Goal: Information Seeking & Learning: Find specific page/section

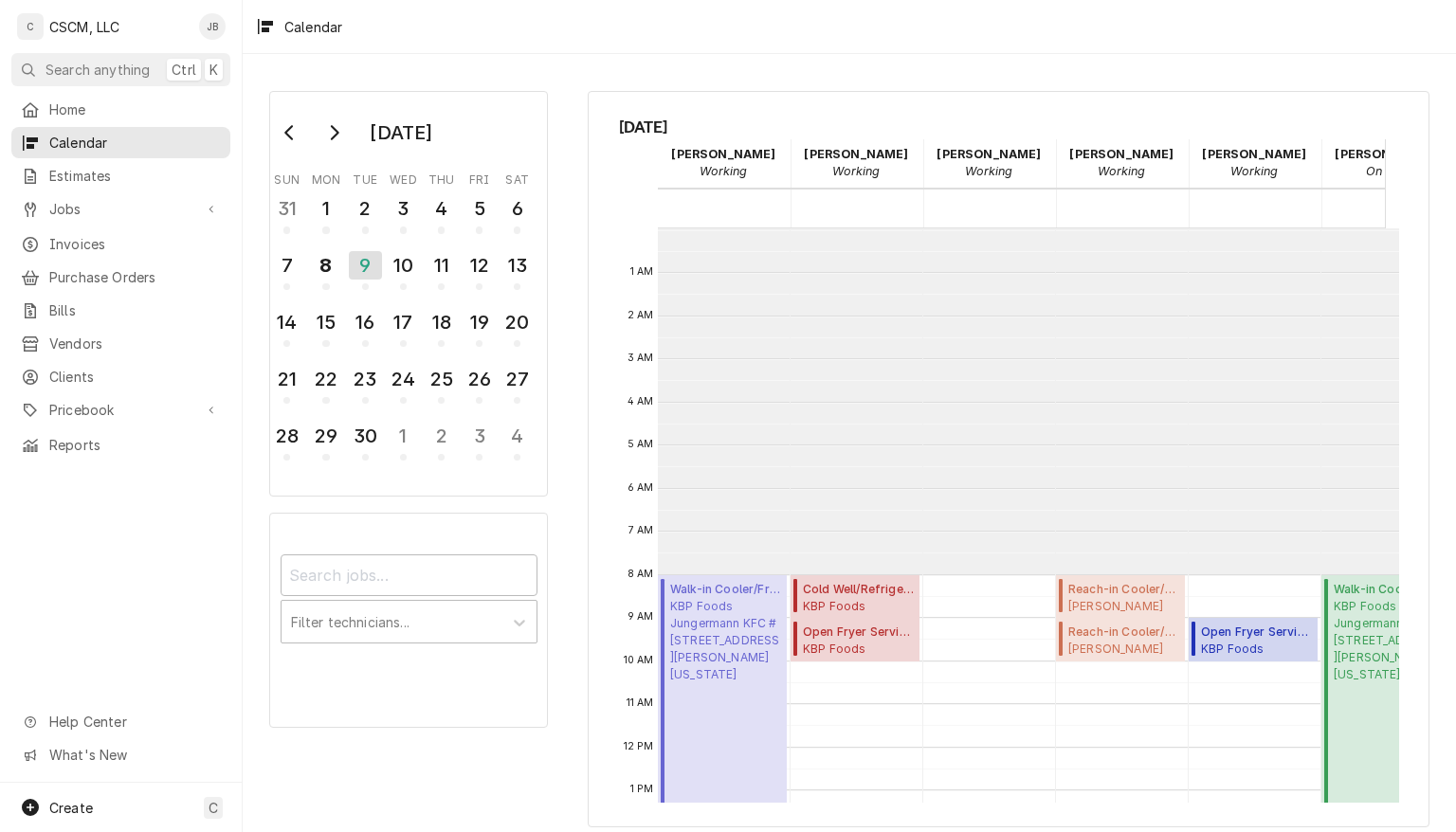
scroll to position [345, 0]
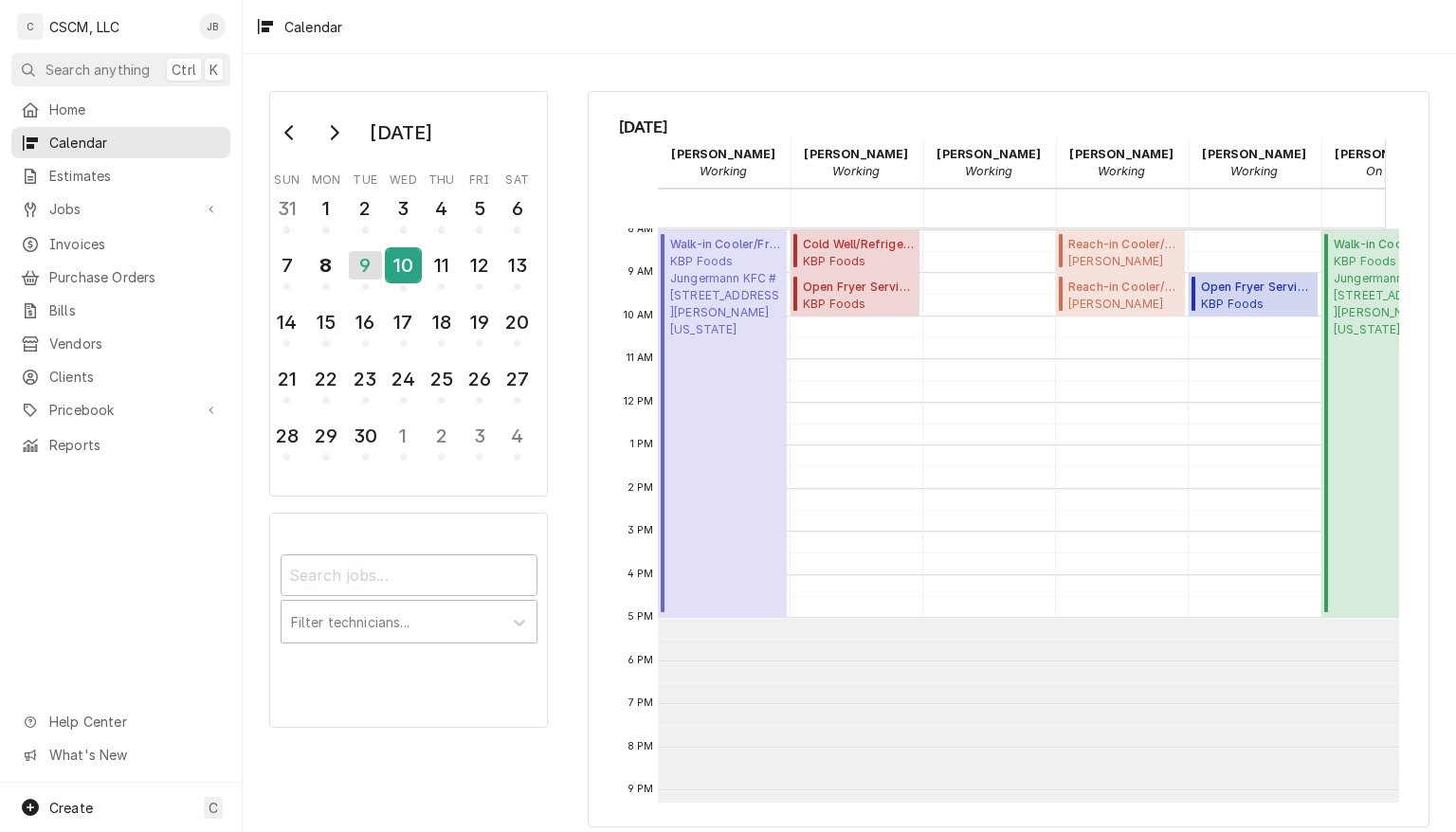
click at [402, 267] on div "10" at bounding box center [403, 265] width 34 height 33
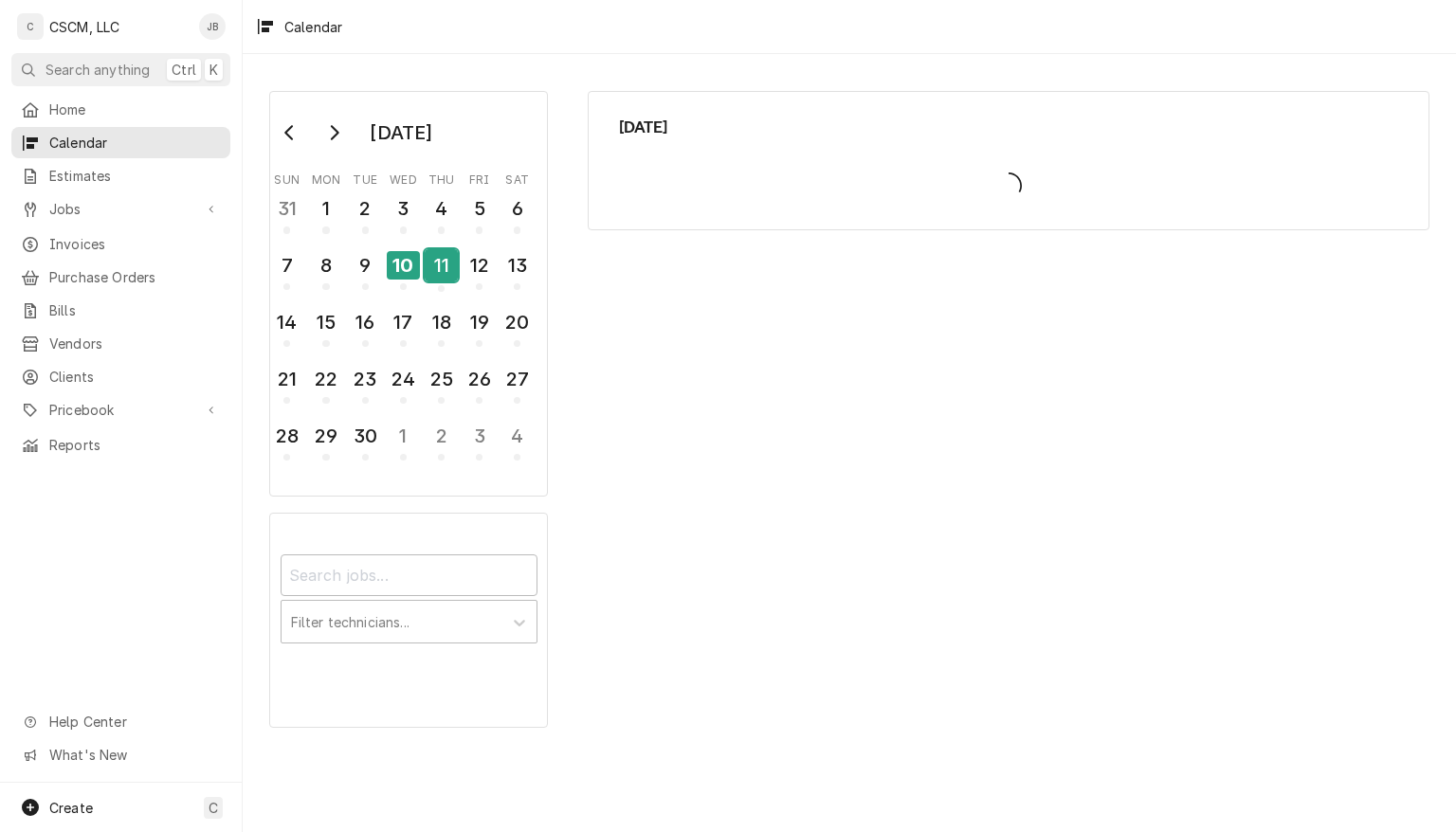
click at [436, 257] on div "11" at bounding box center [441, 265] width 34 height 33
click at [59, 109] on span "Home" at bounding box center [135, 110] width 172 height 20
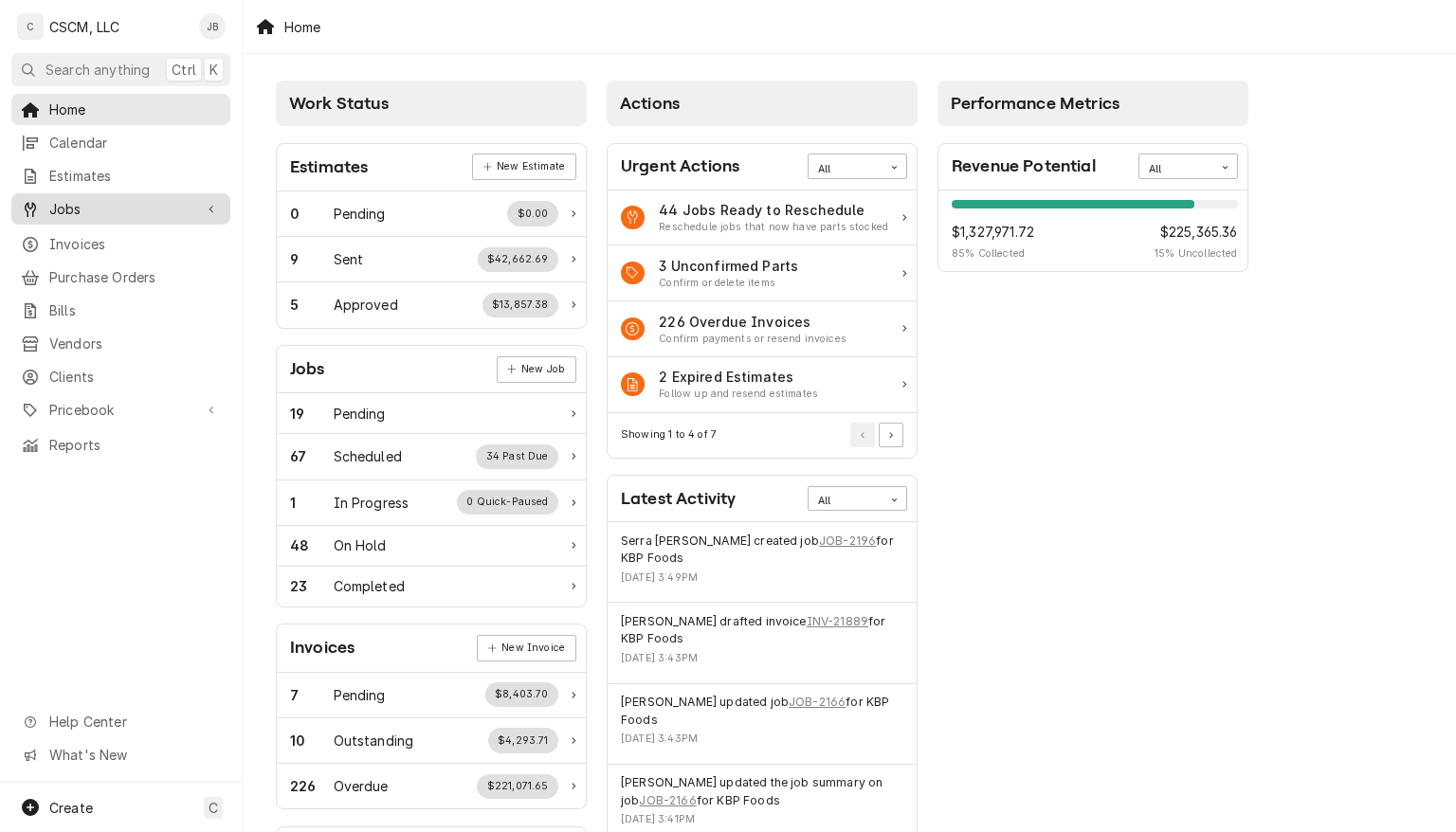
click at [83, 199] on span "Jobs" at bounding box center [120, 208] width 143 height 20
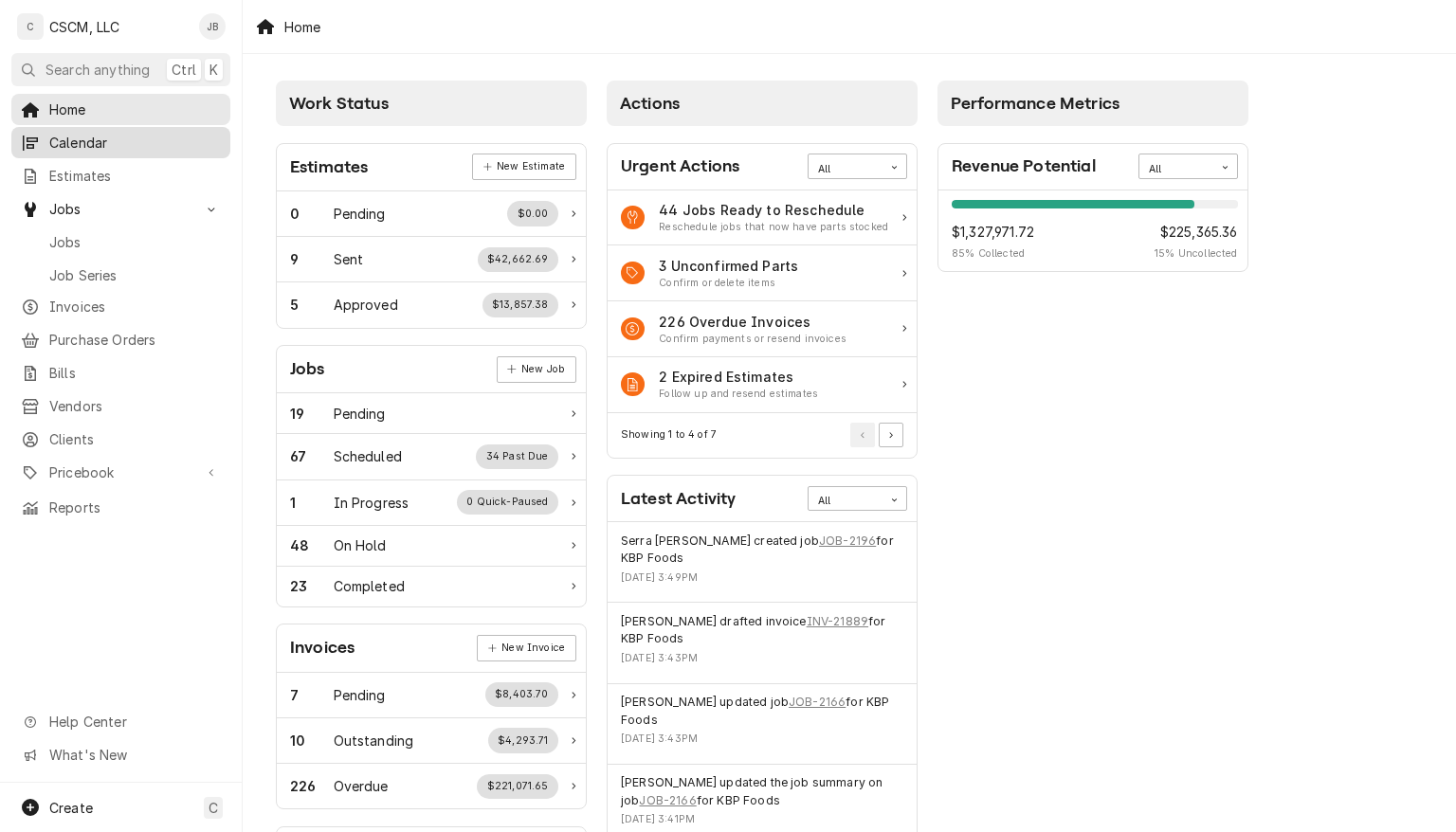
click at [111, 145] on span "Calendar" at bounding box center [135, 142] width 172 height 20
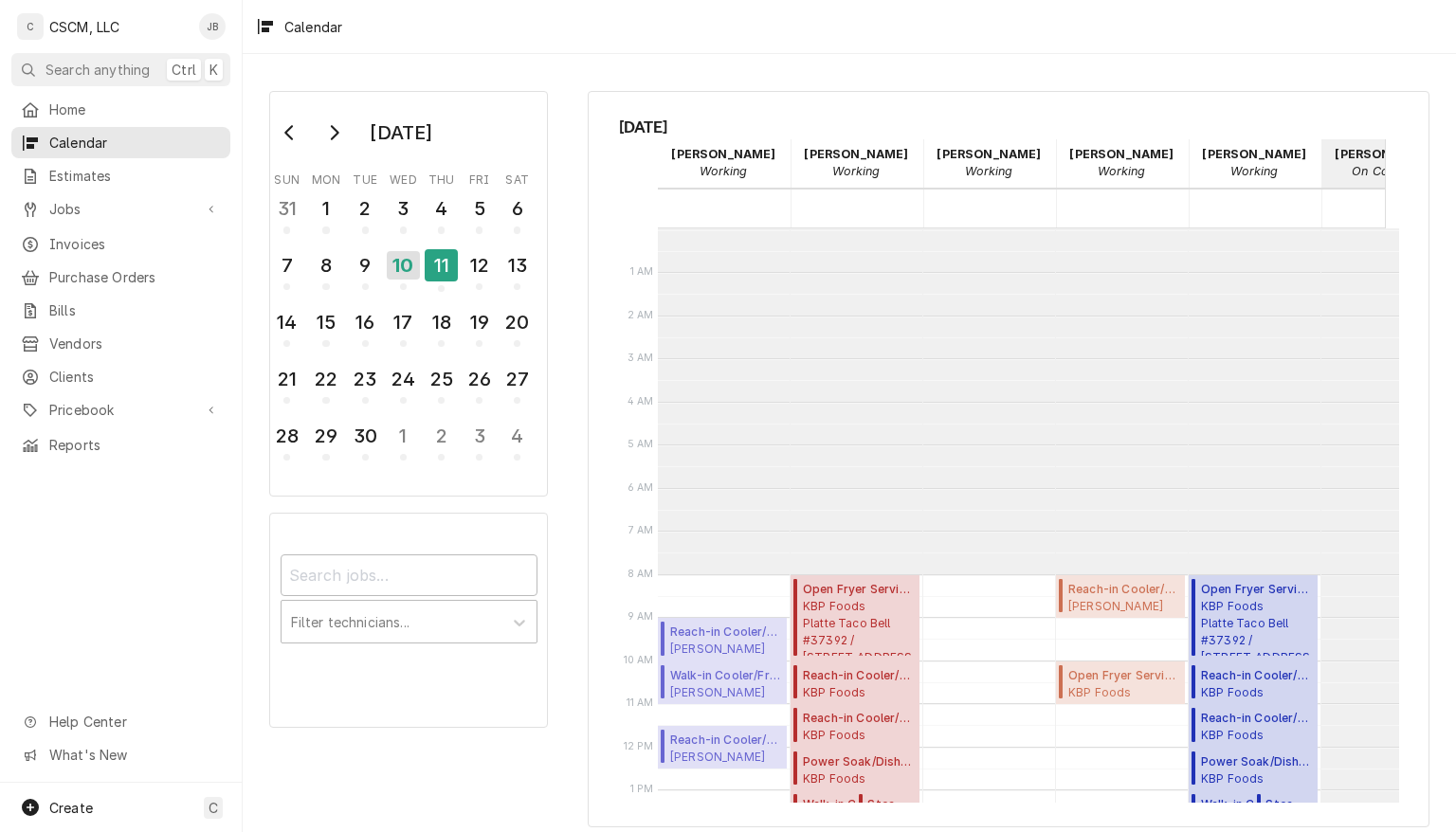
scroll to position [345, 0]
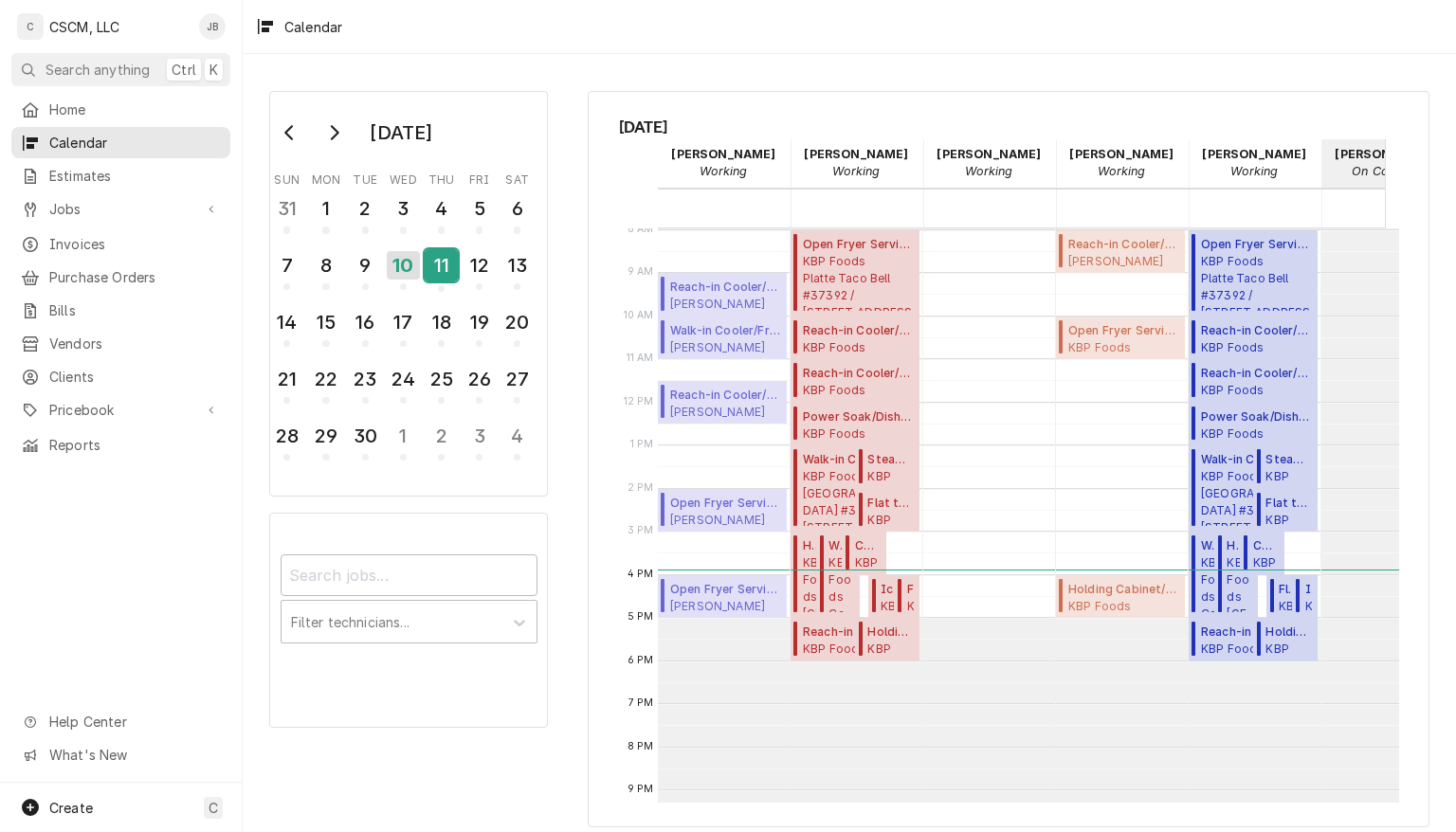
click at [440, 263] on div "11" at bounding box center [441, 265] width 34 height 33
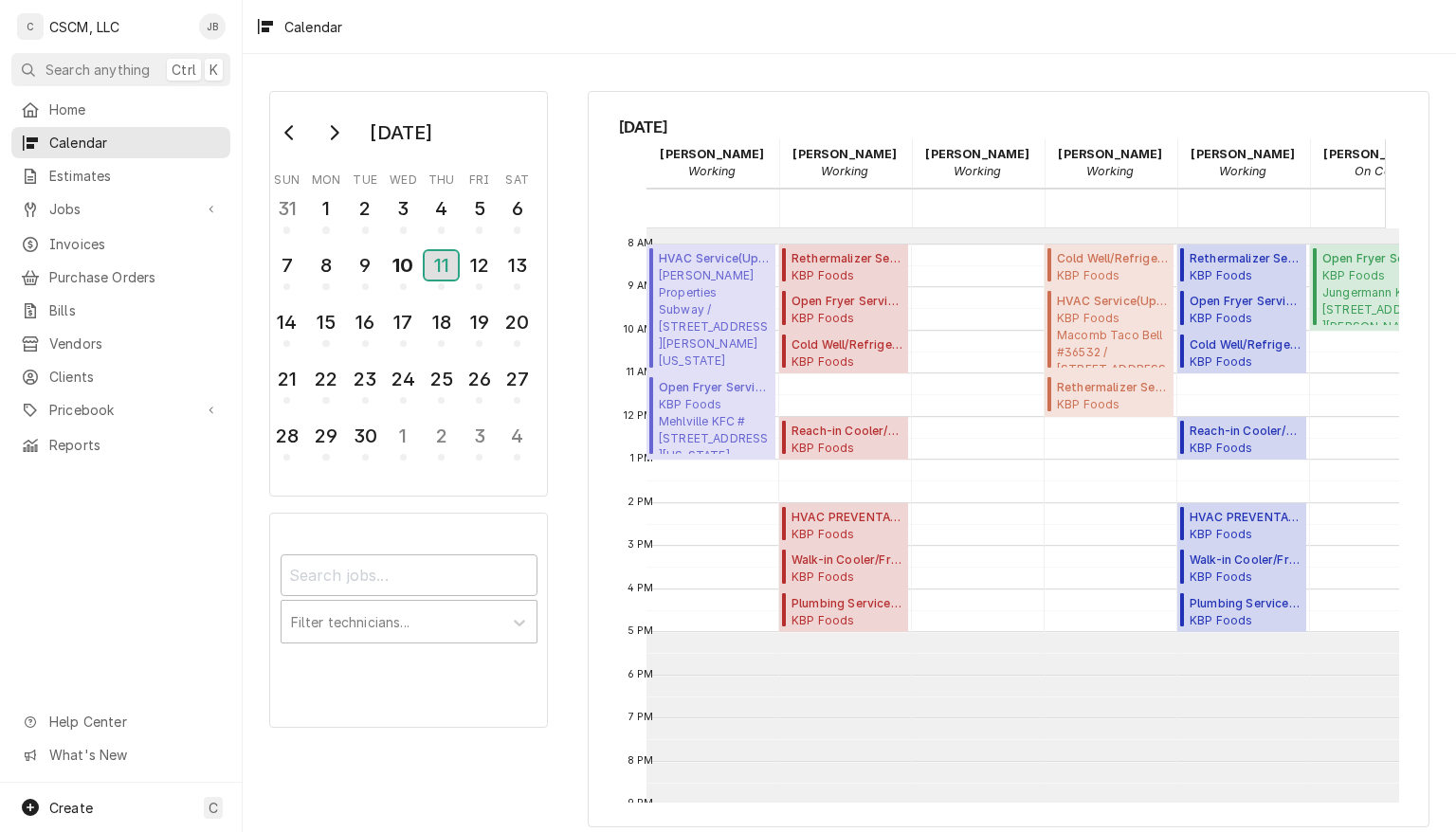
scroll to position [0, 10]
click at [479, 263] on div "12" at bounding box center [479, 265] width 34 height 33
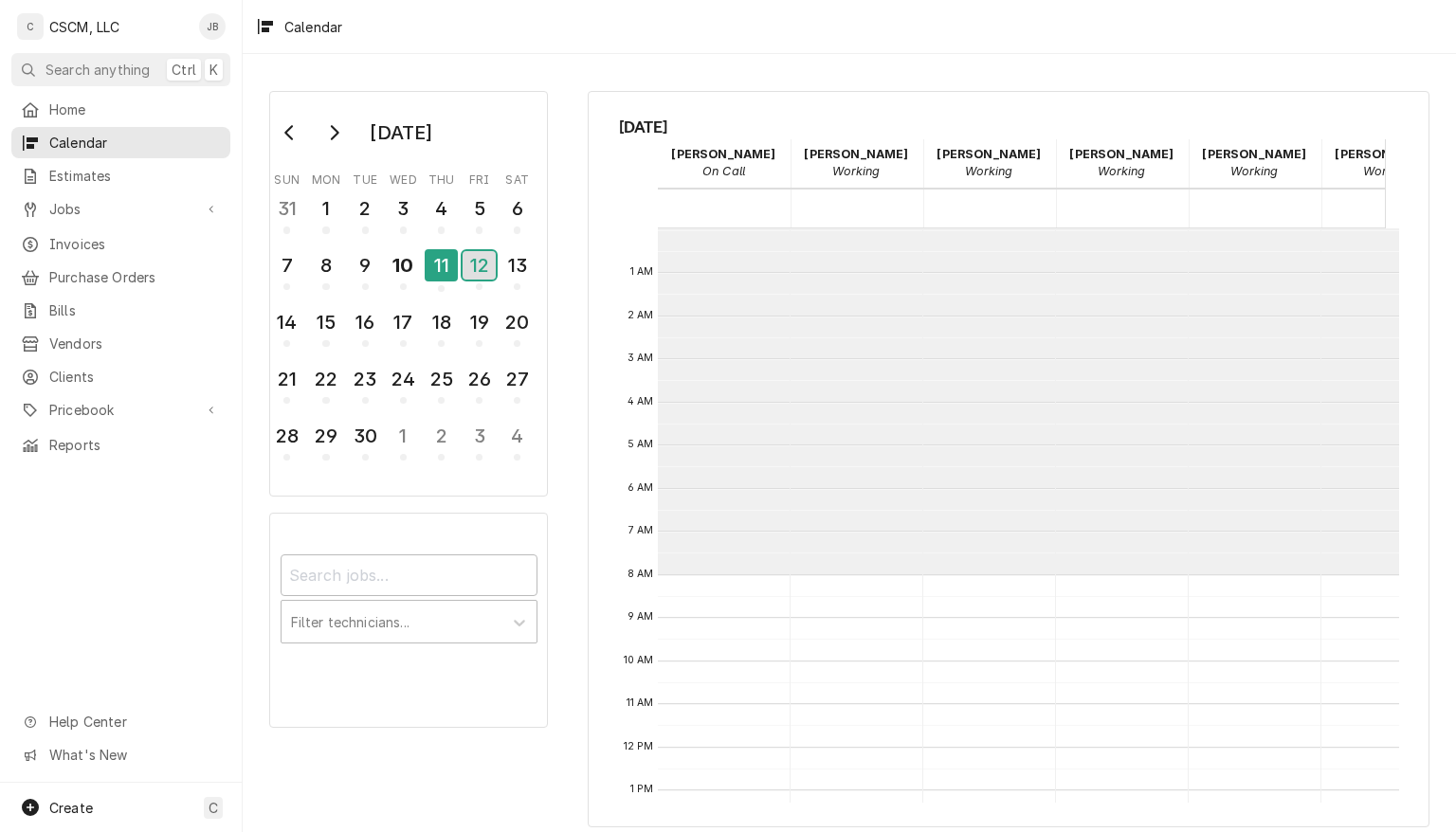
scroll to position [345, 0]
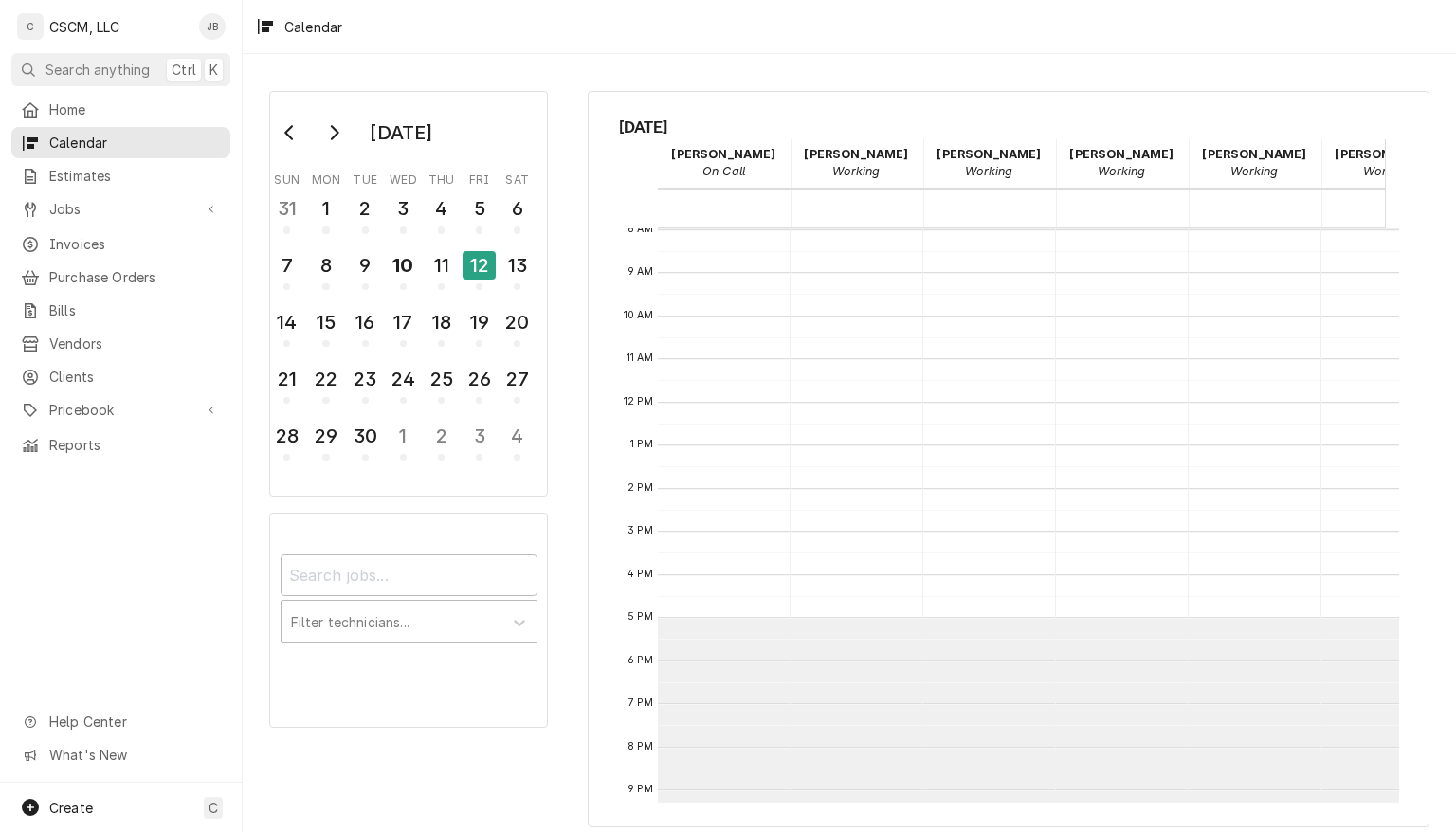
drag, startPoint x: 447, startPoint y: 270, endPoint x: 574, endPoint y: 46, distance: 257.5
click at [574, 46] on div "Calendar" at bounding box center [850, 26] width 1214 height 53
click at [444, 268] on div "11" at bounding box center [441, 265] width 34 height 33
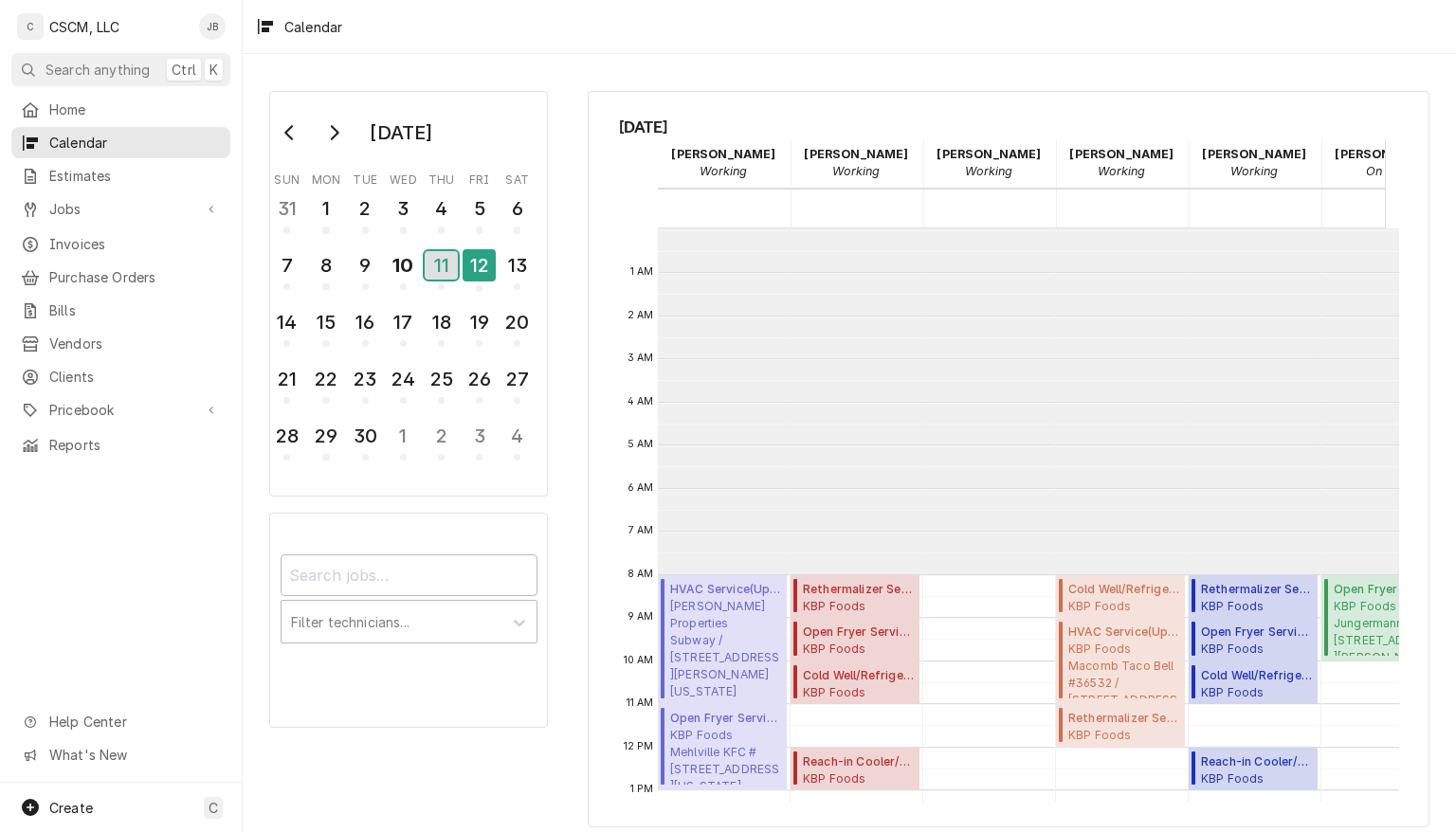
scroll to position [0, 0]
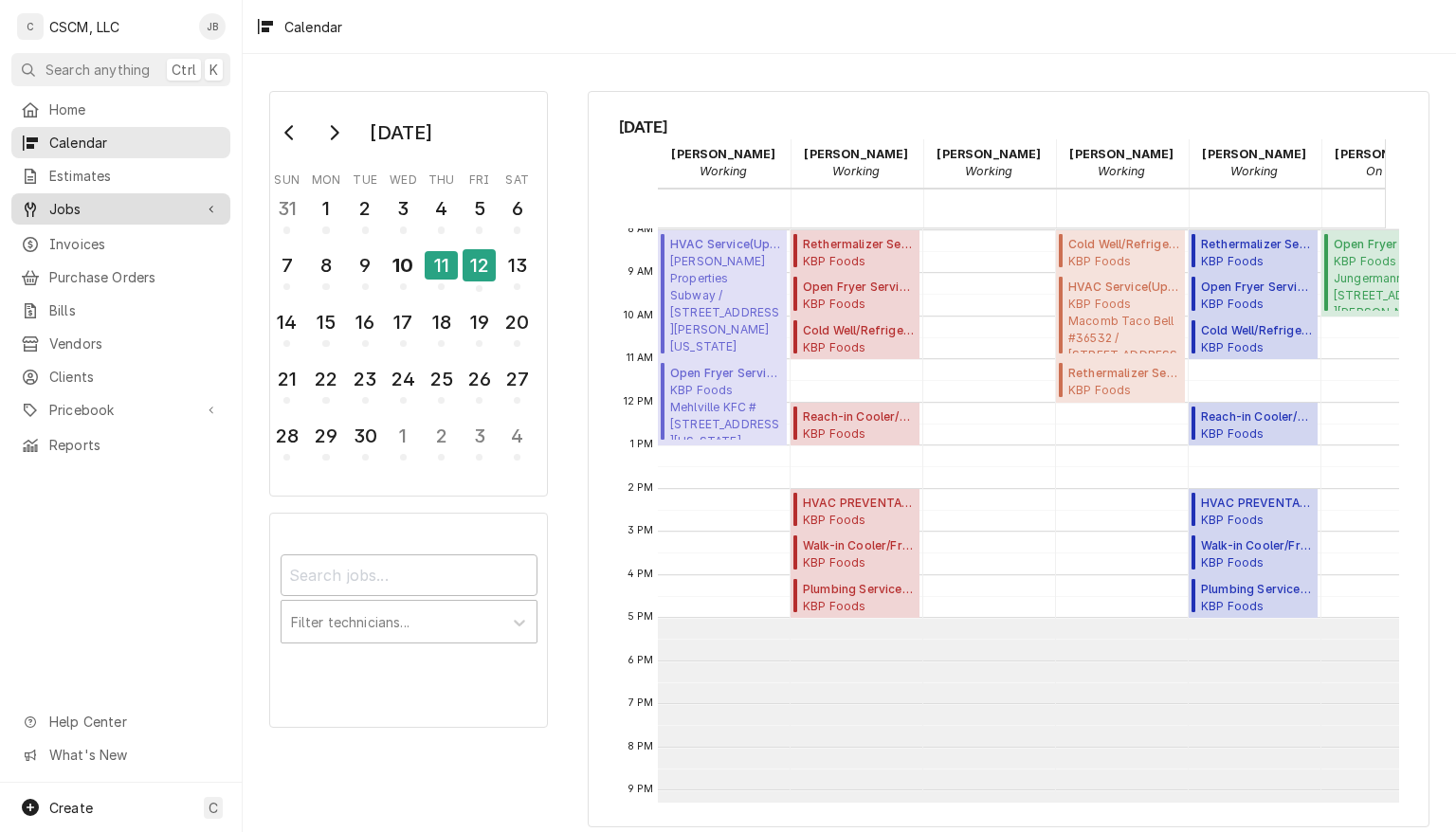
drag, startPoint x: 74, startPoint y: 203, endPoint x: 51, endPoint y: 203, distance: 23.0
click at [51, 203] on span "Jobs" at bounding box center [120, 208] width 143 height 20
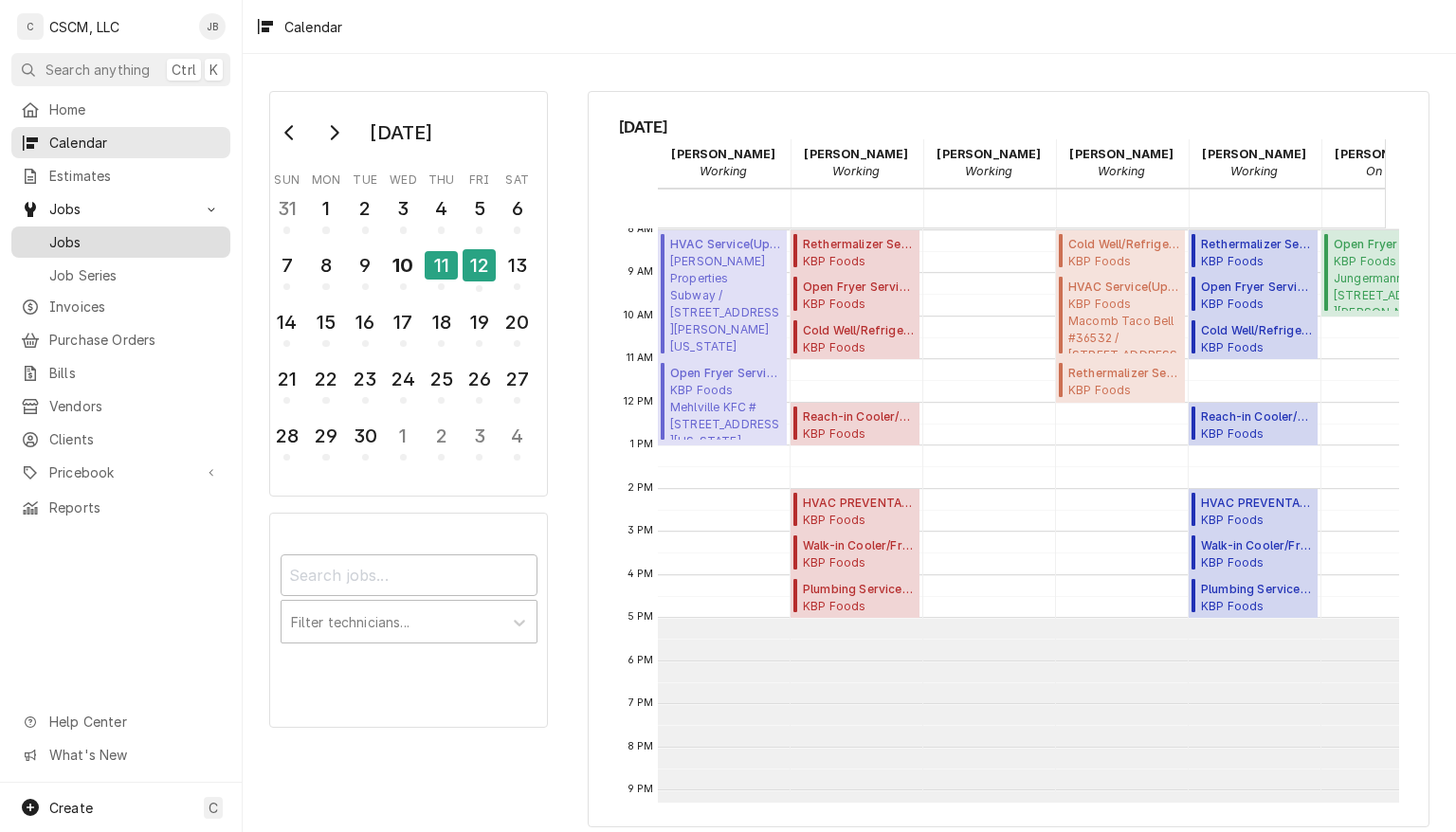
click at [62, 232] on span "Jobs" at bounding box center [135, 242] width 172 height 20
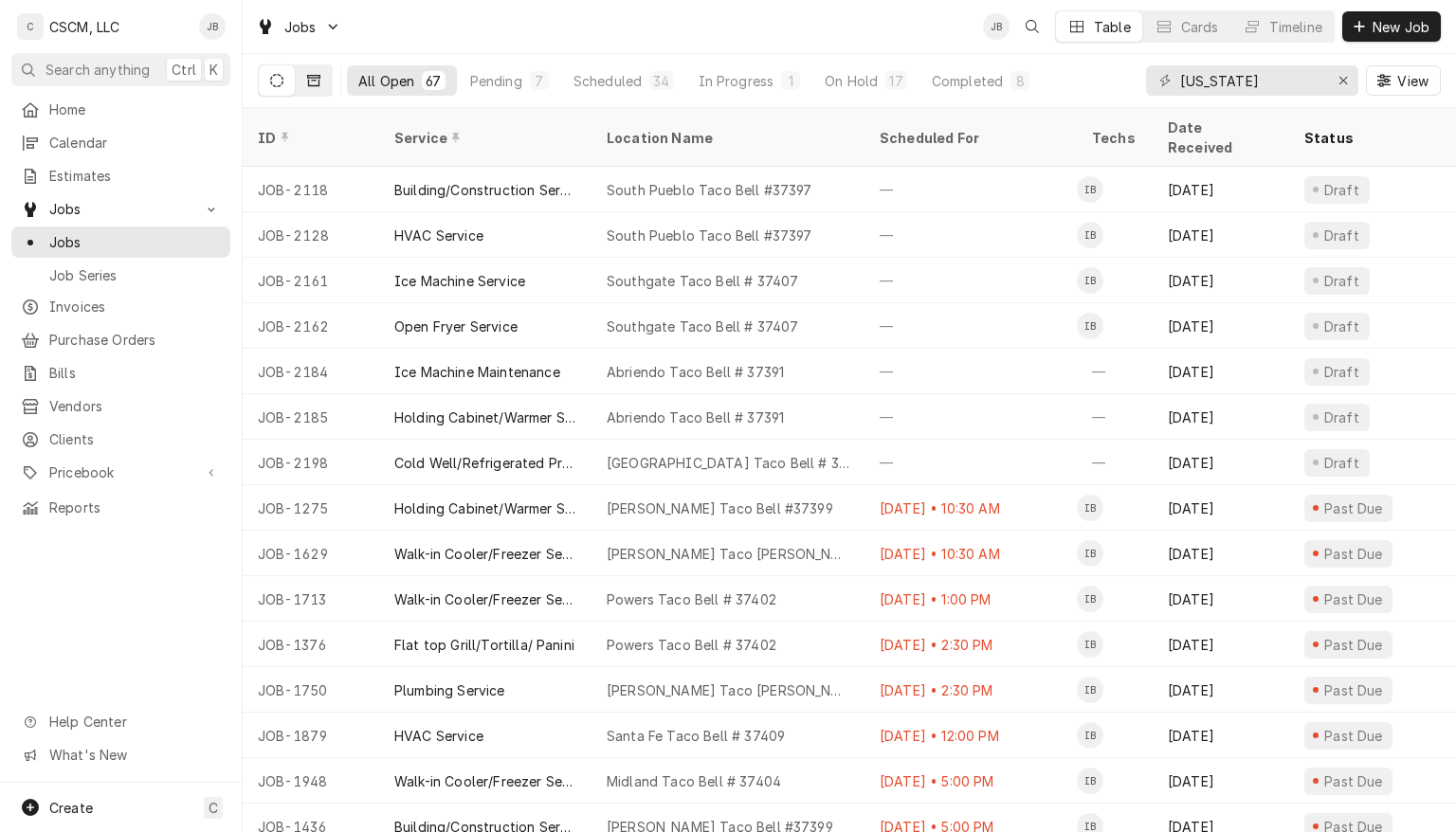
click at [314, 78] on icon "Dynamic Content Wrapper" at bounding box center [314, 81] width 13 height 12
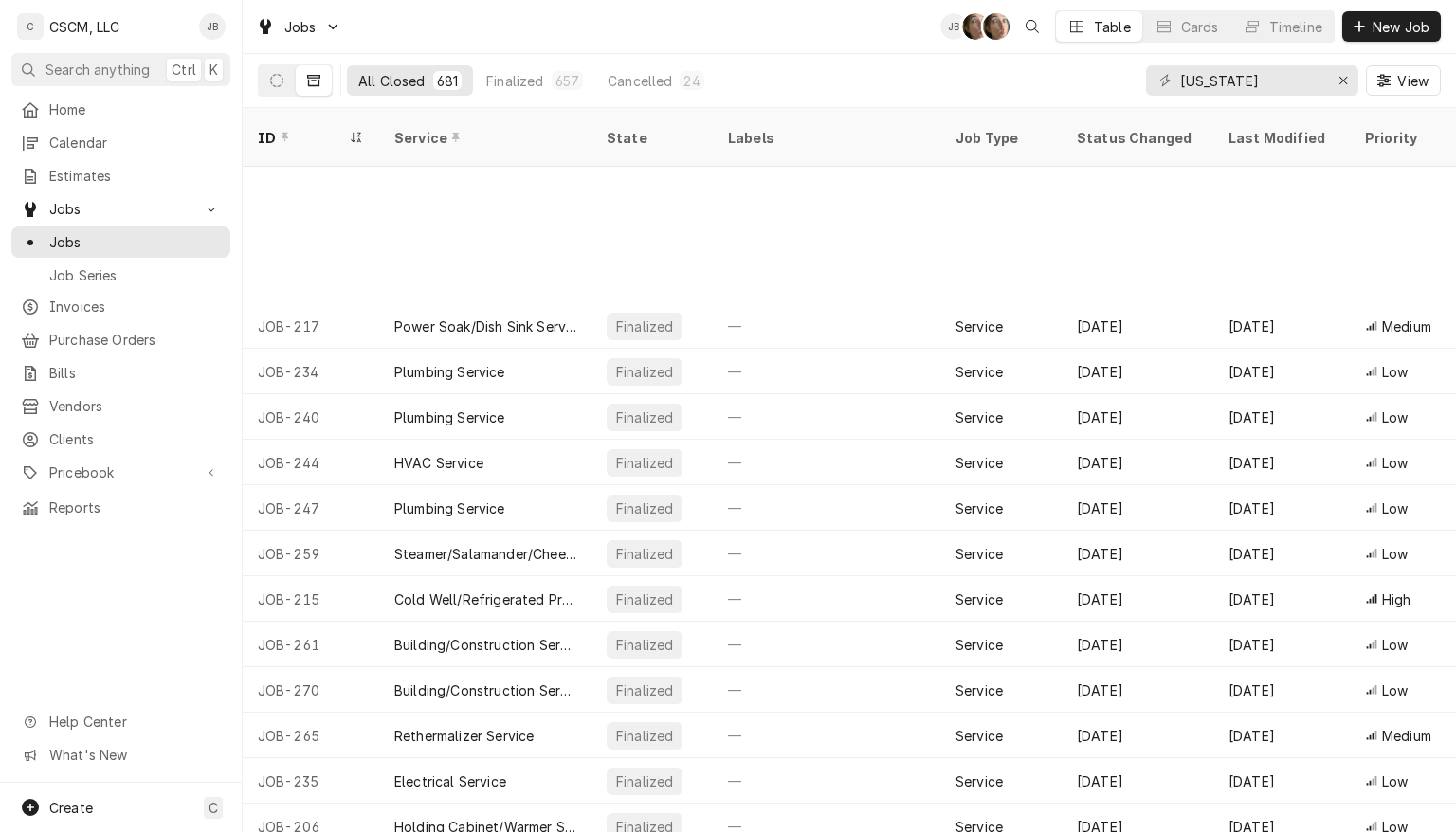
scroll to position [1418, 0]
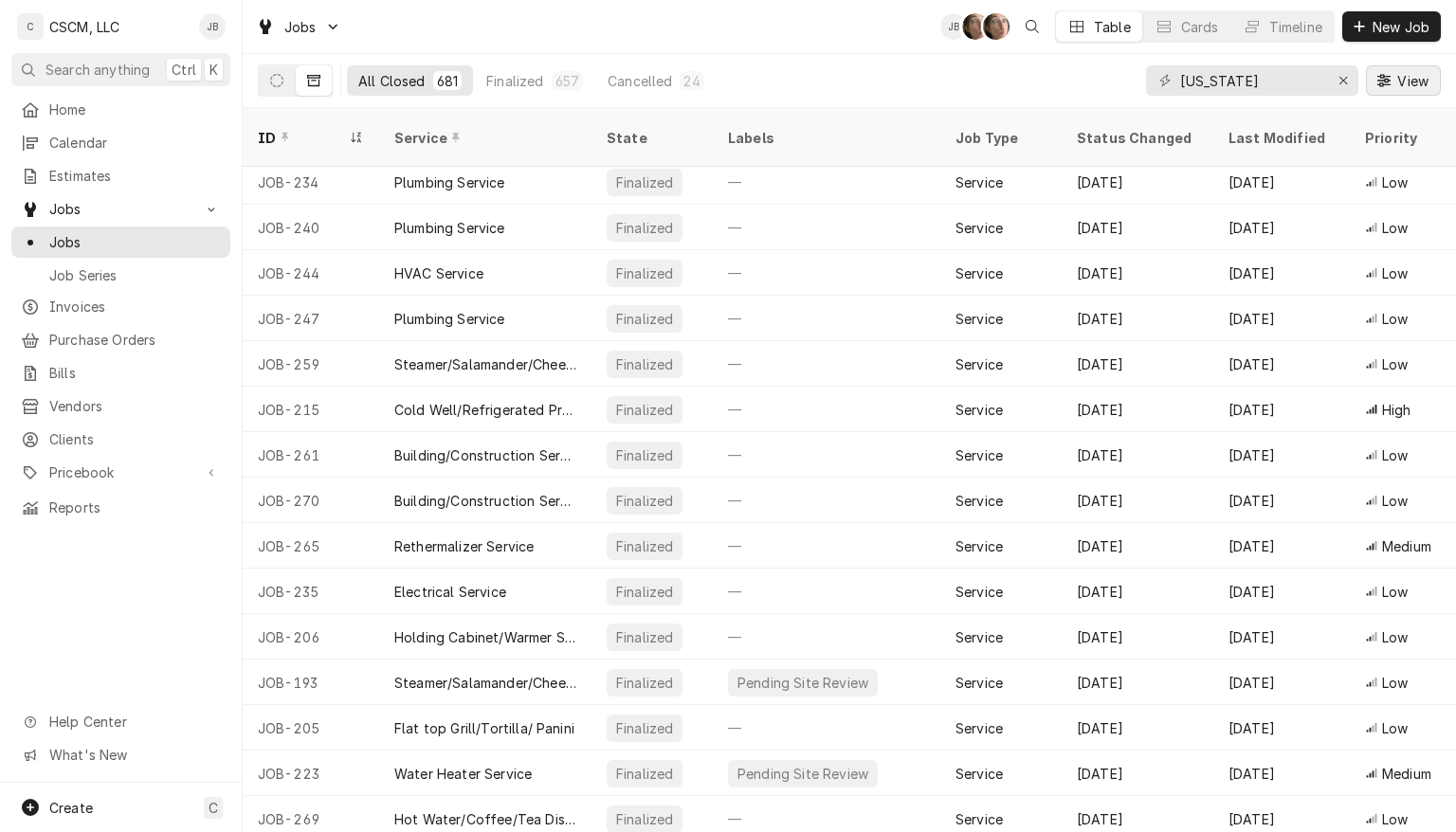
click at [1408, 83] on span "View" at bounding box center [1413, 81] width 38 height 20
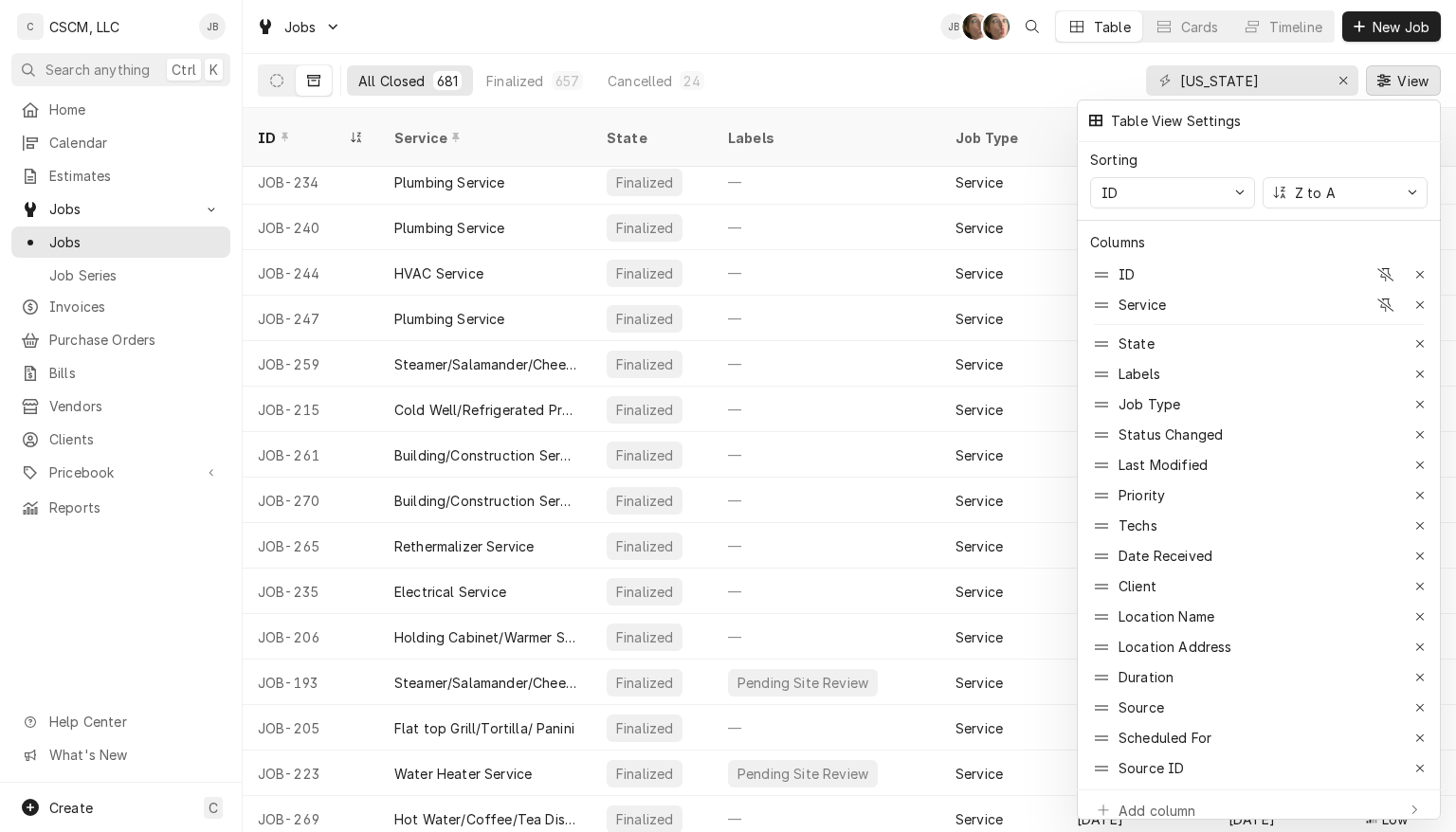
click at [1415, 81] on div at bounding box center [728, 416] width 1456 height 832
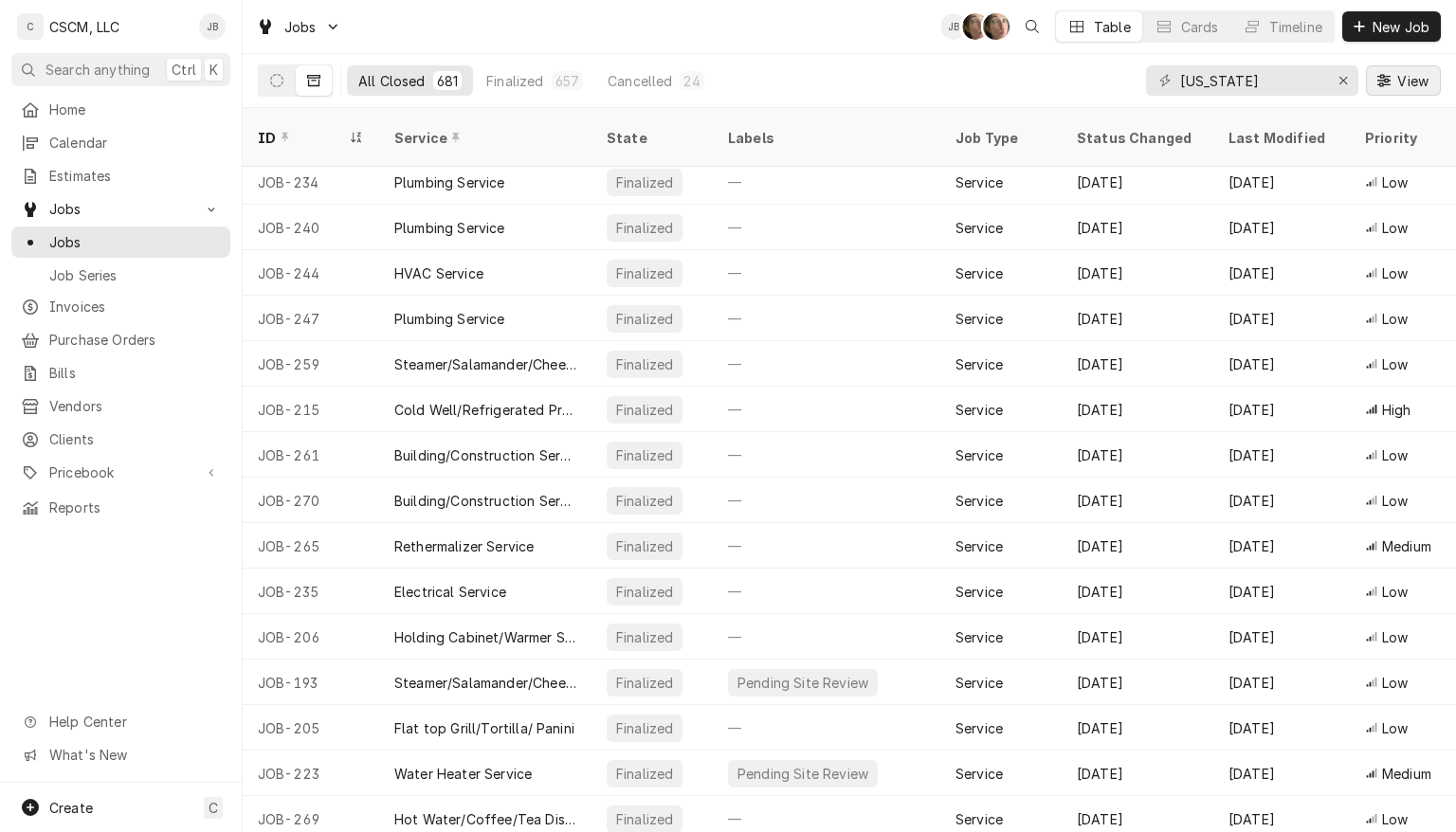
click at [1383, 80] on icon "Dynamic Content Wrapper" at bounding box center [1384, 80] width 13 height 12
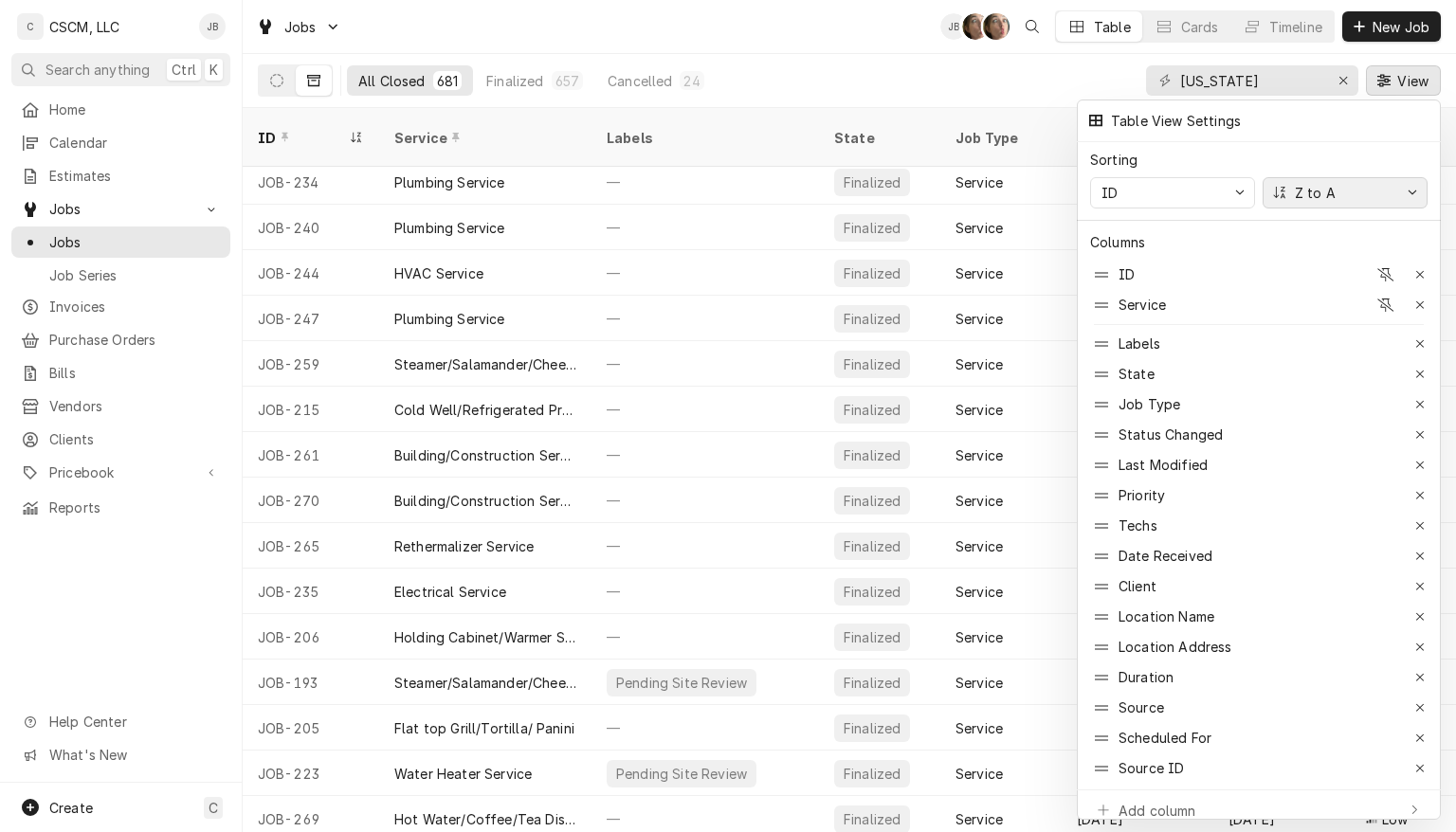
click at [1396, 196] on button "Z to A" at bounding box center [1345, 192] width 165 height 32
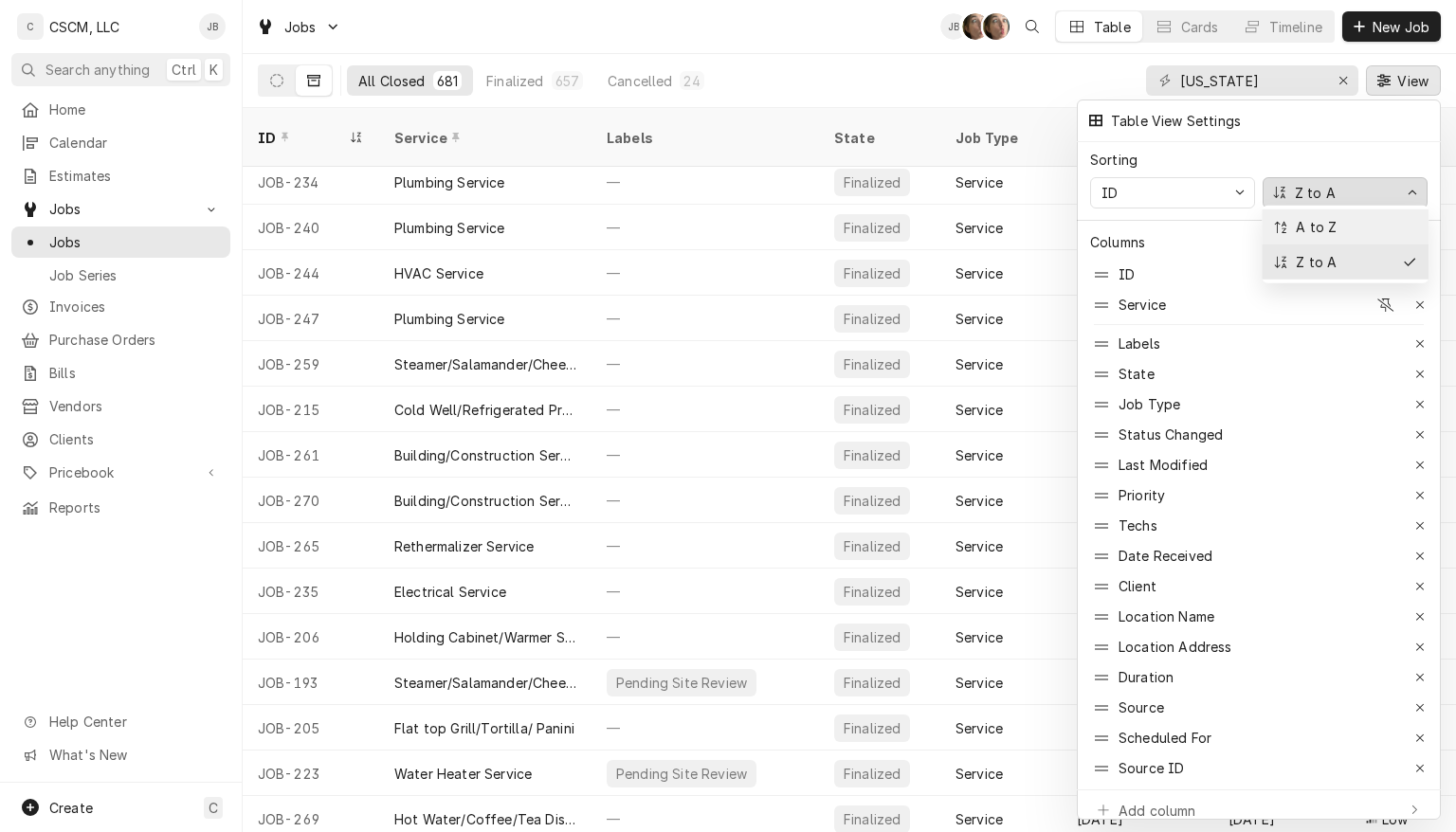
click at [1349, 235] on div "A to Z" at bounding box center [1345, 227] width 148 height 20
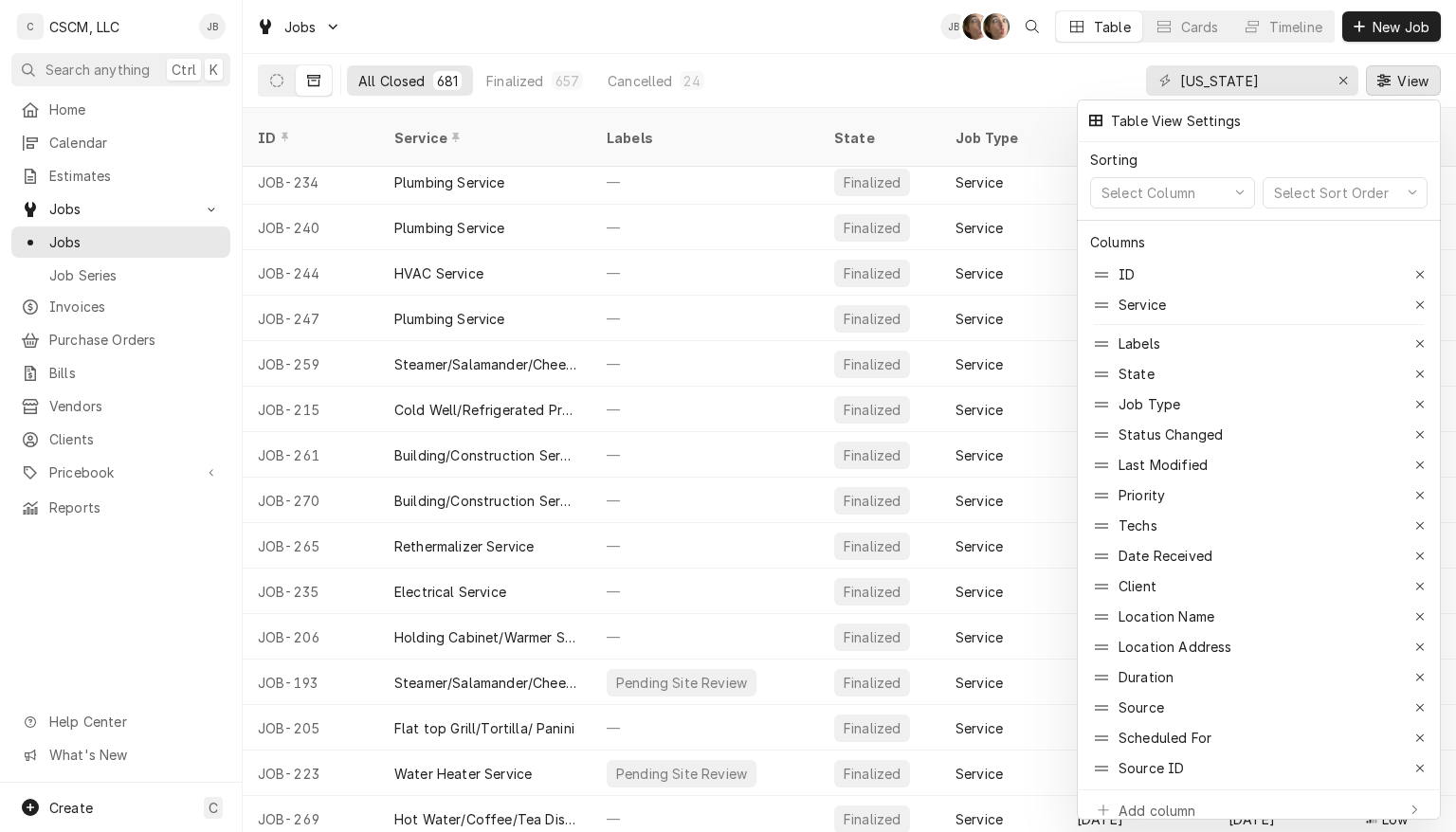
scroll to position [1417, 0]
click at [886, 66] on div at bounding box center [728, 416] width 1456 height 832
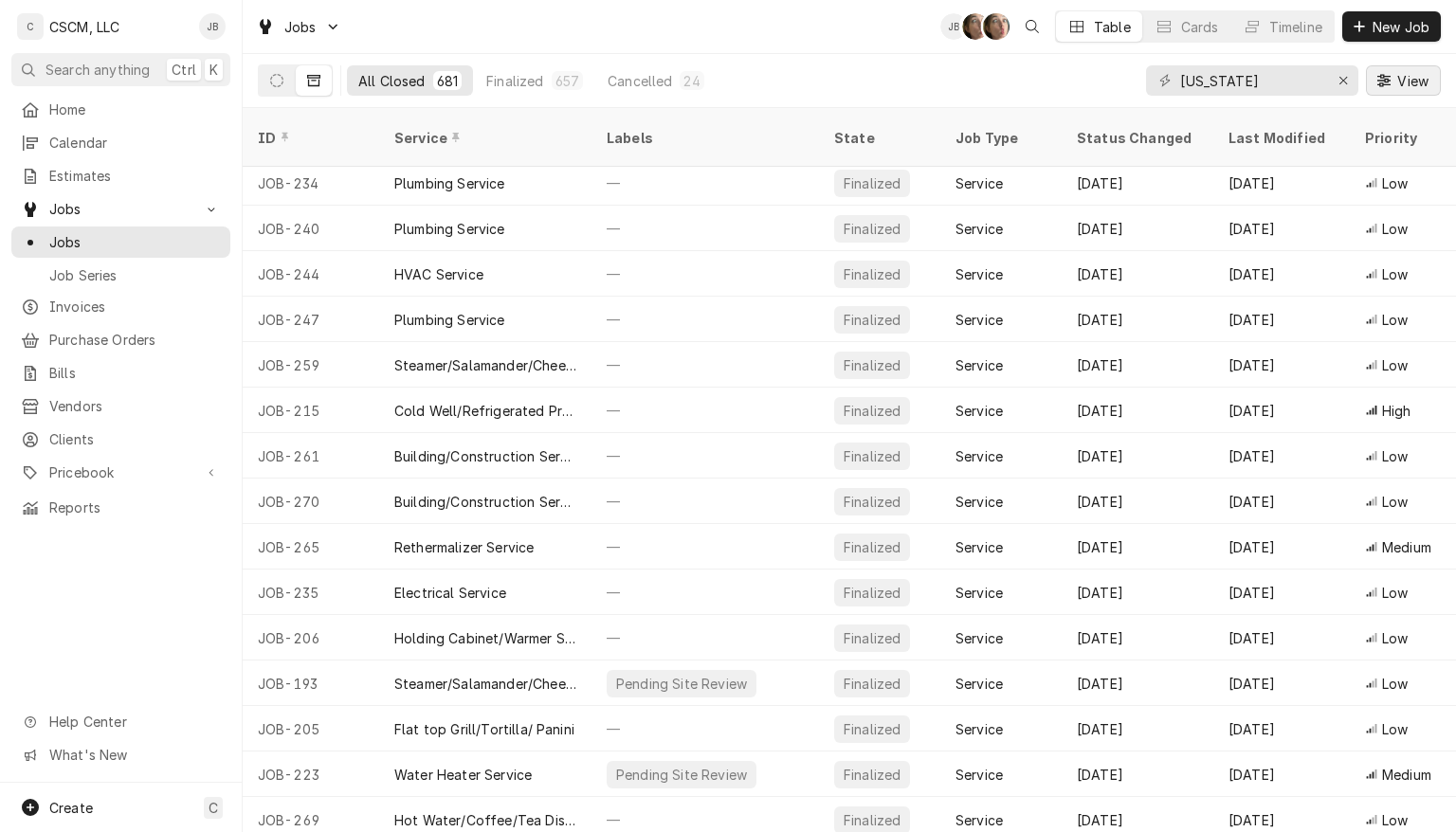
click at [1405, 84] on span "View" at bounding box center [1413, 81] width 38 height 20
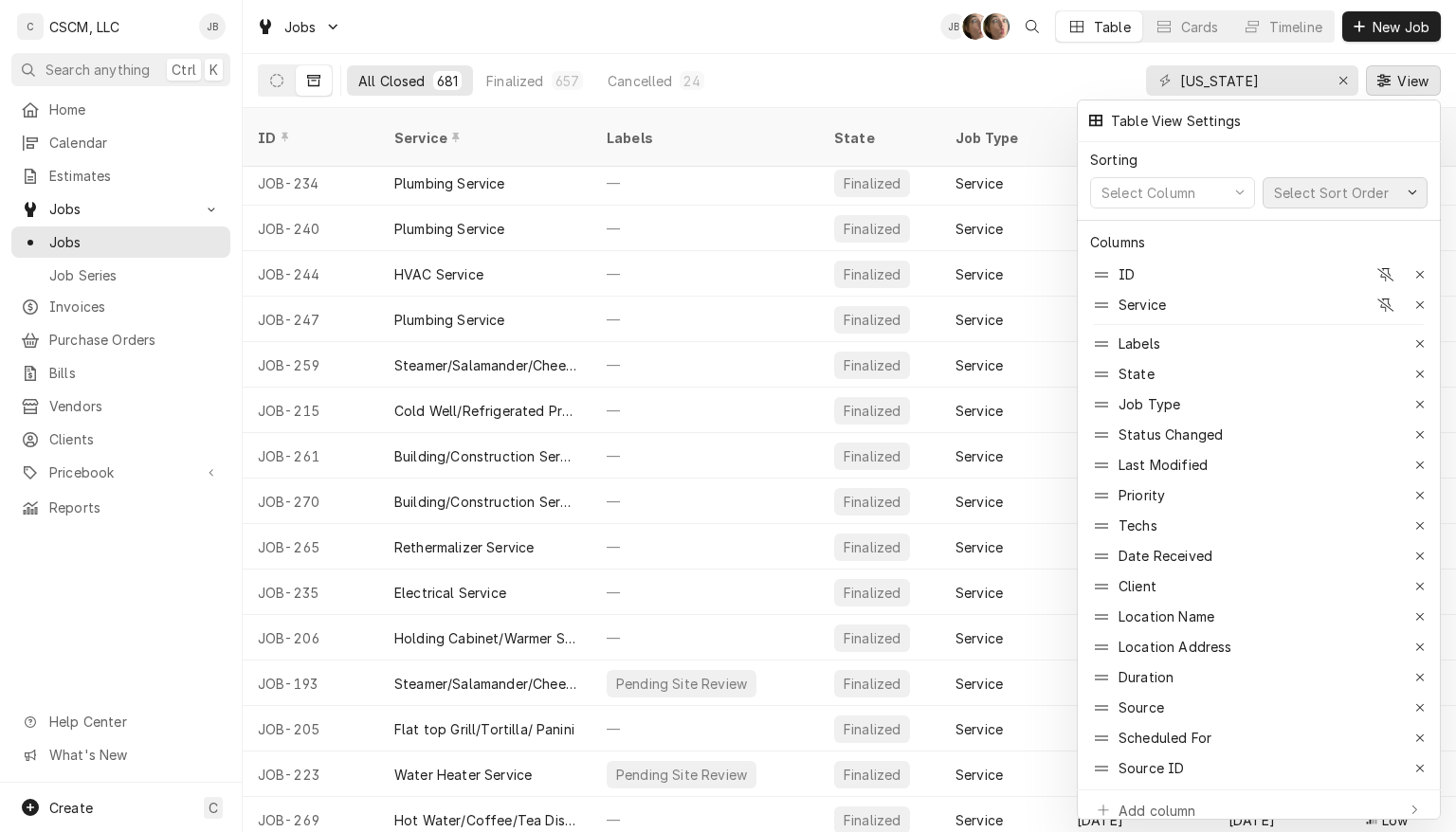
click at [1365, 192] on div "Select Sort Order" at bounding box center [1331, 192] width 122 height 20
click at [1203, 194] on div "Select Column" at bounding box center [1163, 192] width 131 height 20
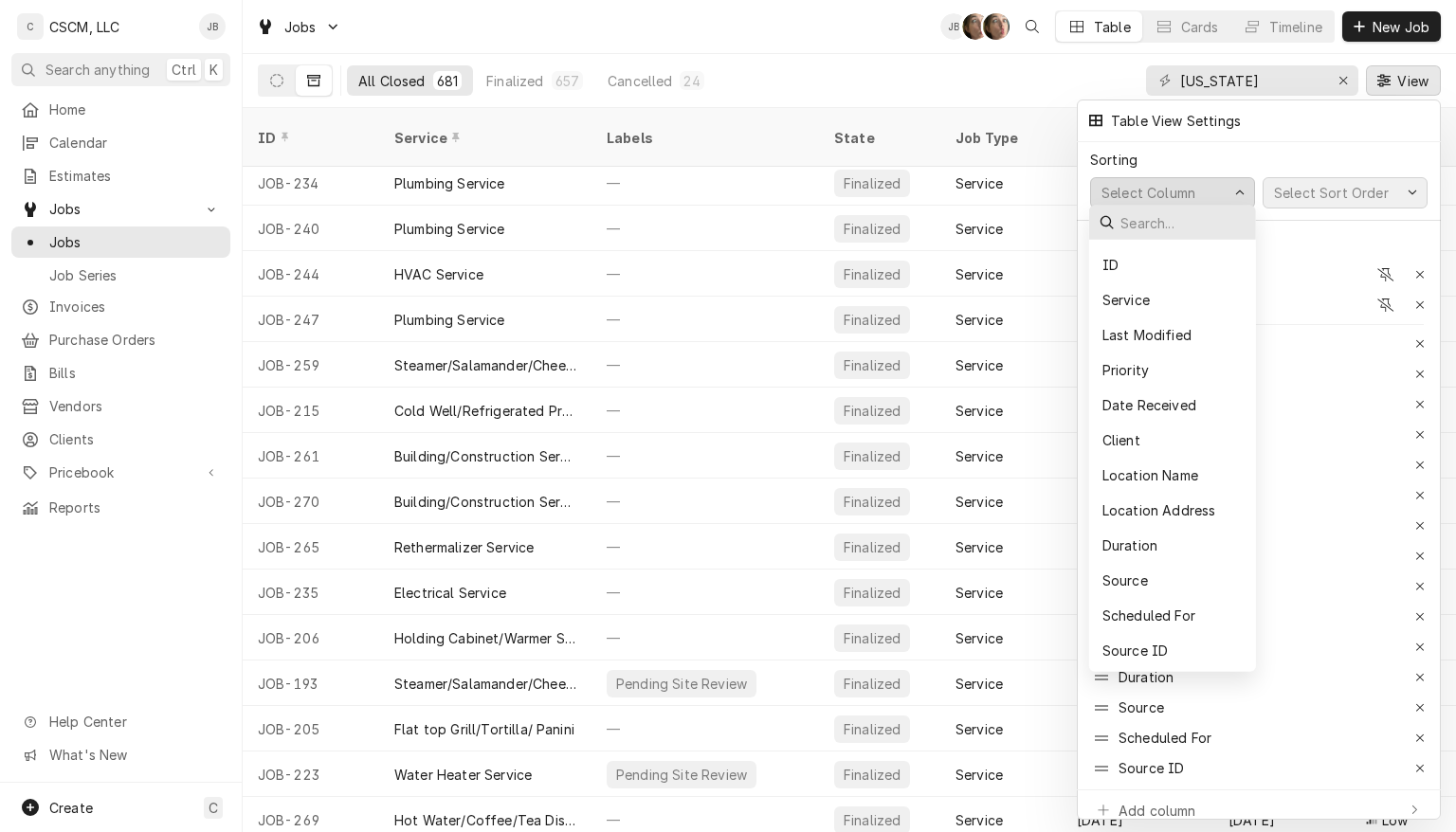
click at [1343, 193] on div "Select Sort Order" at bounding box center [1331, 192] width 122 height 20
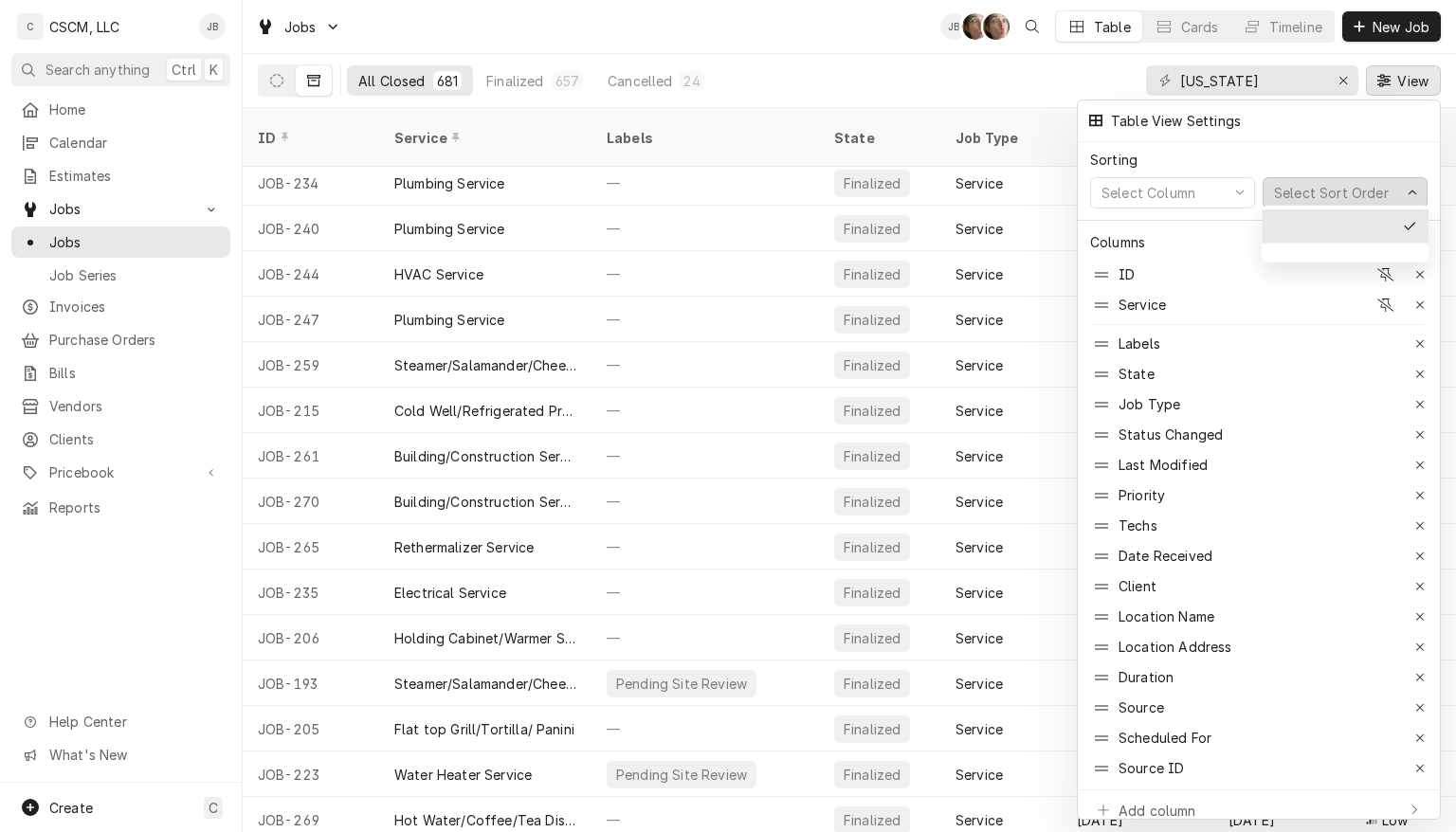
click at [1414, 77] on div at bounding box center [728, 416] width 1456 height 832
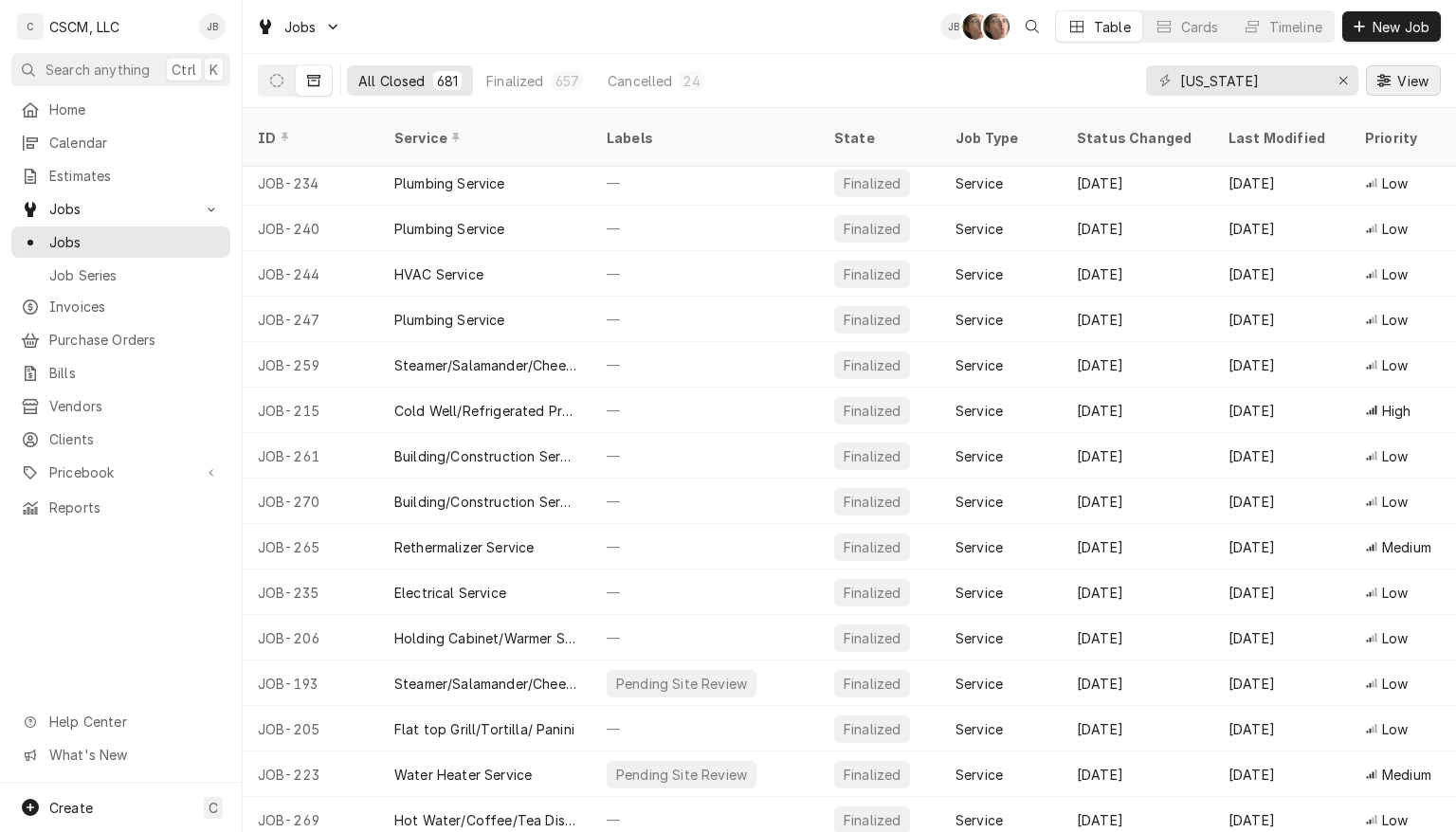
click at [1384, 84] on icon "Dynamic Content Wrapper" at bounding box center [1384, 81] width 13 height 13
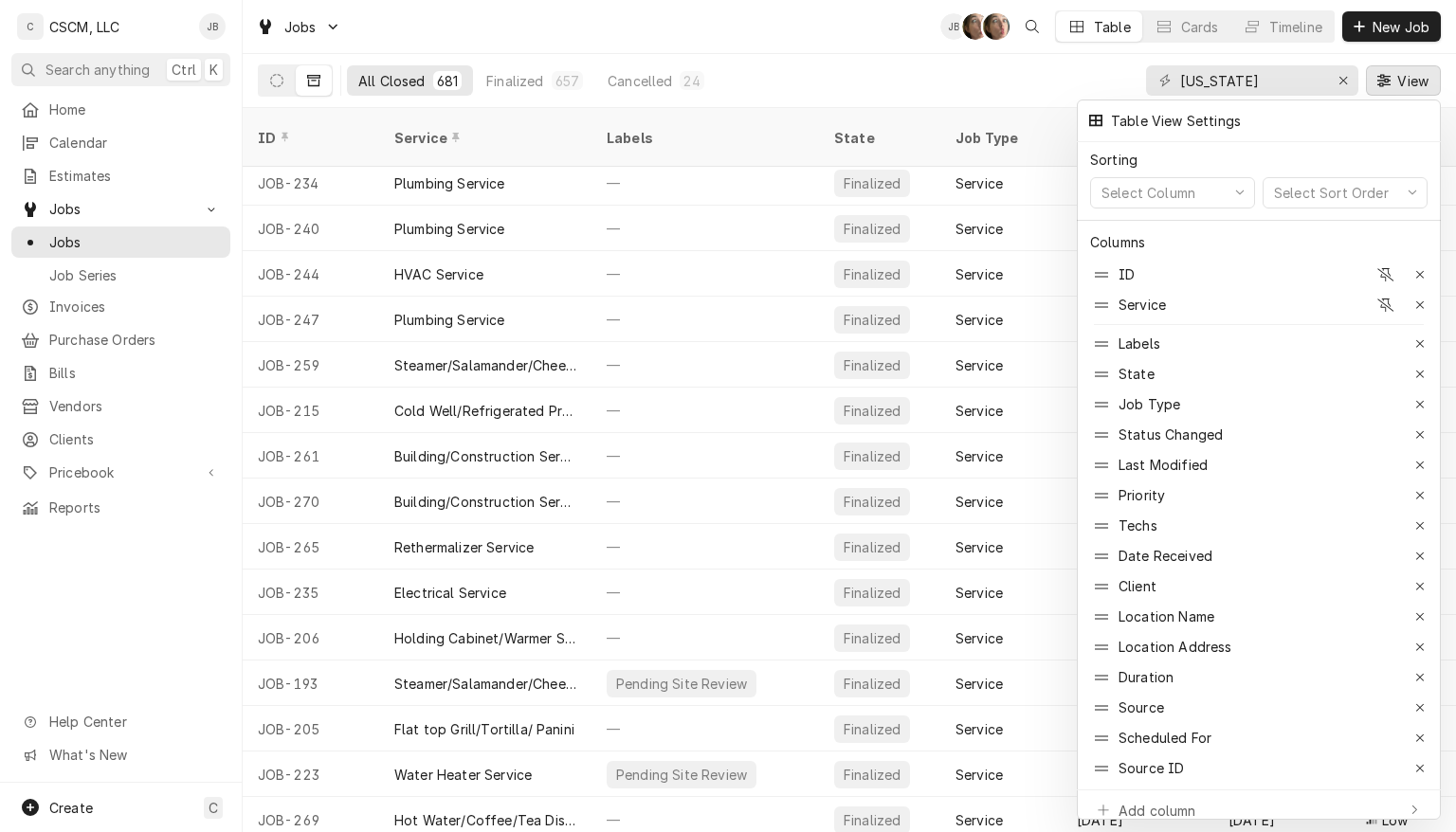
click at [1324, 124] on div "Table View Settings" at bounding box center [1259, 121] width 353 height 32
click at [1415, 89] on div at bounding box center [728, 416] width 1456 height 832
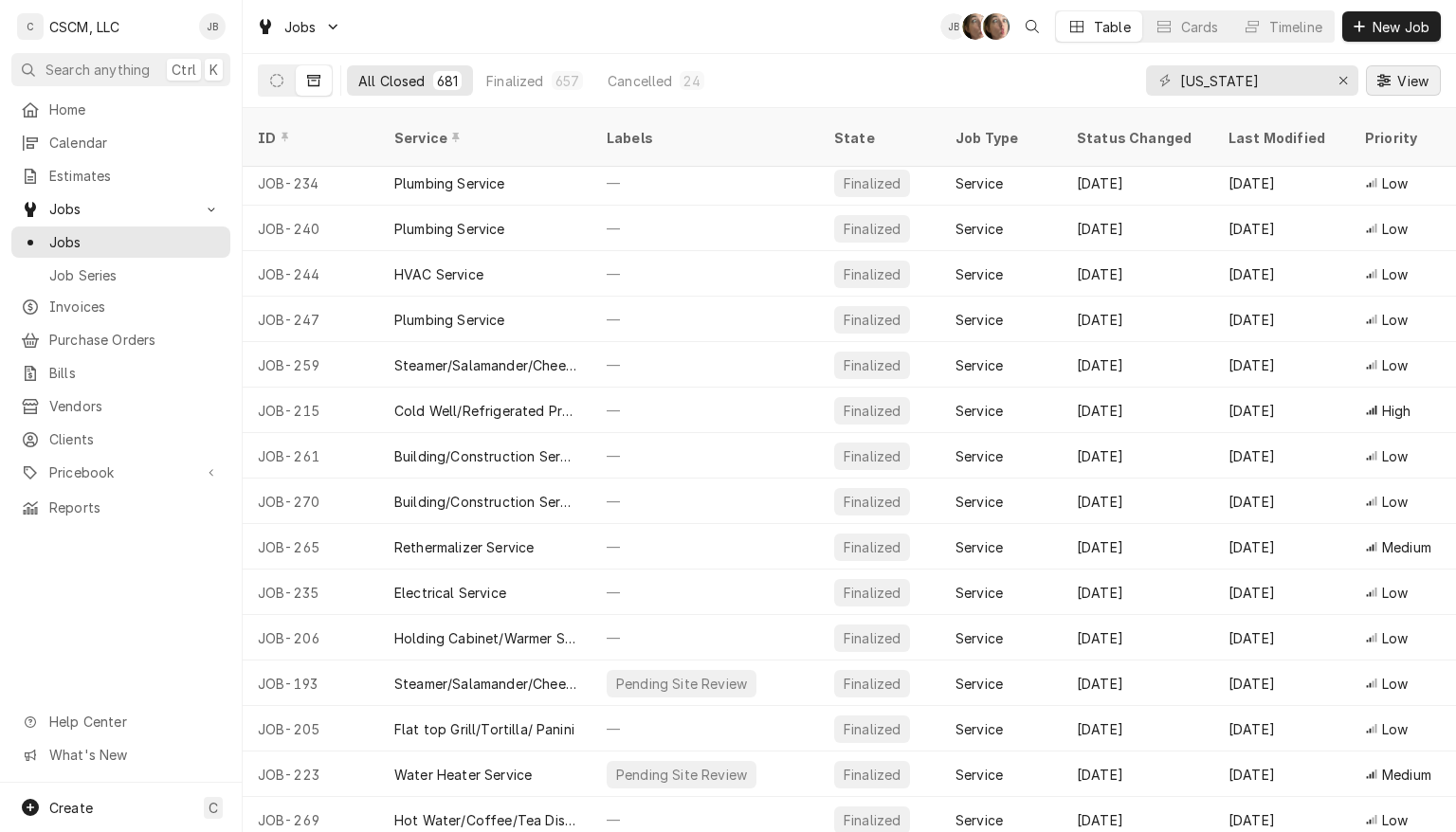
click at [1380, 85] on icon "Dynamic Content Wrapper" at bounding box center [1384, 81] width 13 height 13
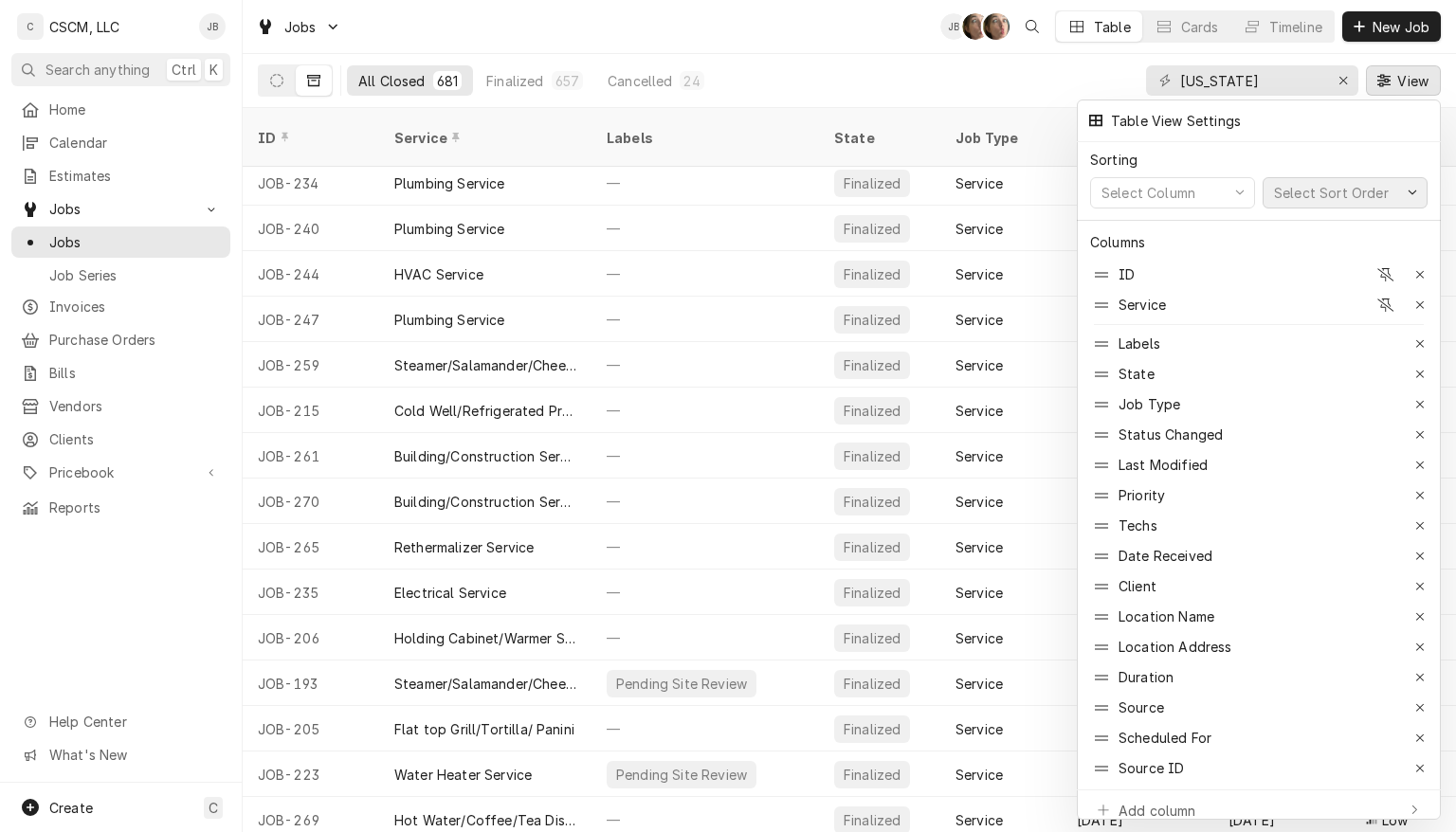
click at [1393, 192] on div "Select Sort Order" at bounding box center [1336, 192] width 131 height 20
click at [1221, 189] on div "Select Column" at bounding box center [1163, 192] width 131 height 20
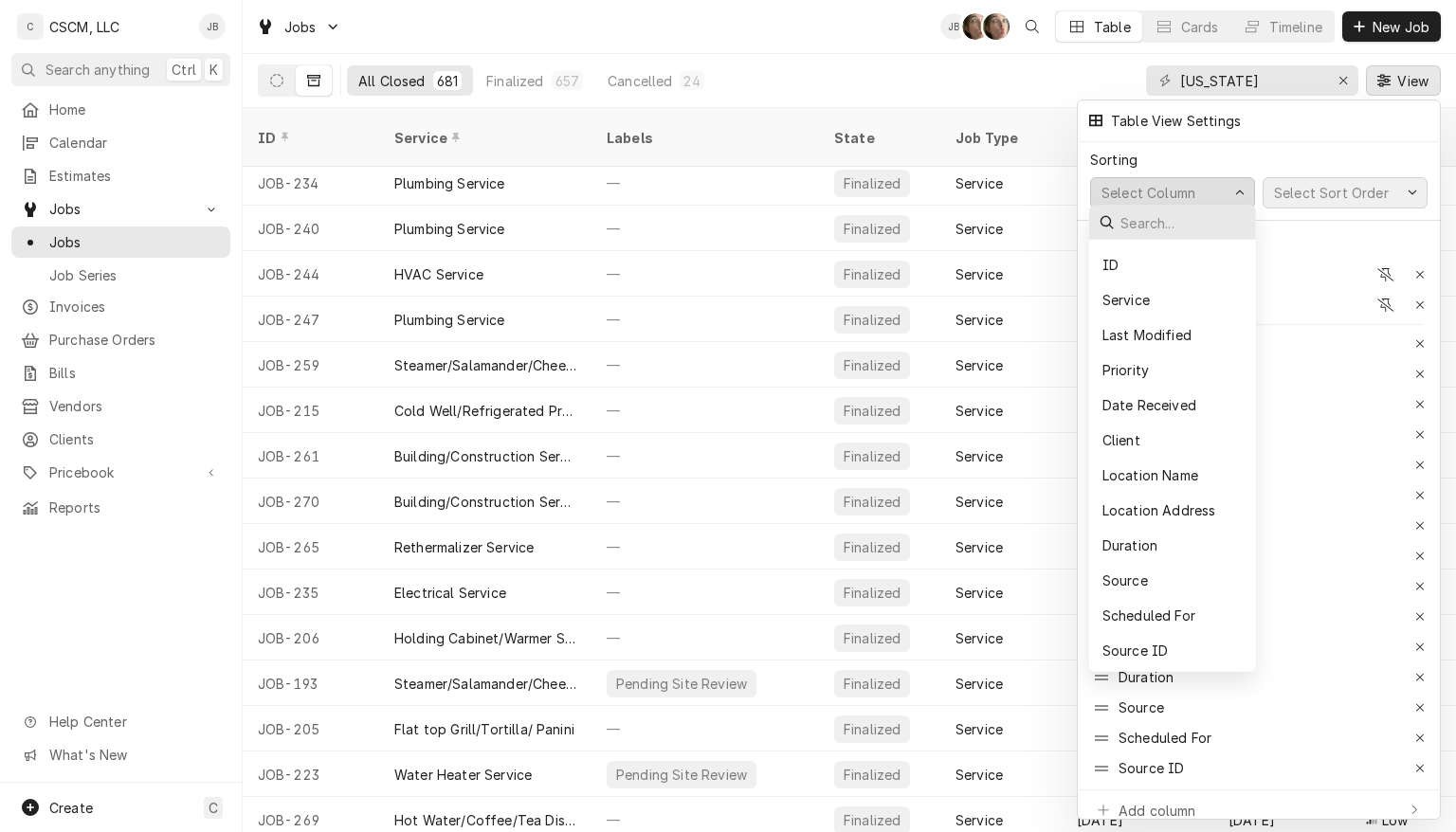
click at [1358, 185] on div "Select Sort Order" at bounding box center [1331, 192] width 122 height 20
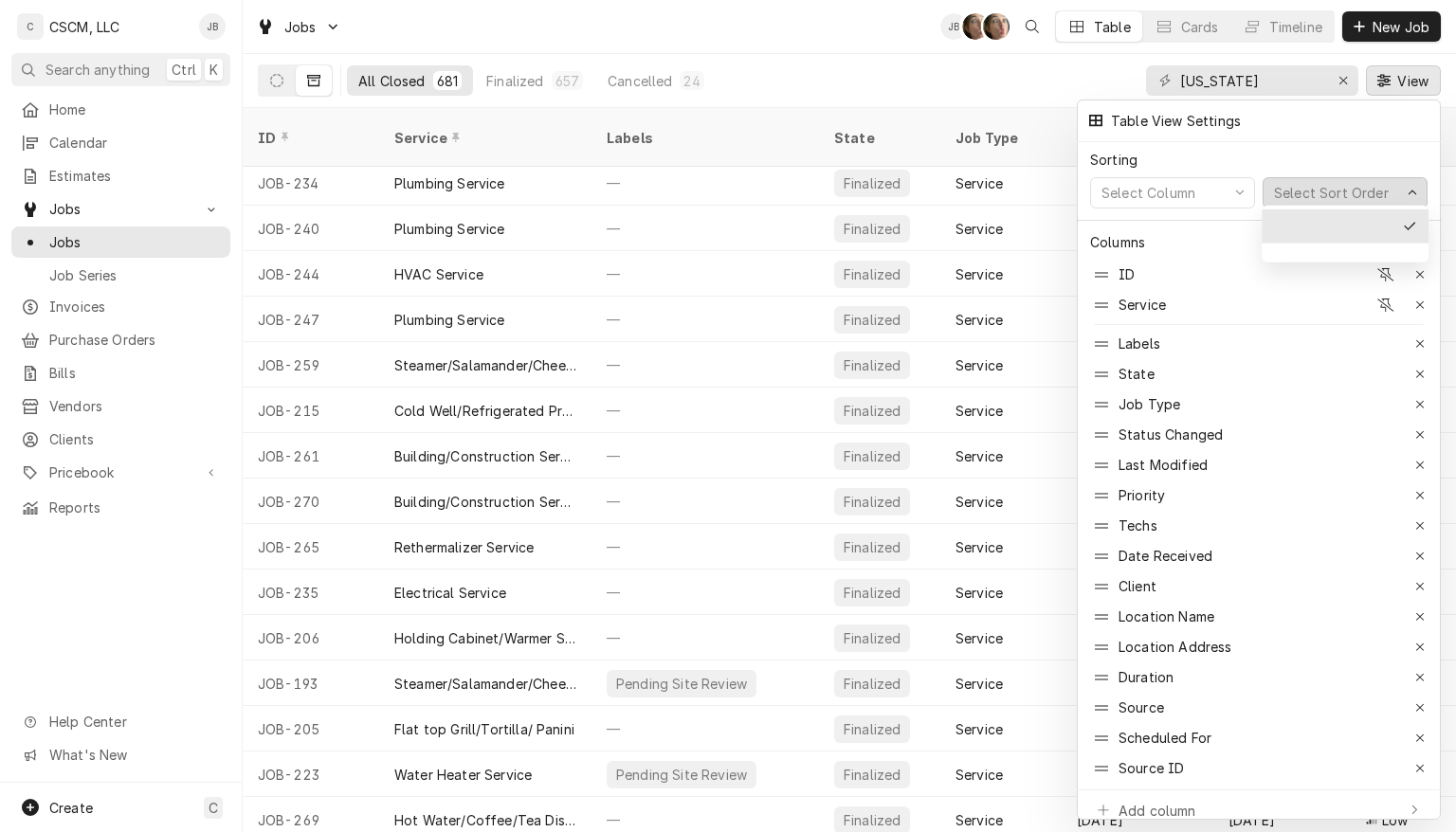
click at [1318, 125] on div "Table View Settings" at bounding box center [1259, 121] width 353 height 32
click at [1172, 118] on div "Table View Settings" at bounding box center [1174, 120] width 132 height 20
click at [1398, 86] on div at bounding box center [728, 416] width 1456 height 832
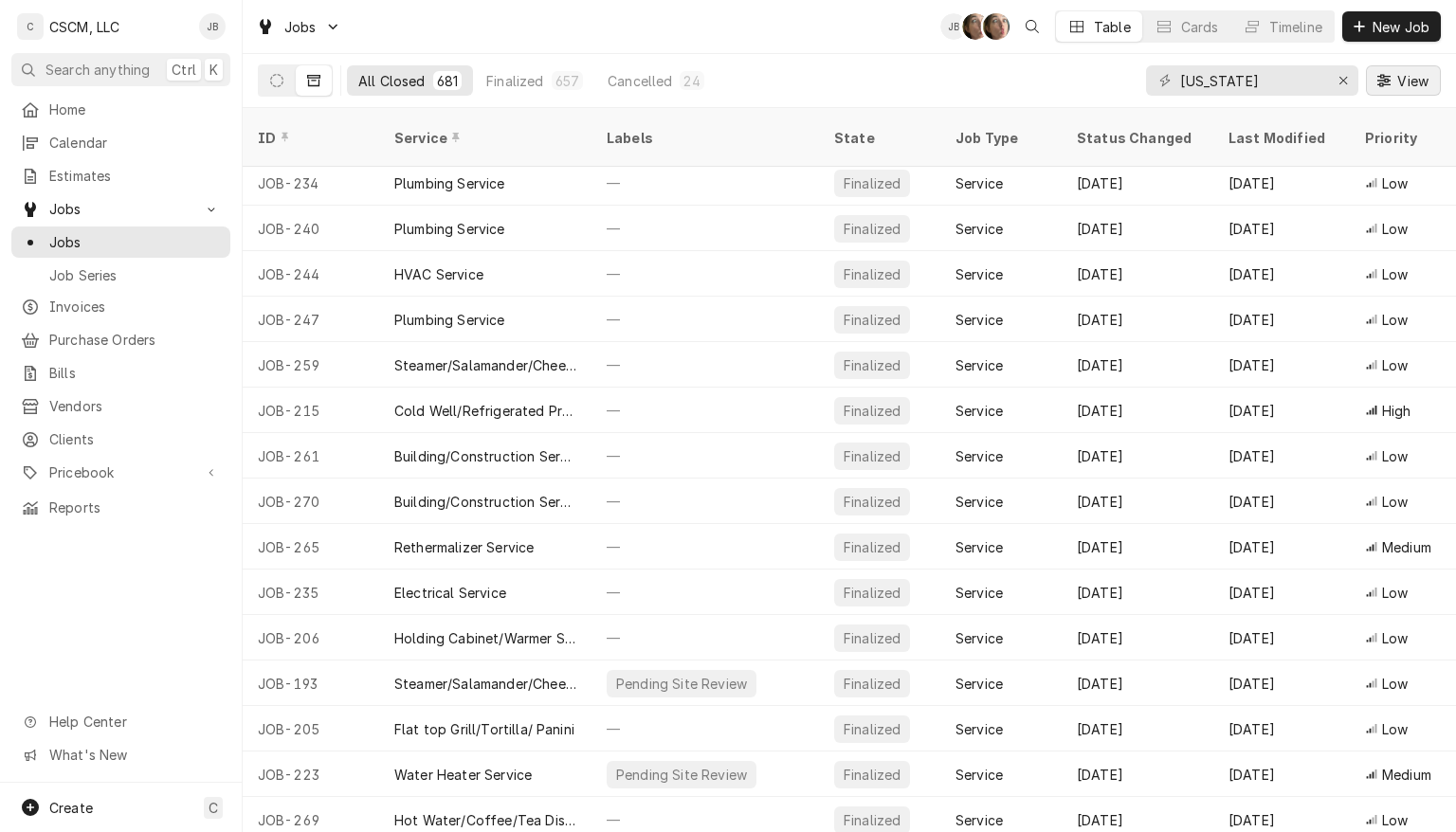
click at [1383, 80] on icon "Dynamic Content Wrapper" at bounding box center [1384, 80] width 13 height 12
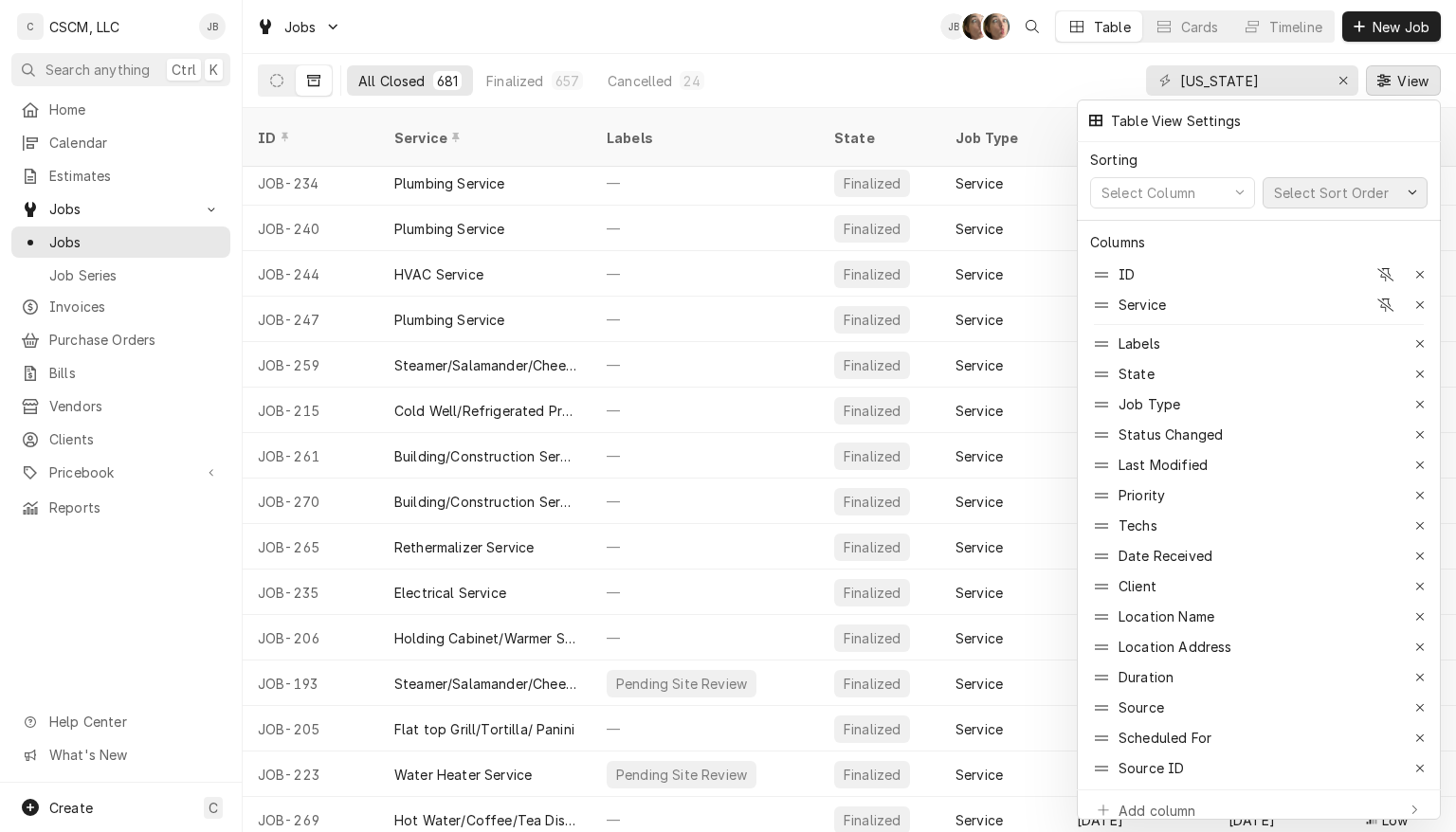
click at [1399, 192] on div "Select Sort Order" at bounding box center [1336, 192] width 131 height 20
click at [1410, 226] on icon "Suggestions" at bounding box center [1410, 227] width 12 height 13
click at [1395, 201] on button "Select Sort Order" at bounding box center [1345, 192] width 165 height 32
click at [1209, 189] on div "Select Column" at bounding box center [1163, 192] width 131 height 20
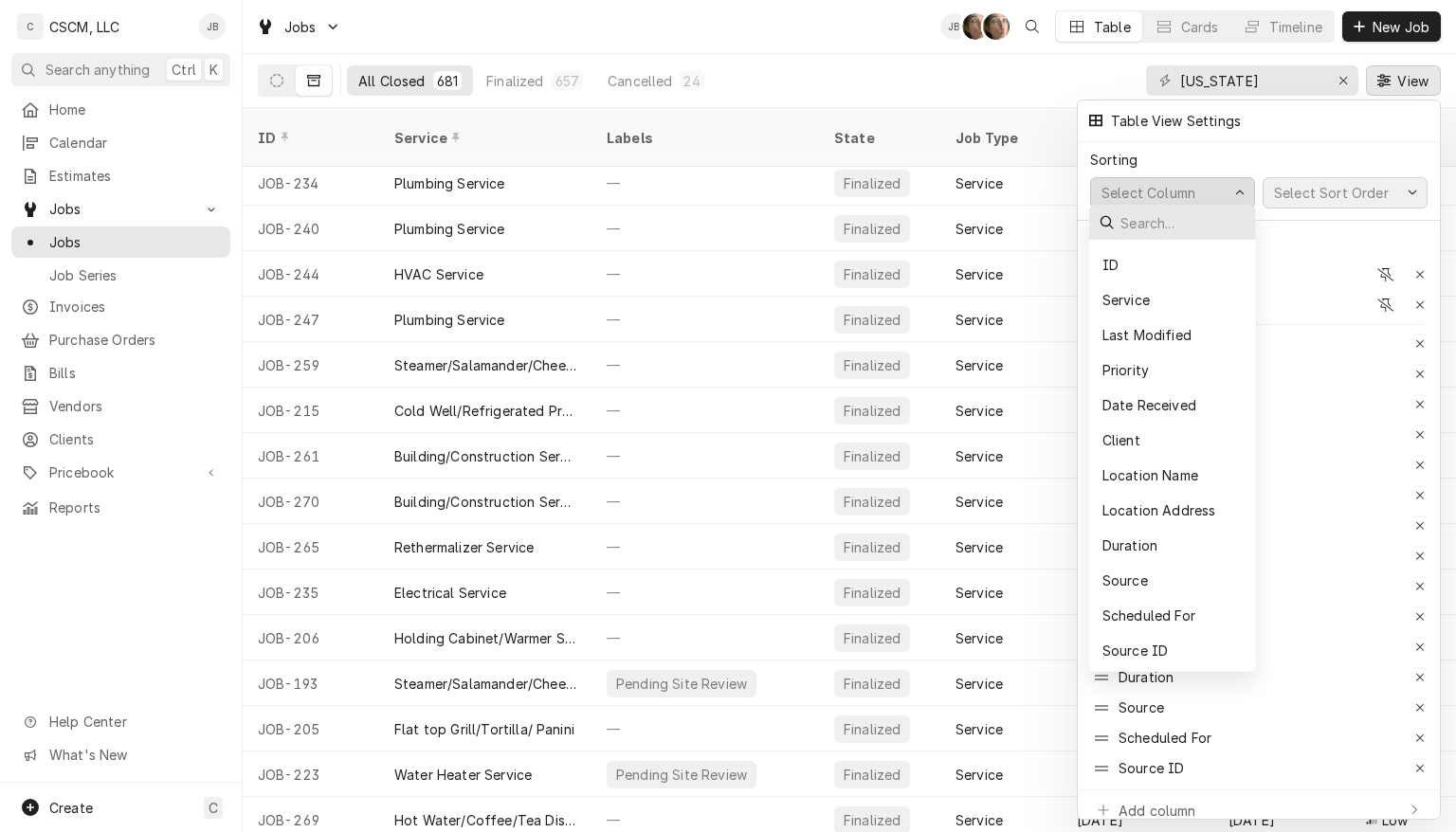
click at [1358, 188] on div "Select Sort Order" at bounding box center [1331, 192] width 122 height 20
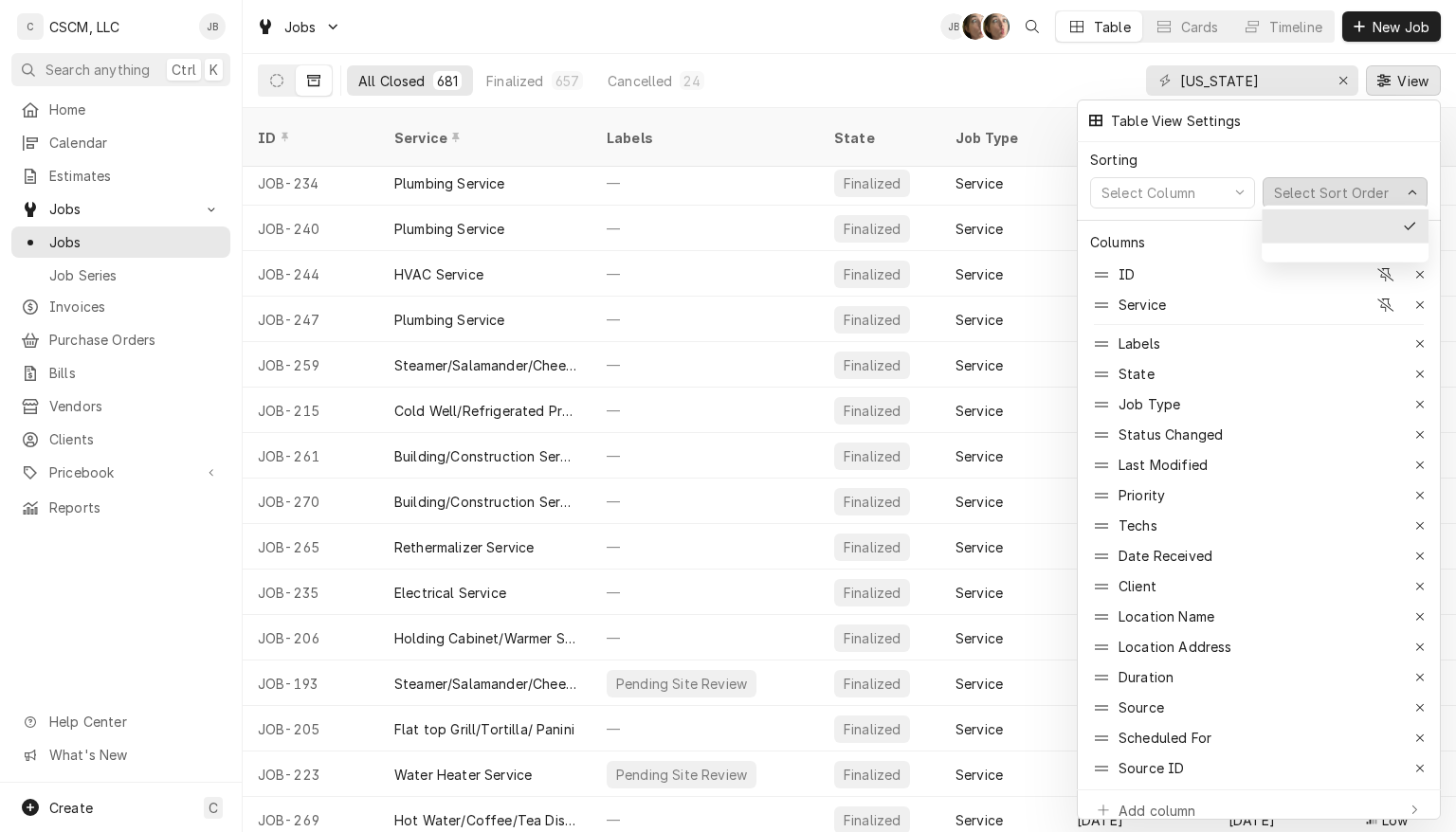
click at [1352, 137] on div "Table View Settings" at bounding box center [1259, 121] width 364 height 42
click at [1300, 177] on button "Select Sort Order" at bounding box center [1345, 192] width 165 height 32
click at [1281, 152] on div "Sorting" at bounding box center [1258, 159] width 337 height 36
click at [1354, 131] on div "Table View Settings" at bounding box center [1259, 121] width 353 height 32
click at [1398, 91] on div at bounding box center [728, 416] width 1456 height 832
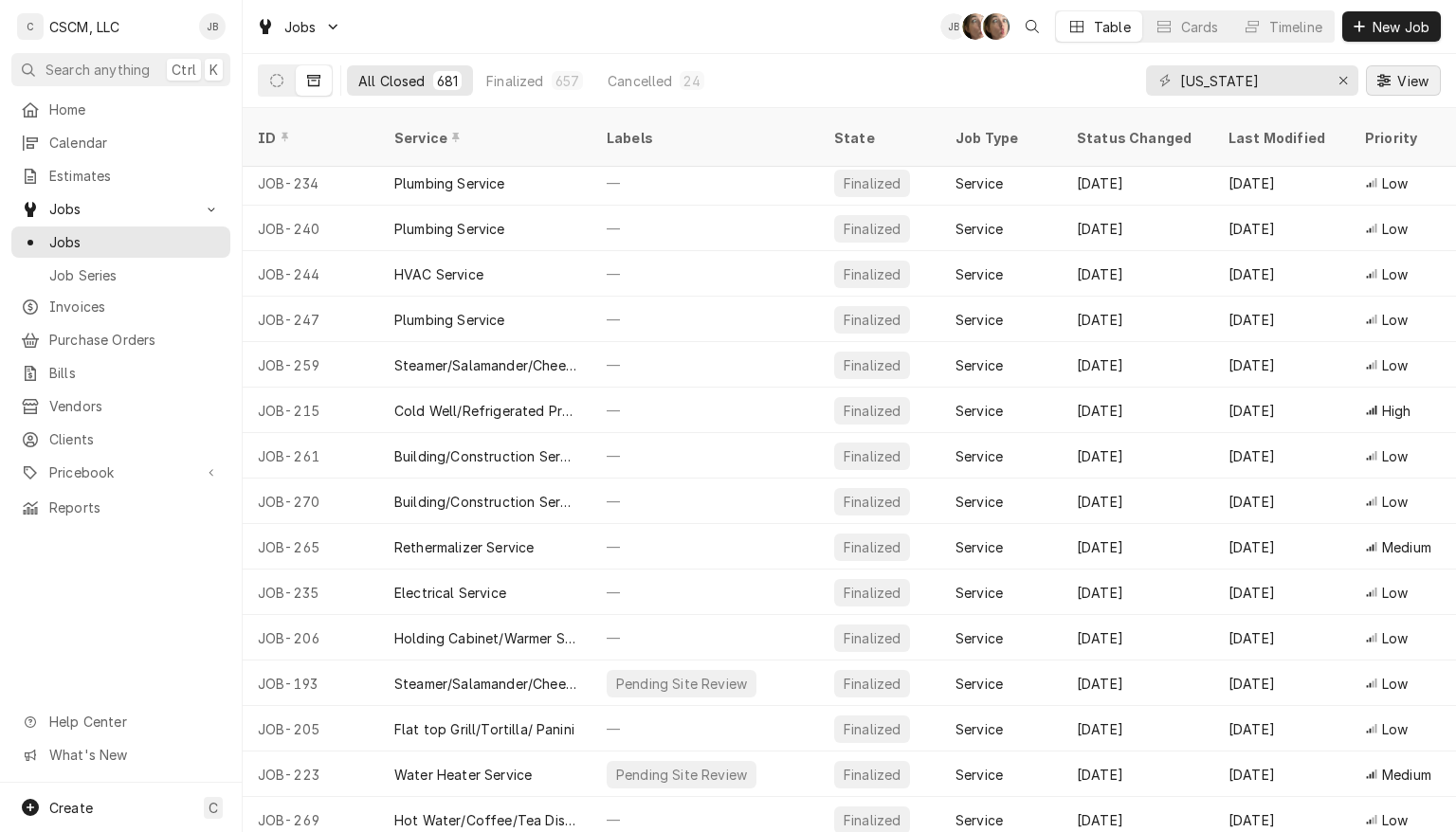
click at [1403, 71] on span "View" at bounding box center [1413, 81] width 38 height 20
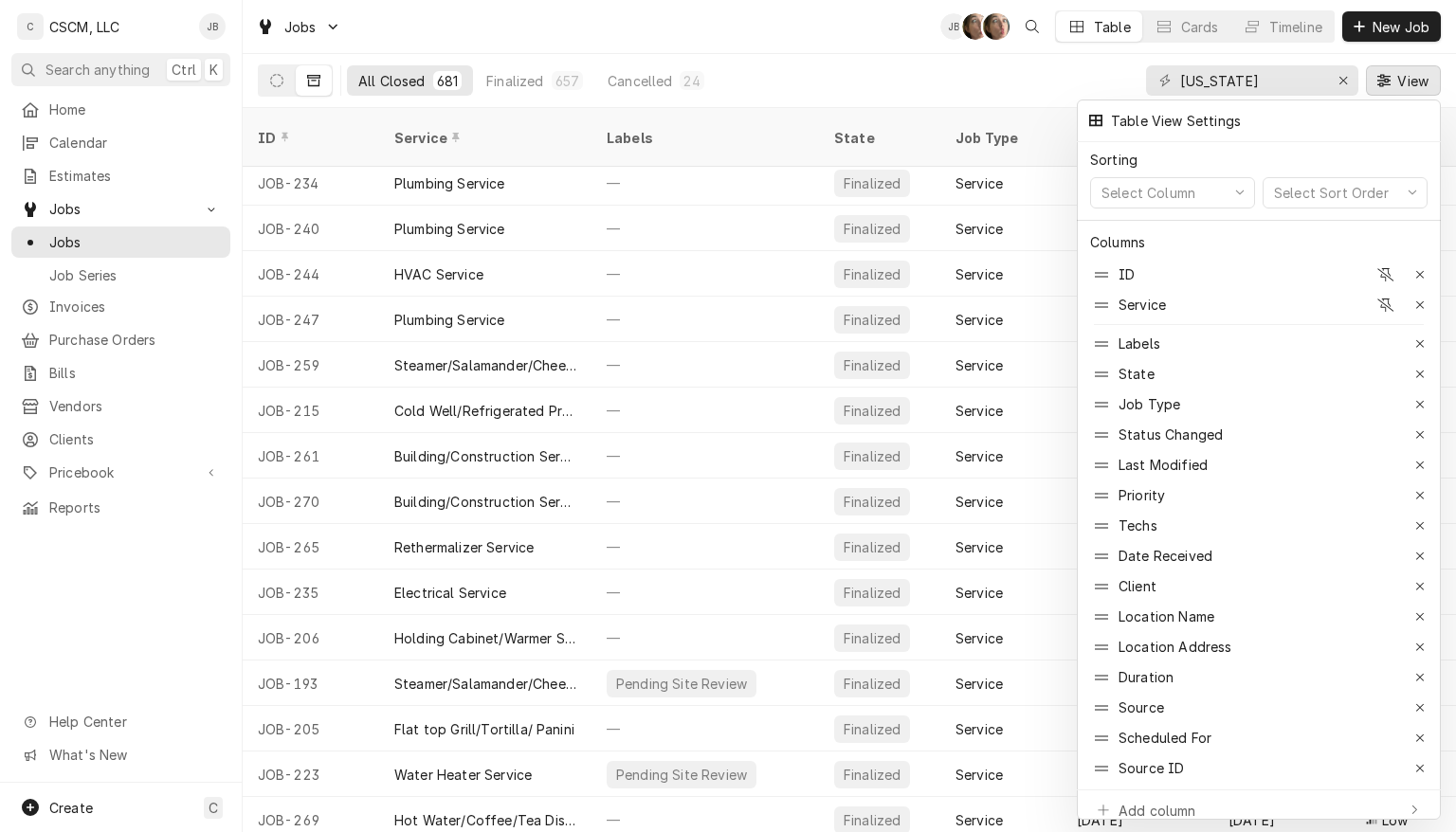
click at [1405, 82] on div at bounding box center [728, 416] width 1456 height 832
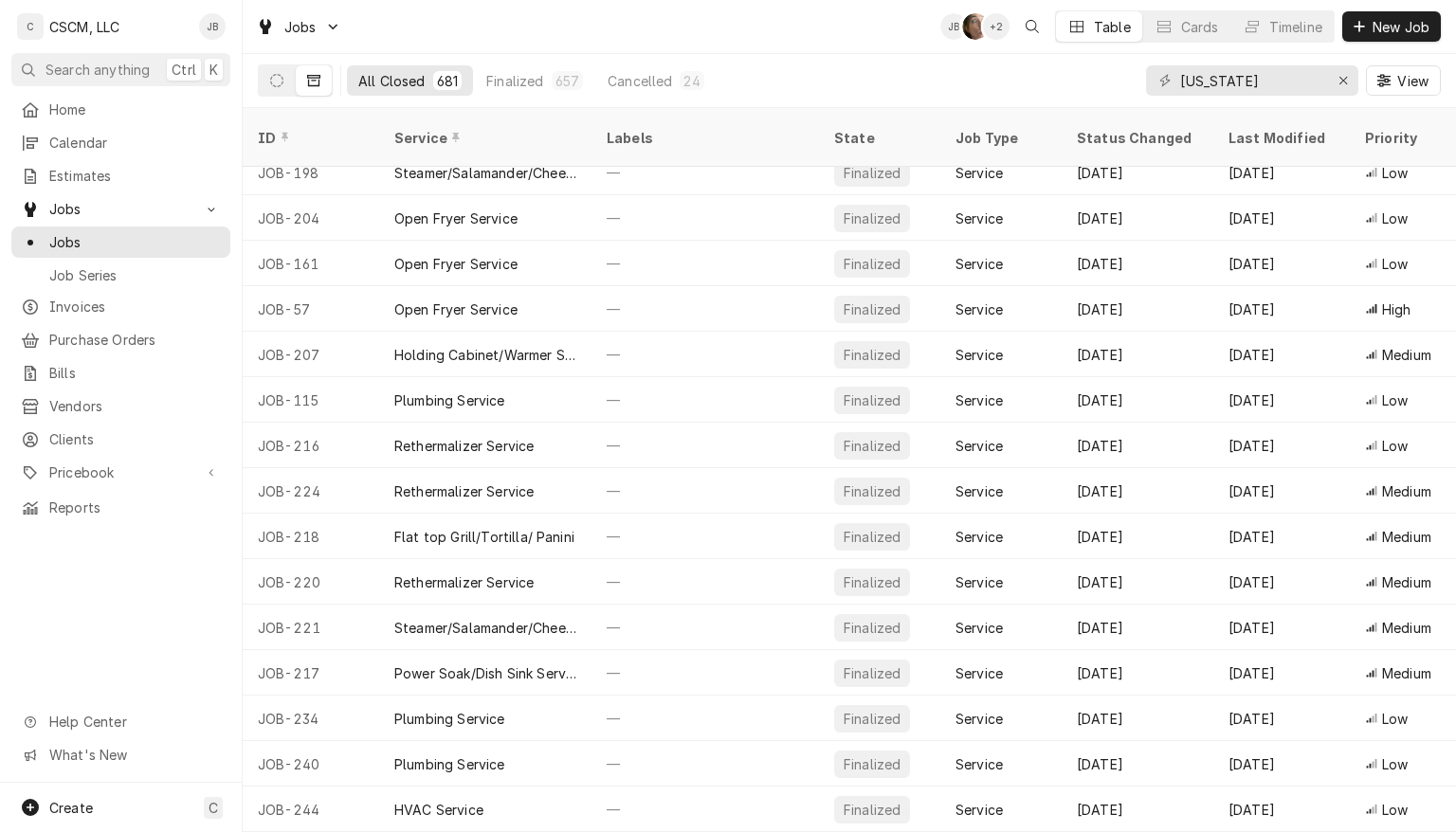
scroll to position [0, 0]
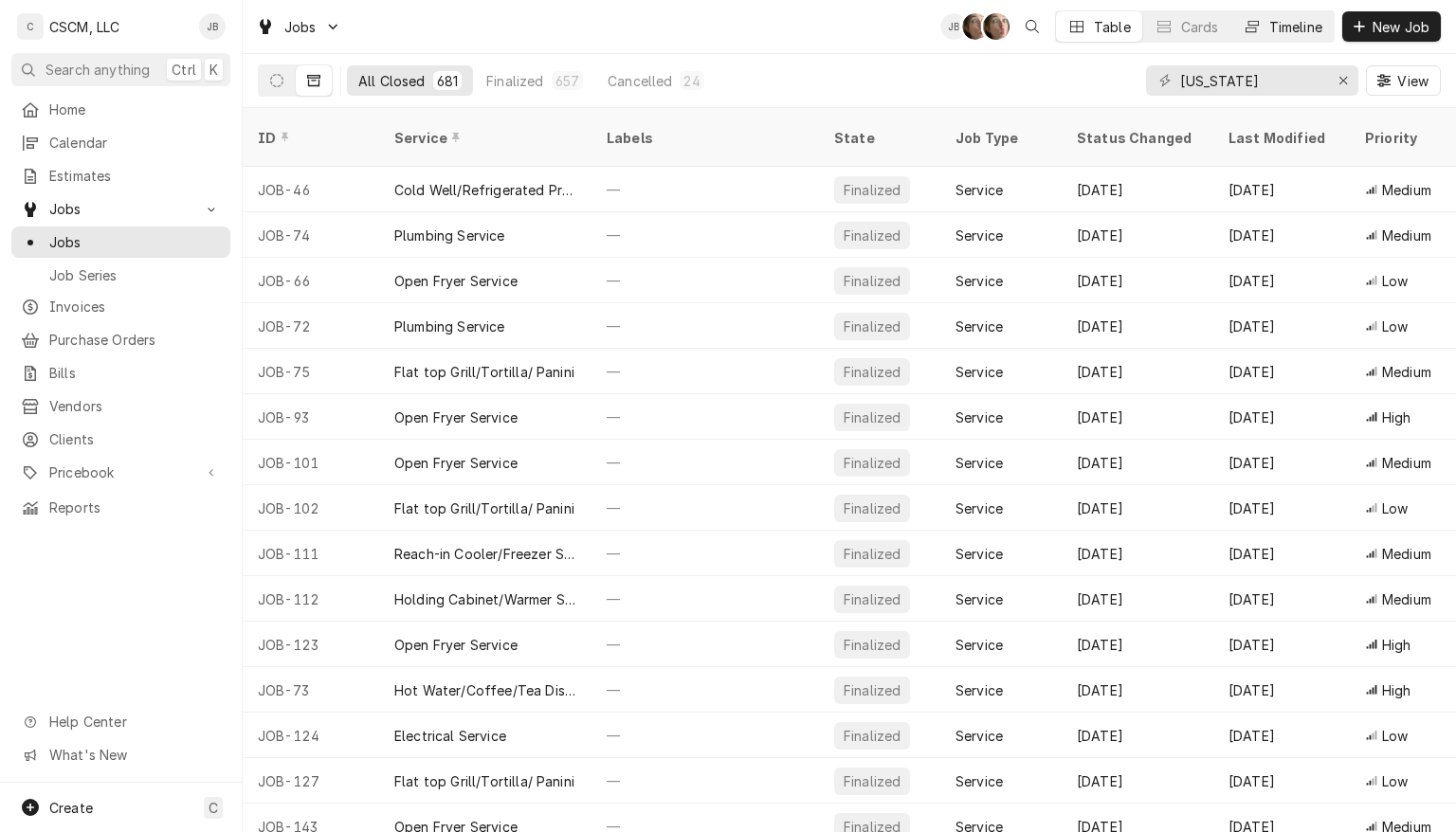
click at [1278, 28] on div "Timeline" at bounding box center [1296, 27] width 53 height 20
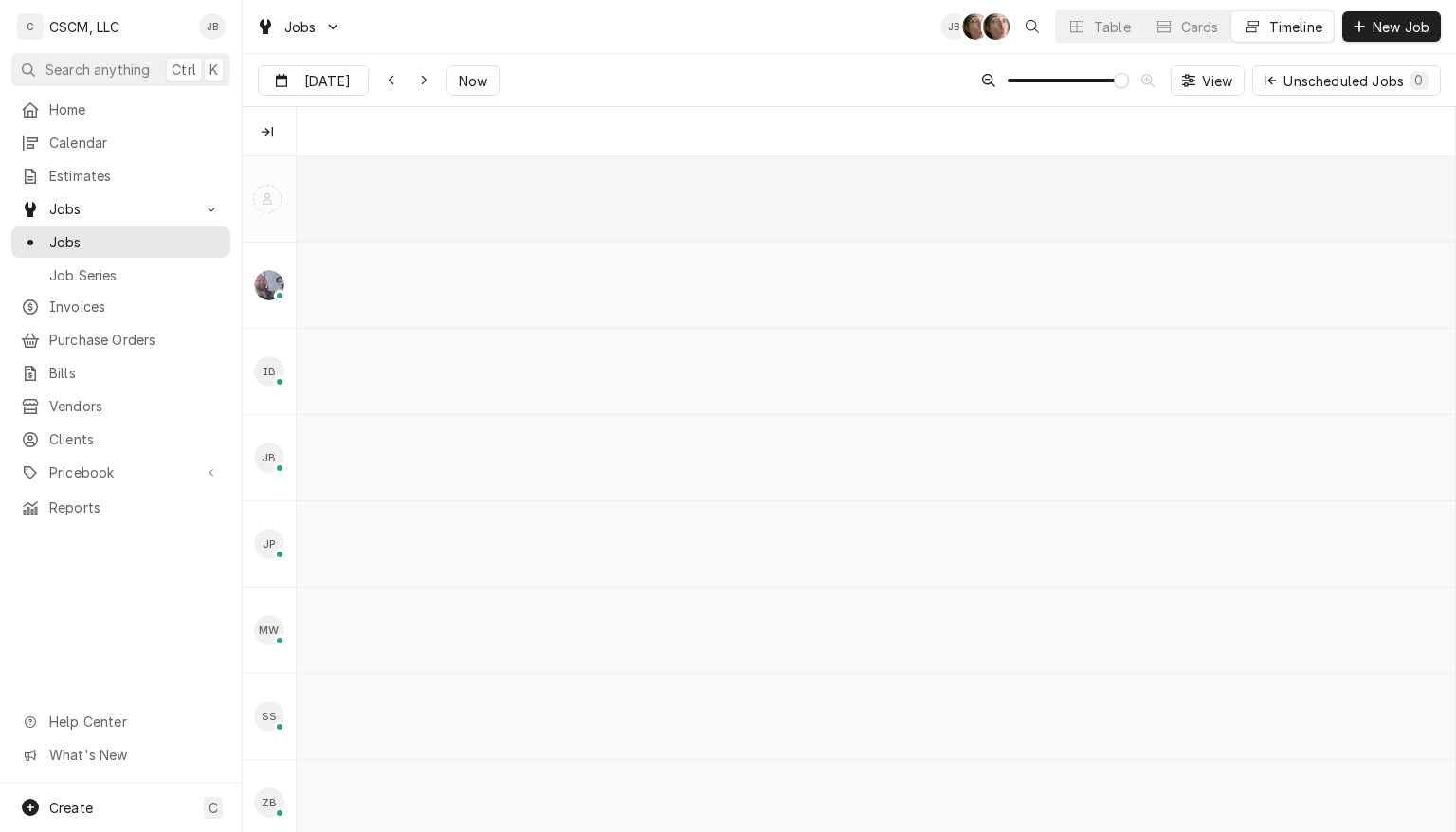
scroll to position [0, 23019]
click at [990, 24] on div "Serra Heyen's Avatar" at bounding box center [997, 27] width 27 height 27
click at [1191, 29] on div "Cards" at bounding box center [1199, 27] width 37 height 20
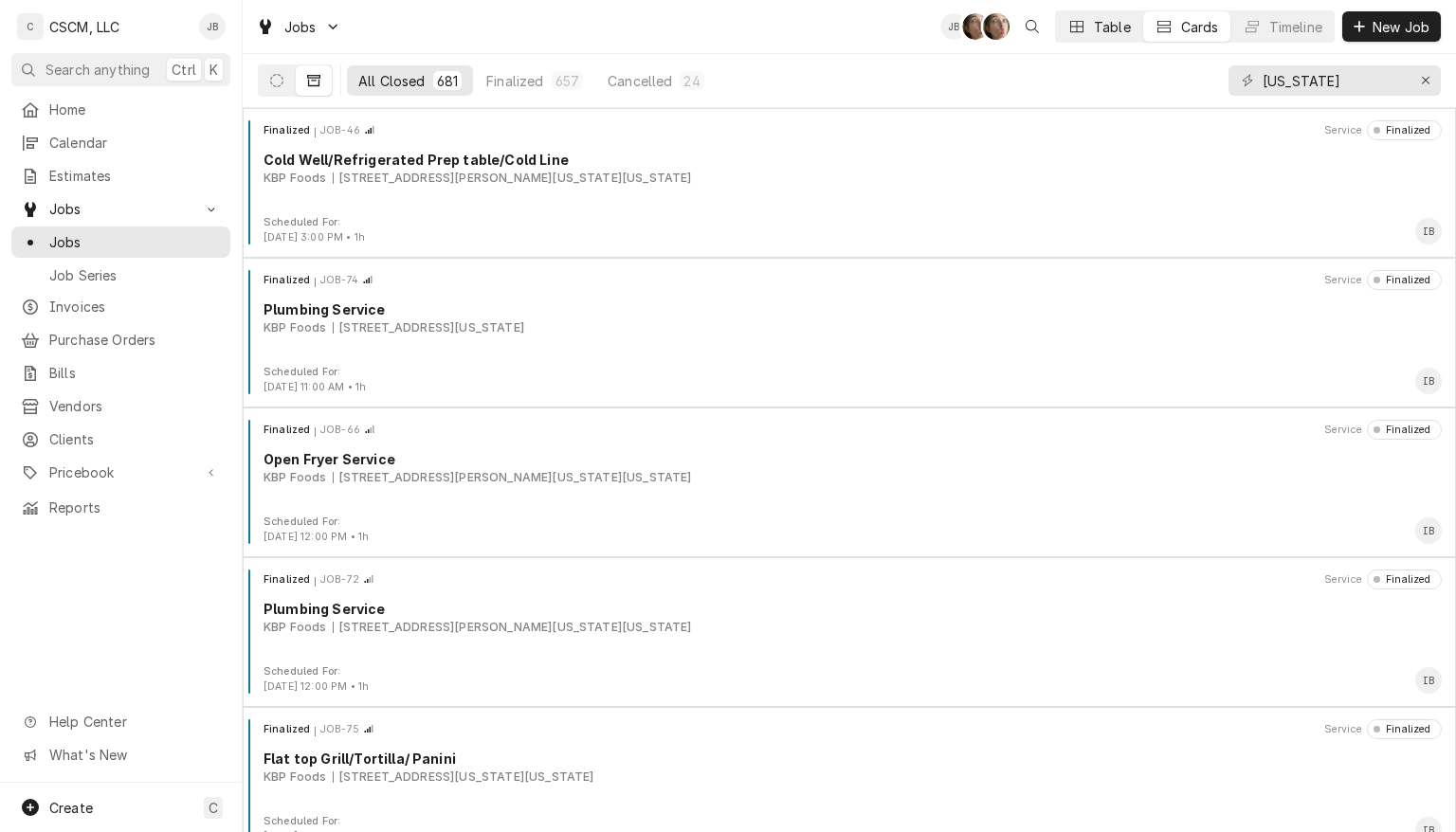
click at [1107, 25] on div "Table" at bounding box center [1112, 27] width 37 height 20
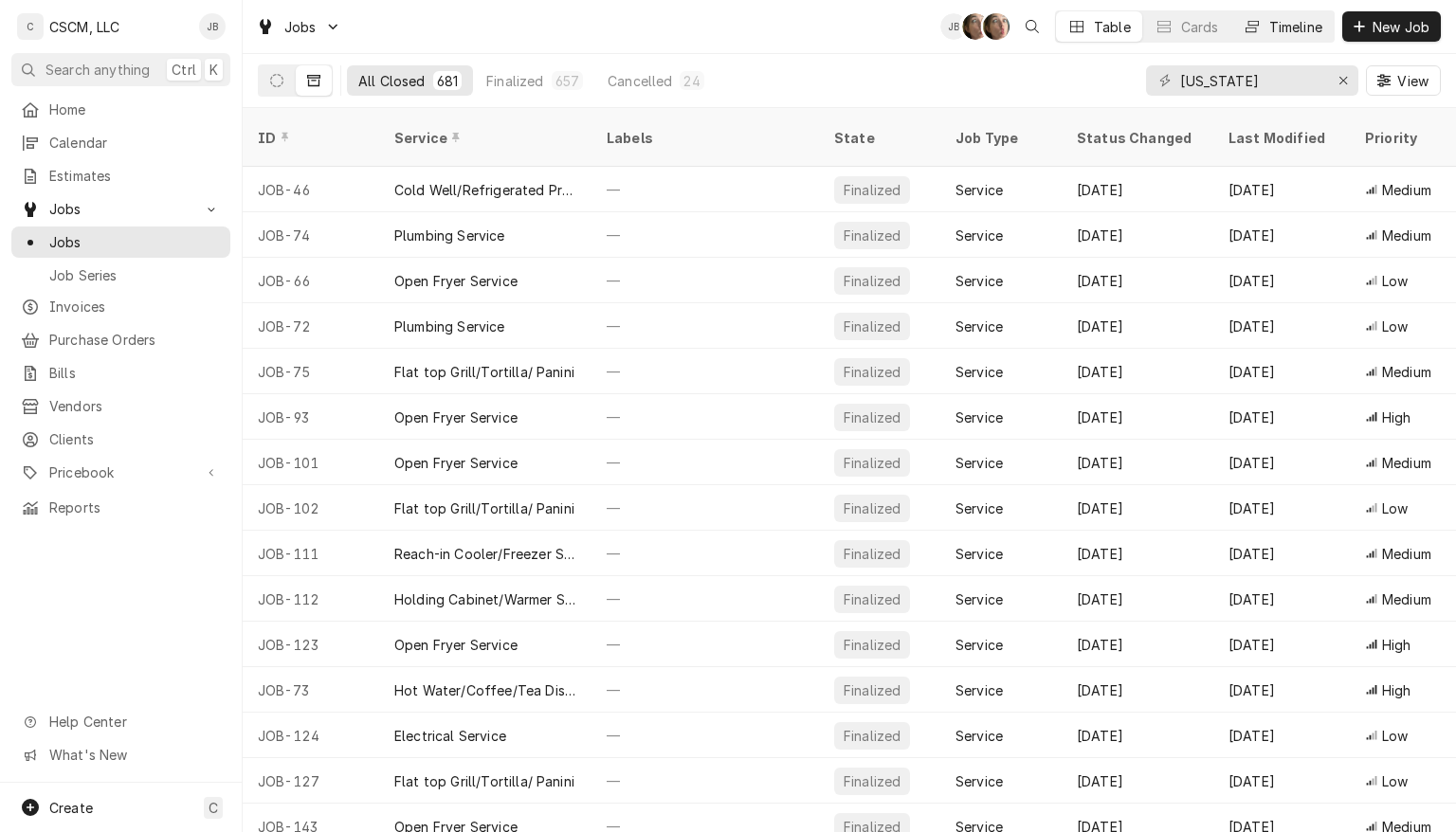
click at [1292, 21] on div "Timeline" at bounding box center [1296, 27] width 53 height 20
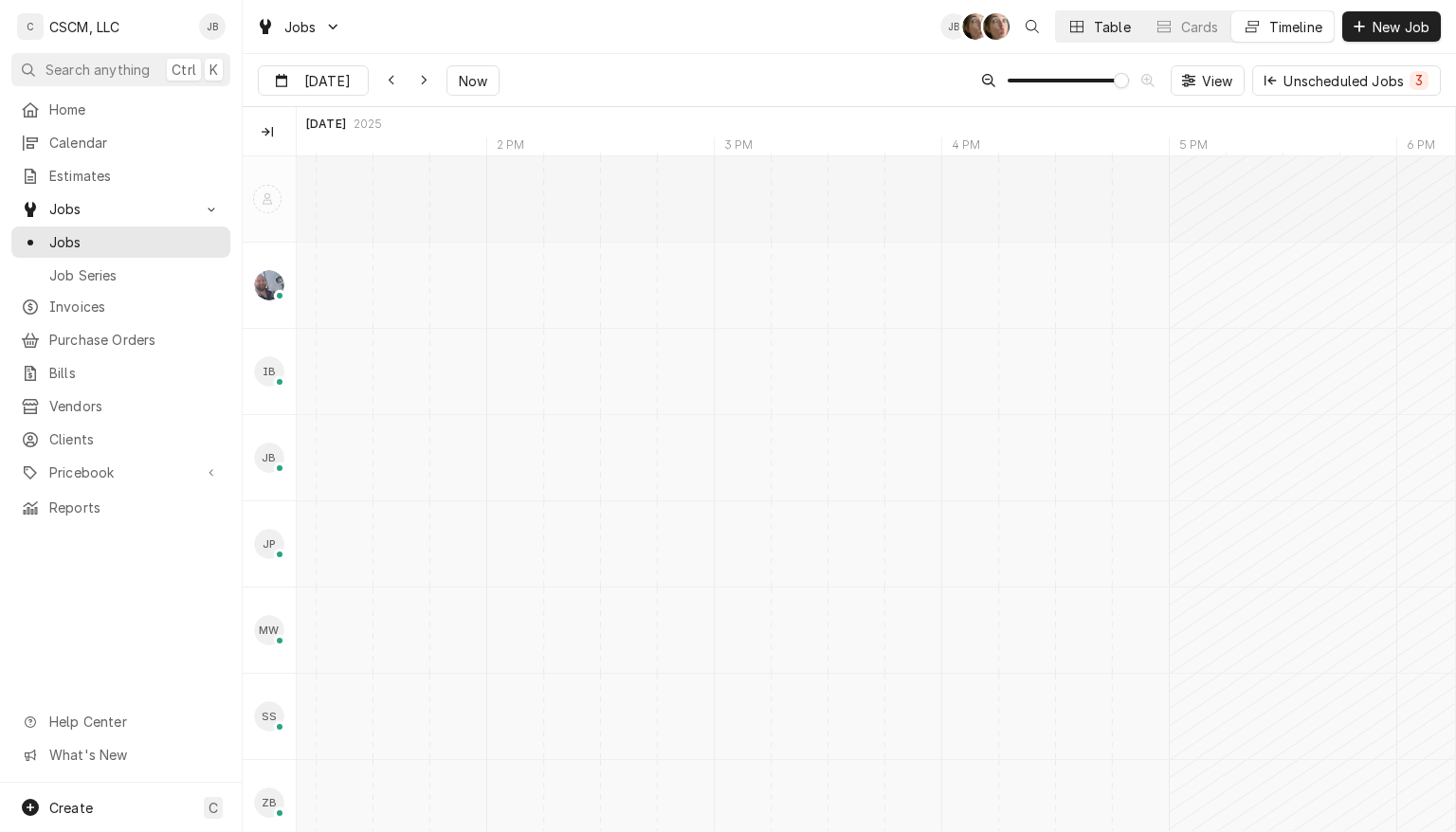
click at [1094, 20] on div "Table" at bounding box center [1112, 27] width 37 height 20
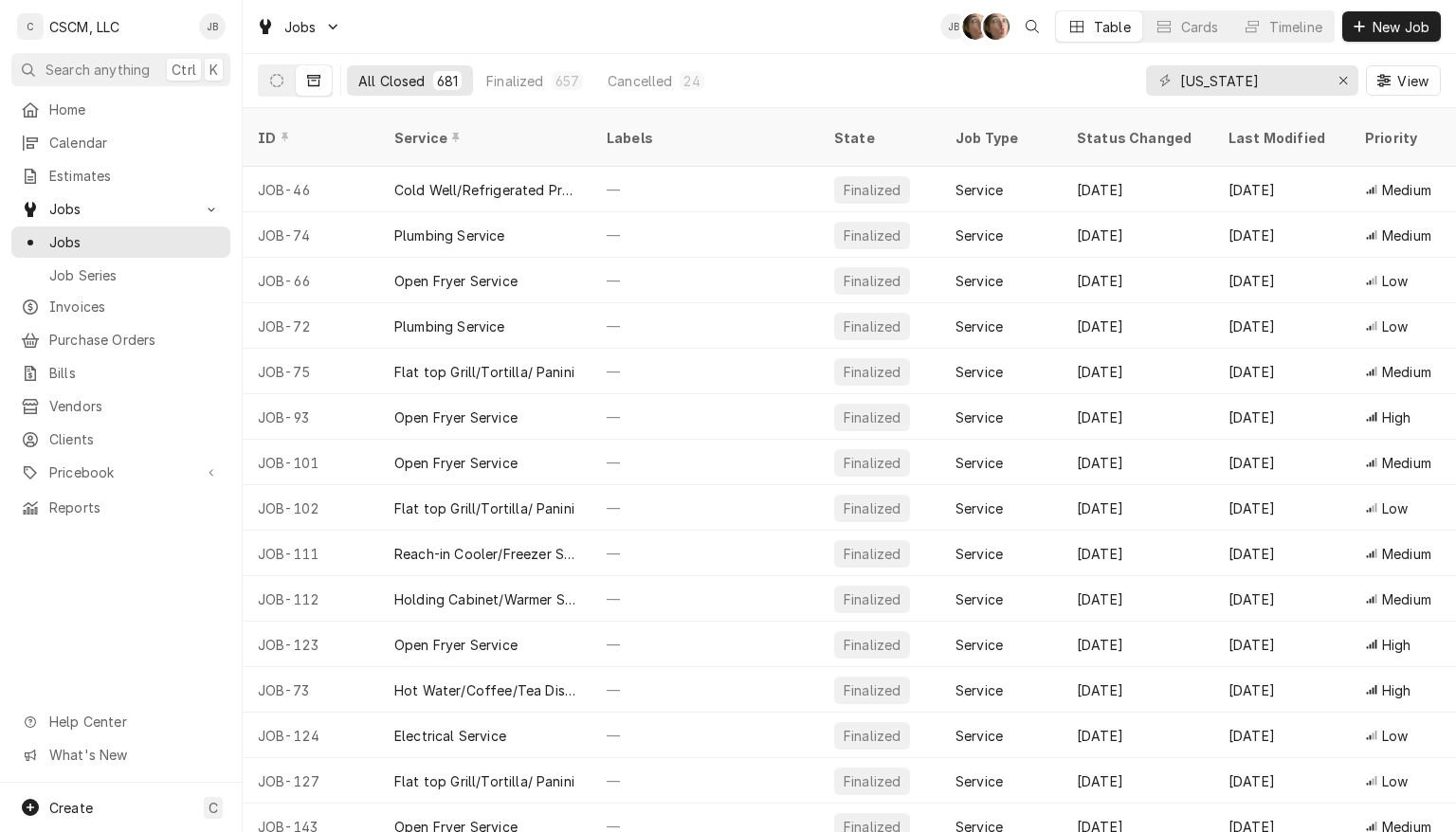
drag, startPoint x: 1450, startPoint y: 807, endPoint x: 1446, endPoint y: 819, distance: 12.6
click at [1446, 819] on table "ID Service Labels State Job Type Status Changed Last Modified Priority Techs Da…" at bounding box center [850, 470] width 1214 height 724
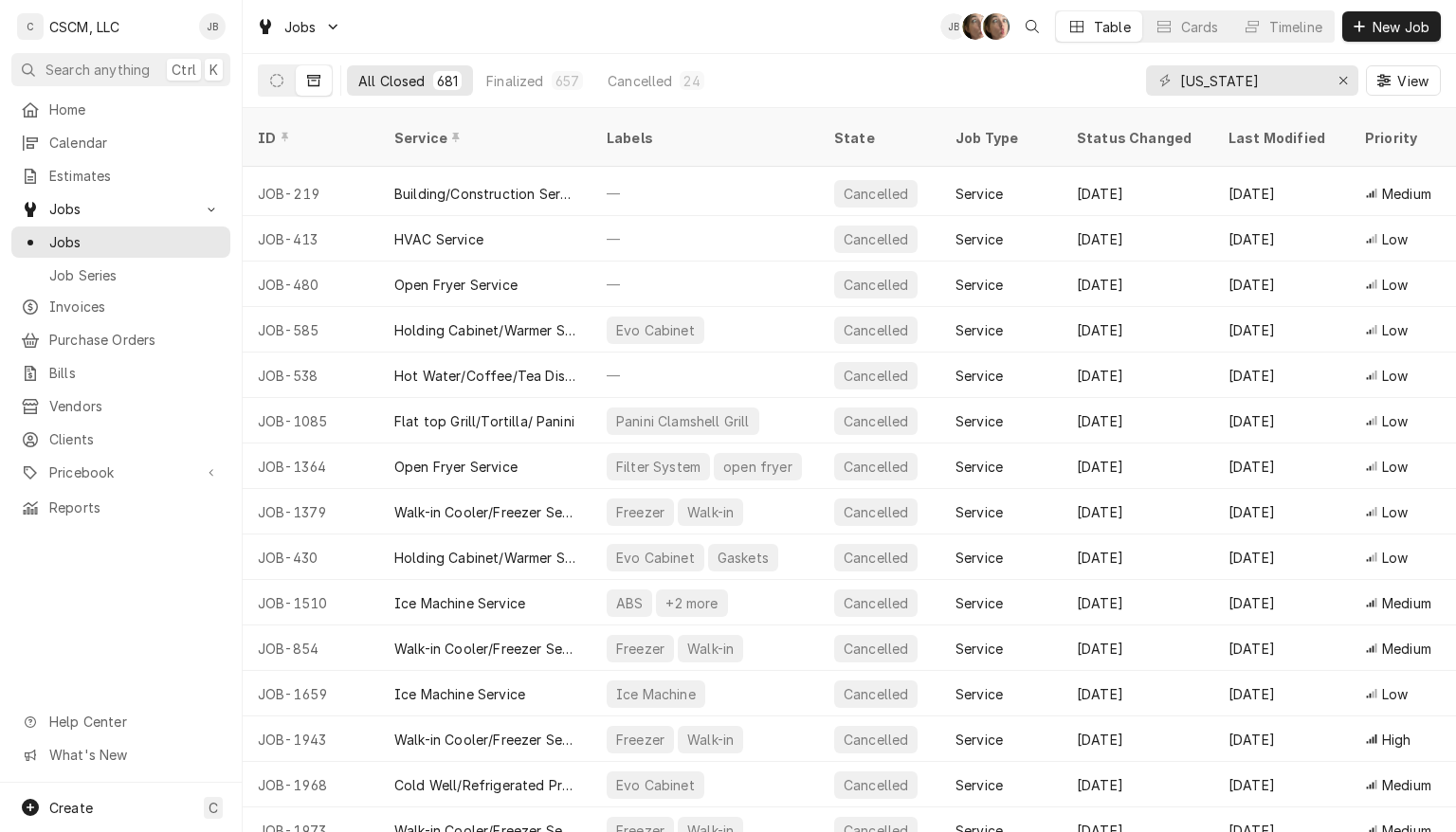
scroll to position [30304, 0]
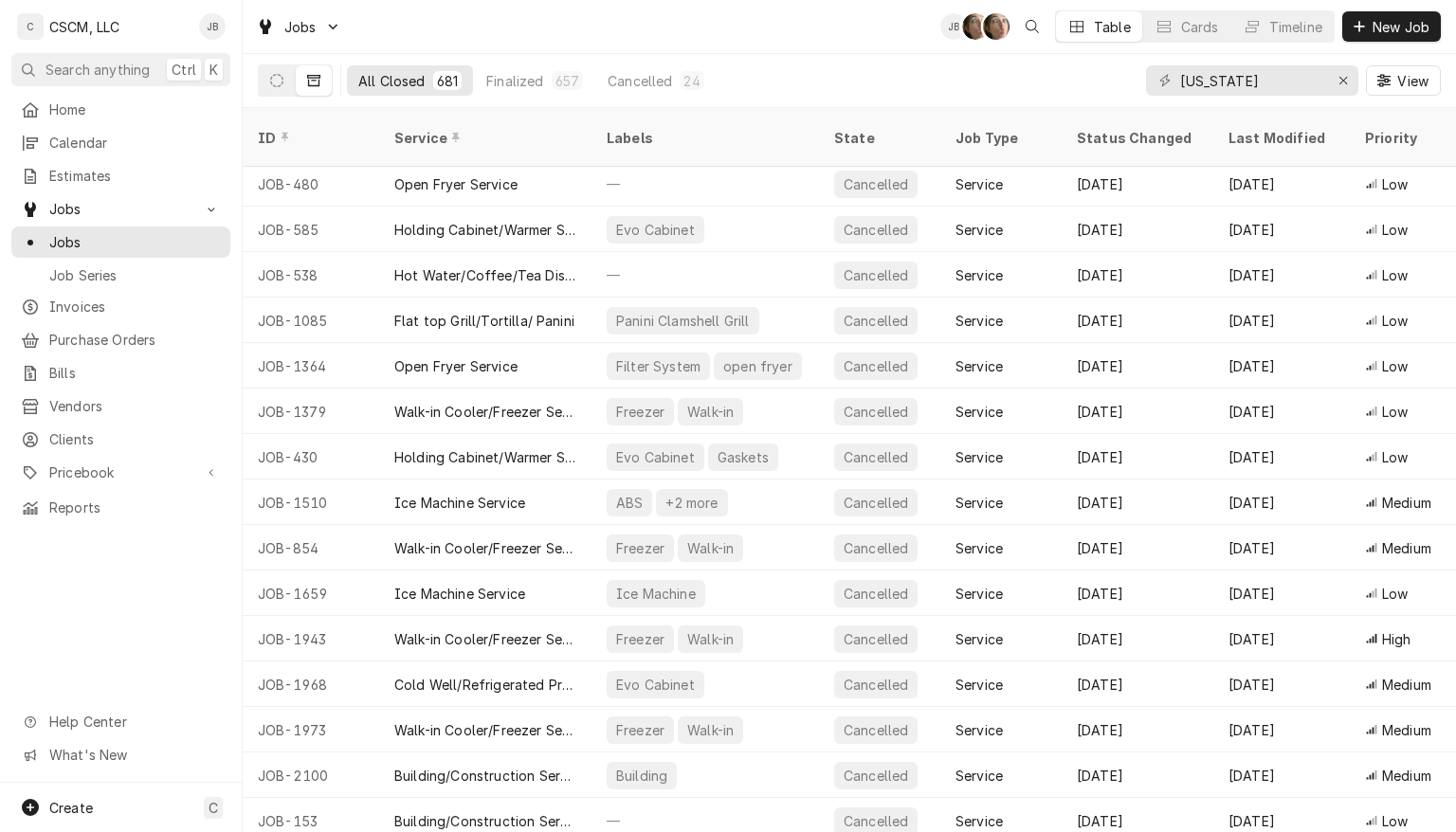
drag, startPoint x: 1448, startPoint y: 807, endPoint x: 1451, endPoint y: 93, distance: 714.0
click at [1451, 93] on div "All Closed 681 Finalized 657 Cancelled 24 colorado View" at bounding box center [850, 81] width 1214 height 54
drag, startPoint x: 1446, startPoint y: 808, endPoint x: 1455, endPoint y: 820, distance: 15.0
click at [1455, 820] on table "ID Service Labels State Job Type Status Changed Last Modified Priority Techs Da…" at bounding box center [850, 470] width 1214 height 724
click at [69, 207] on span "Jobs" at bounding box center [120, 208] width 143 height 20
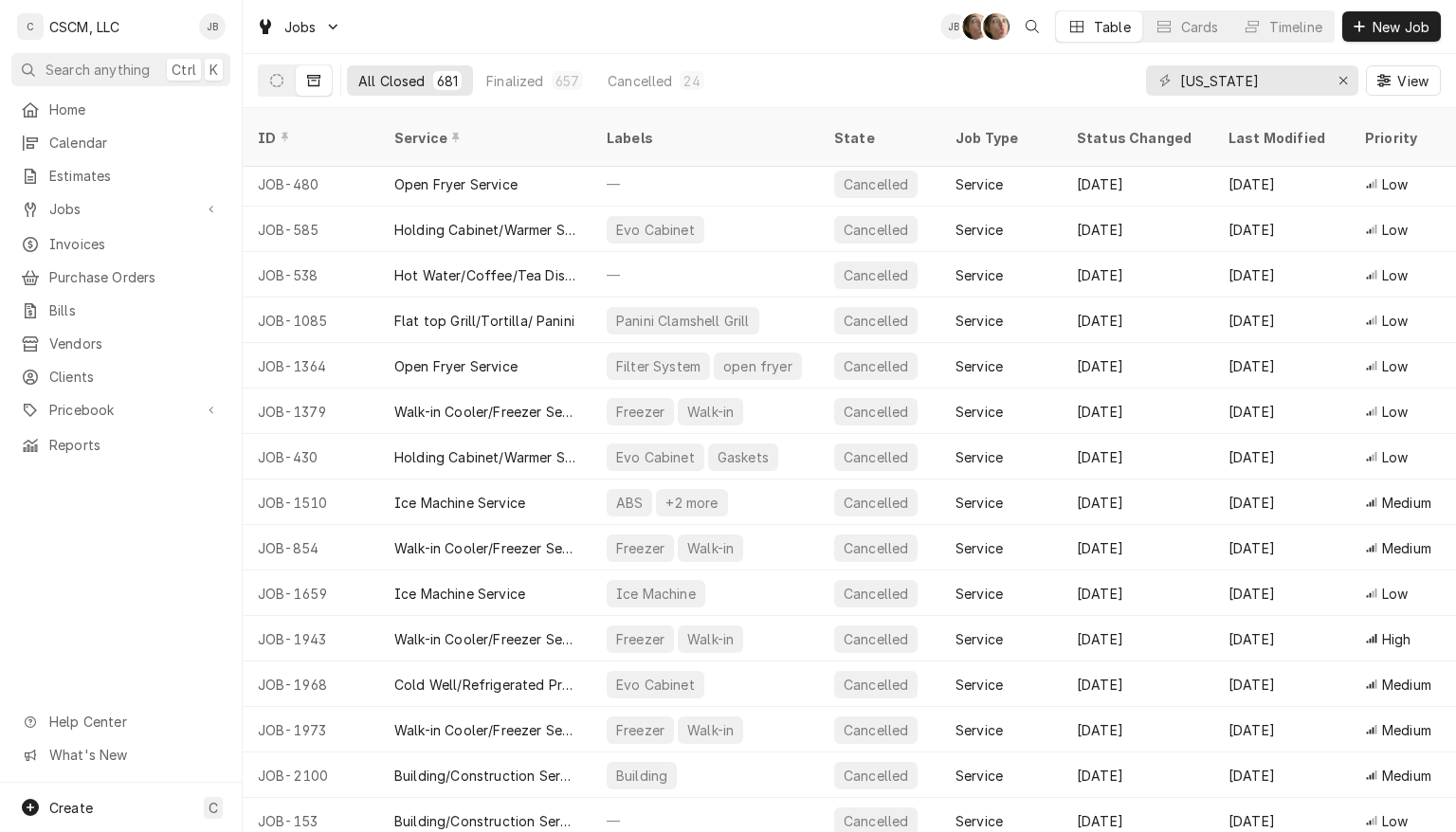
click at [311, 83] on icon "Dynamic Content Wrapper" at bounding box center [314, 81] width 13 height 13
click at [314, 80] on icon "Dynamic Content Wrapper" at bounding box center [314, 81] width 13 height 12
click at [310, 76] on icon "Dynamic Content Wrapper" at bounding box center [314, 81] width 13 height 13
click at [275, 81] on icon "Dynamic Content Wrapper" at bounding box center [277, 81] width 13 height 13
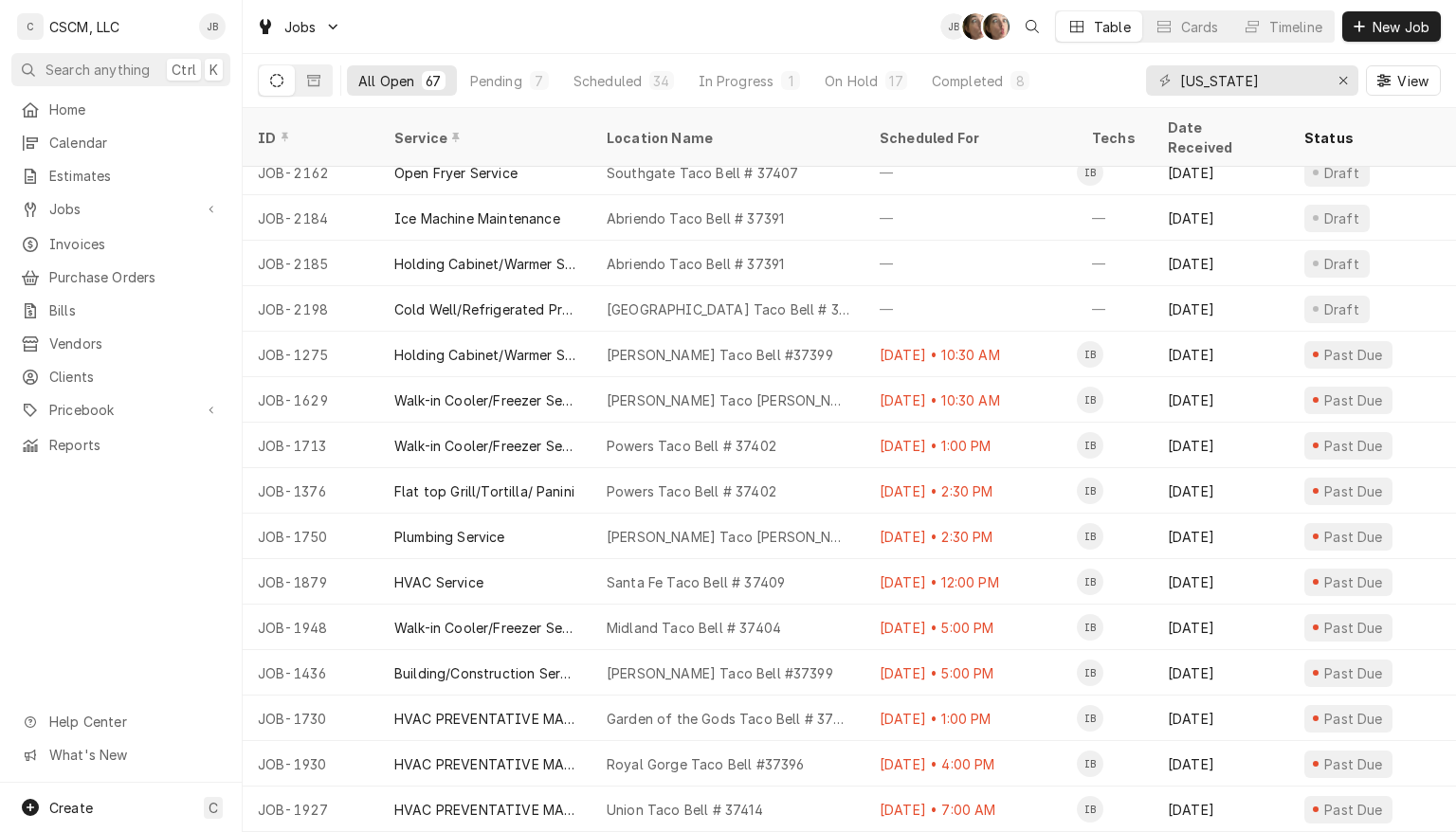
scroll to position [0, 0]
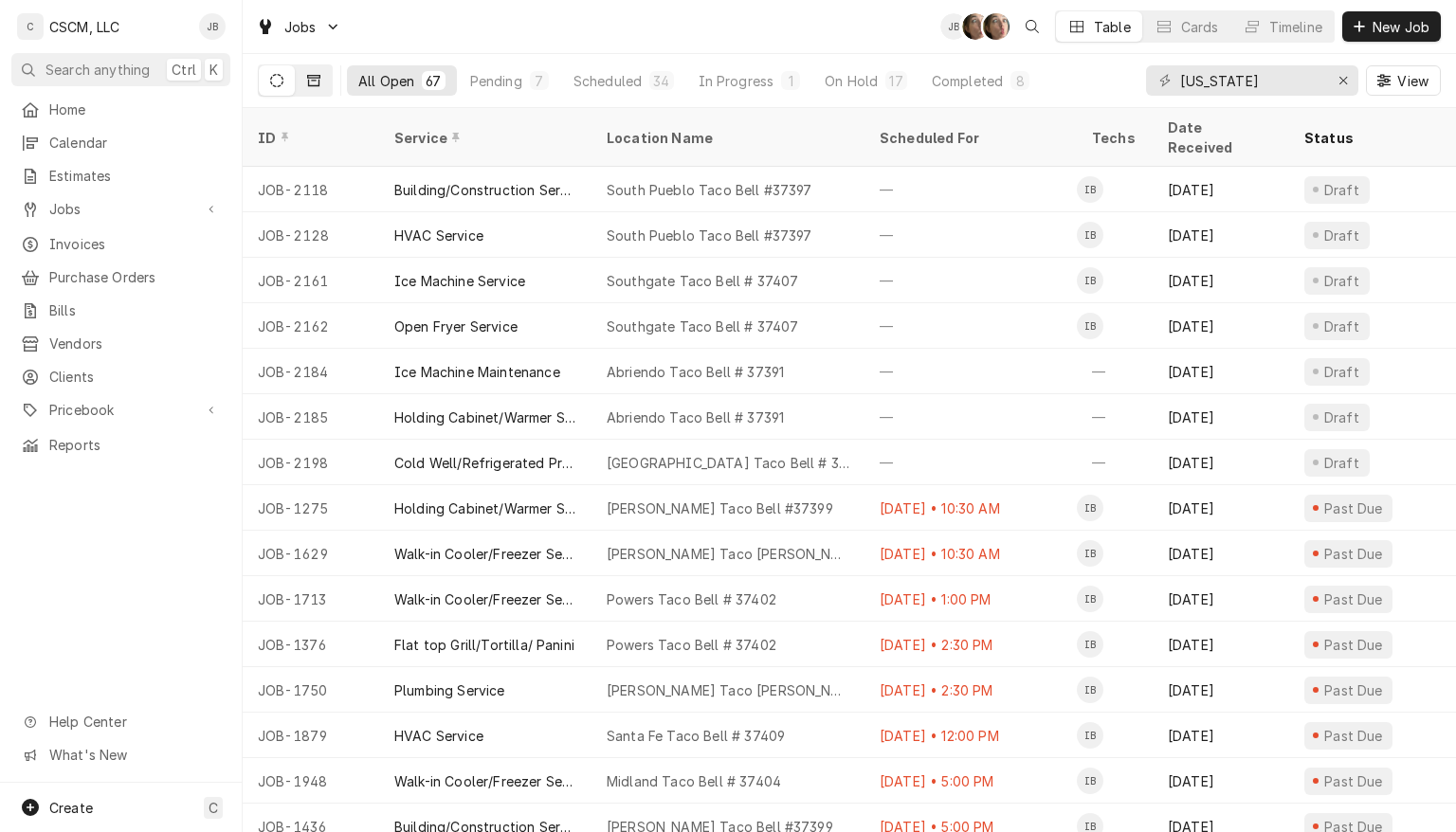
click at [314, 80] on icon "Dynamic Content Wrapper" at bounding box center [314, 81] width 13 height 12
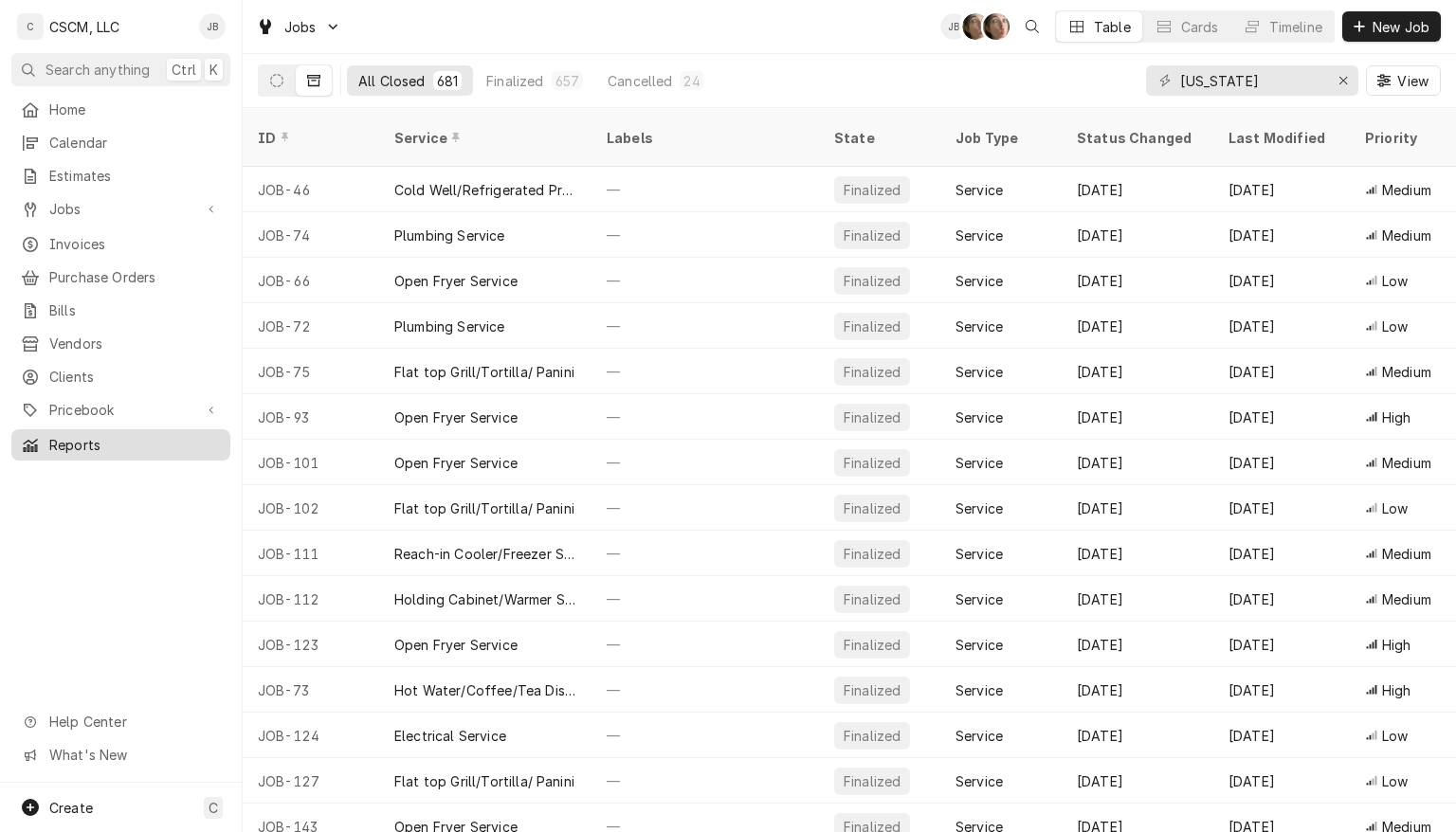
click at [74, 435] on span "Reports" at bounding box center [135, 445] width 172 height 20
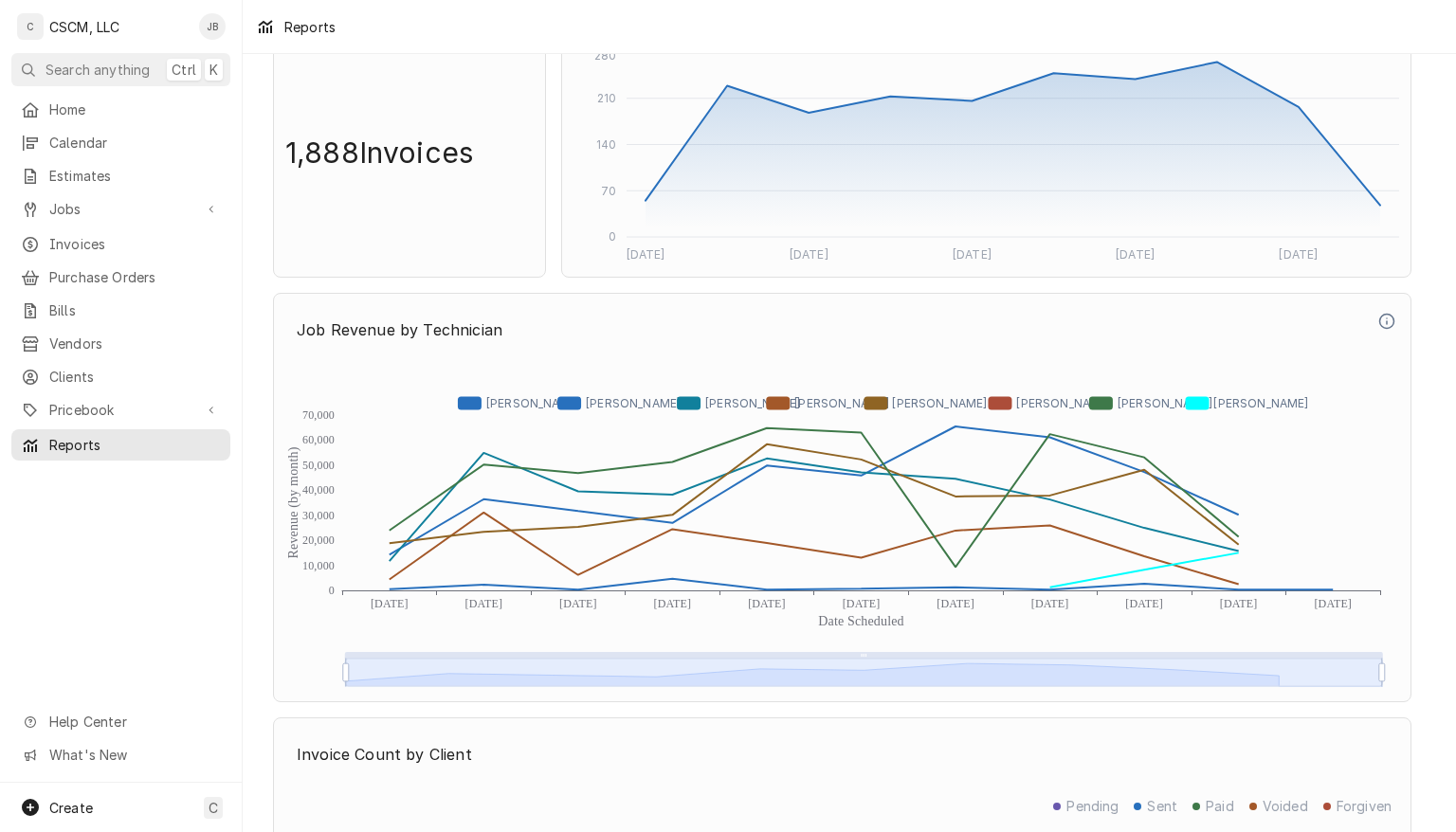
scroll to position [4153, 0]
click at [1183, 559] on icon "Dynamic Content Wrapper" at bounding box center [909, 568] width 661 height 35
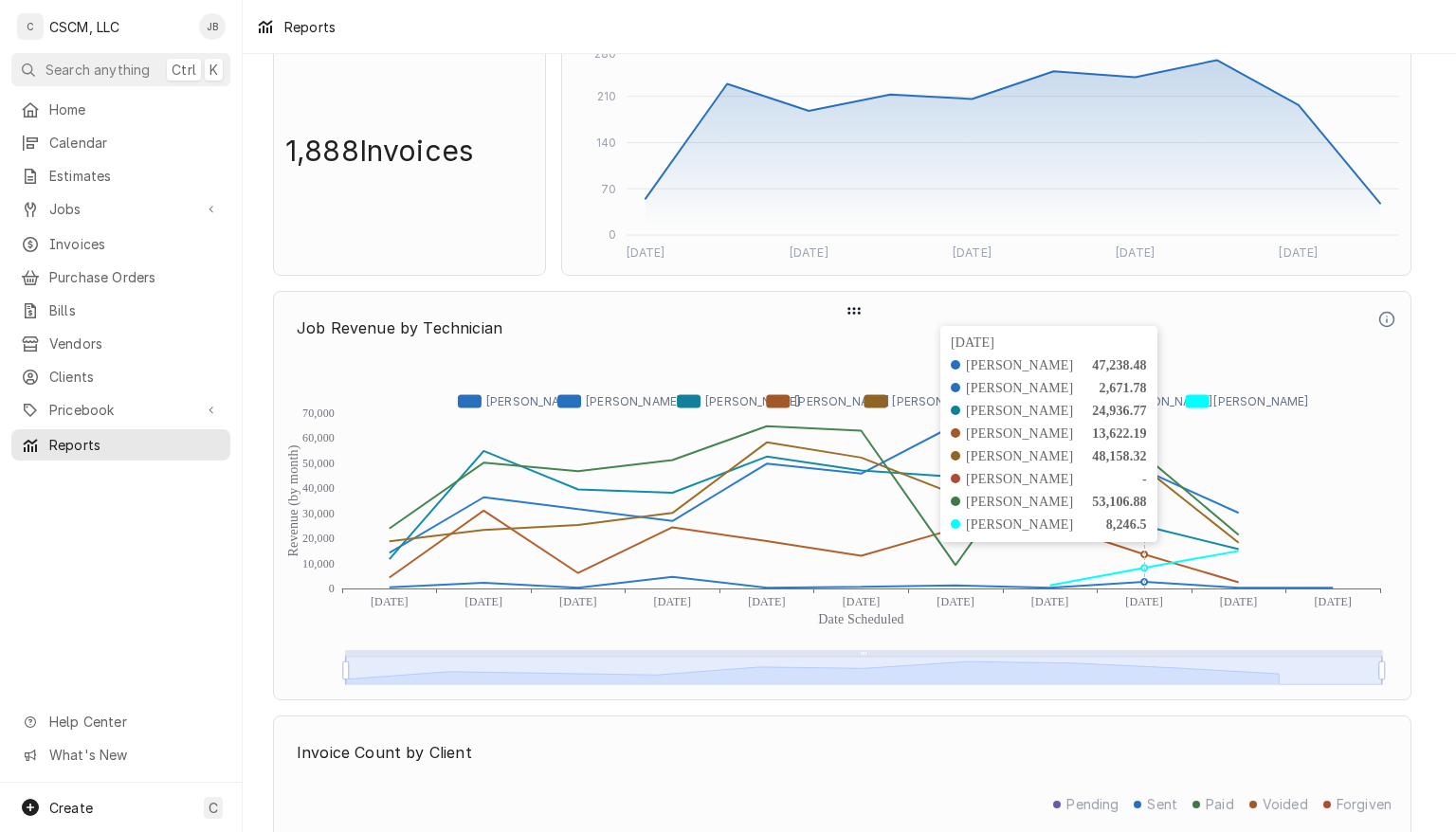
click at [1240, 546] on icon "Revenue (by month) Date Scheduled 0 10,000 20,000 30,000 40,000 50,000 60,000 7…" at bounding box center [842, 522] width 1114 height 331
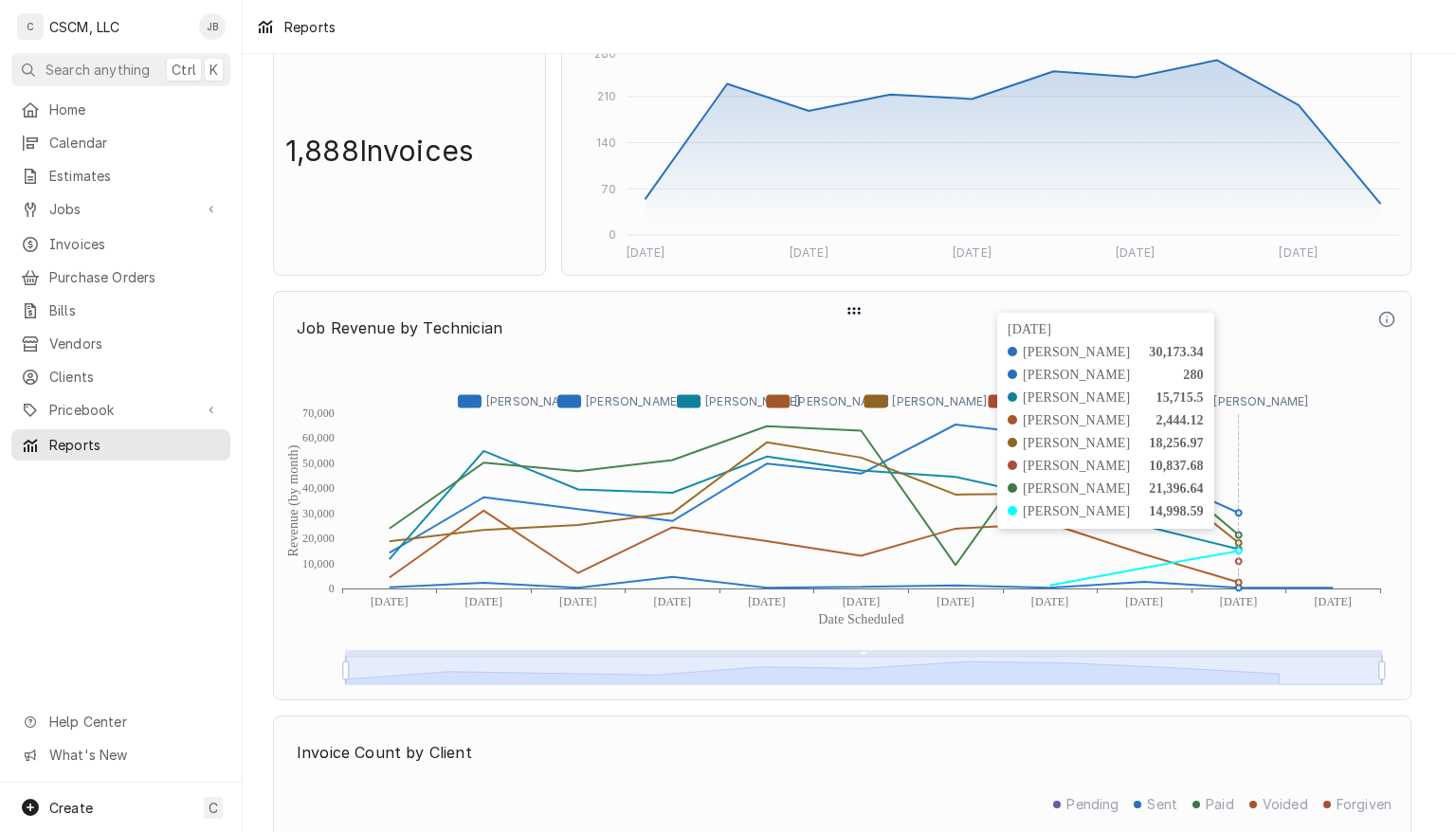
click at [1142, 575] on icon "Dynamic Content Wrapper" at bounding box center [814, 547] width 850 height 72
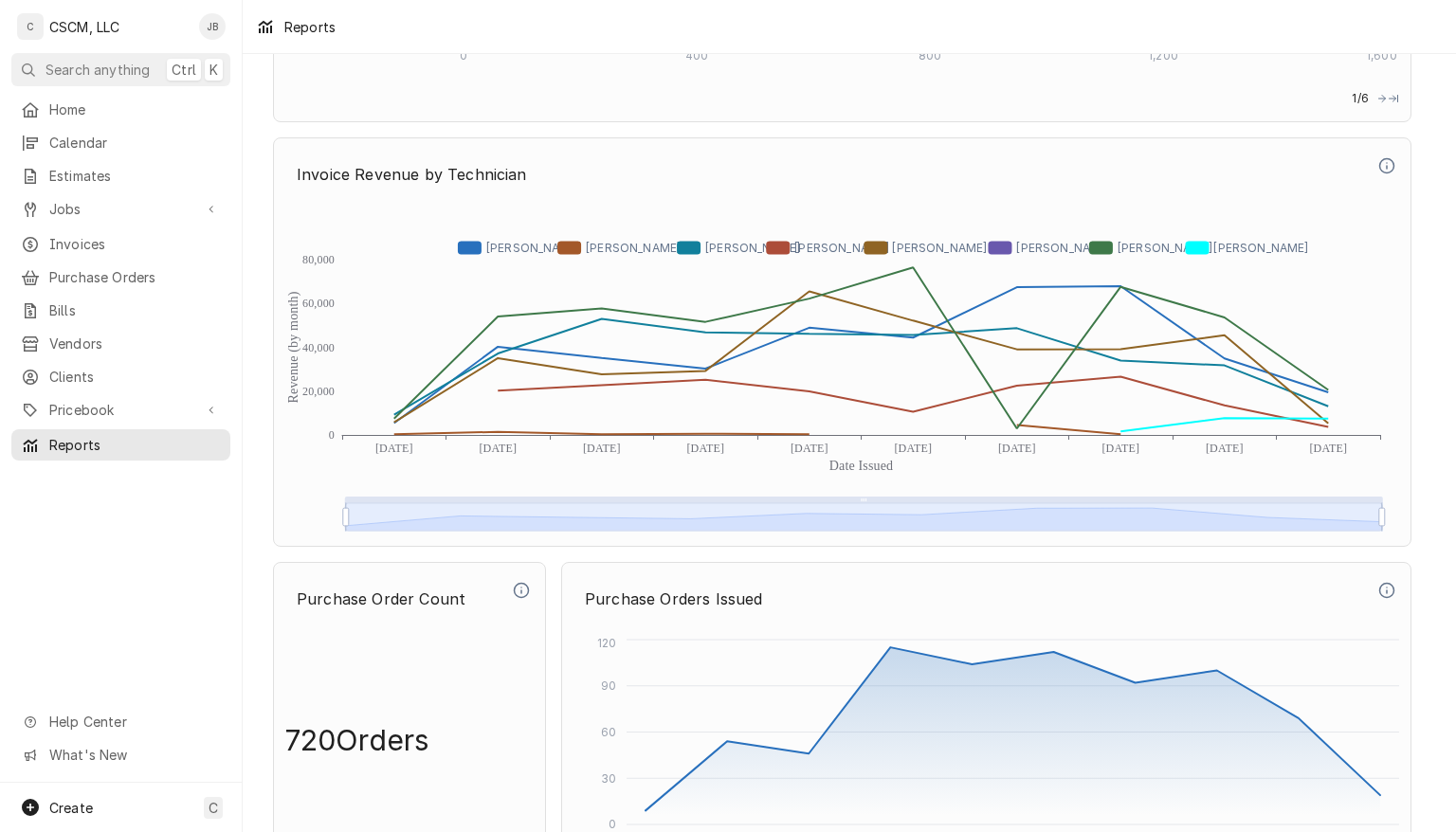
scroll to position [5152, 0]
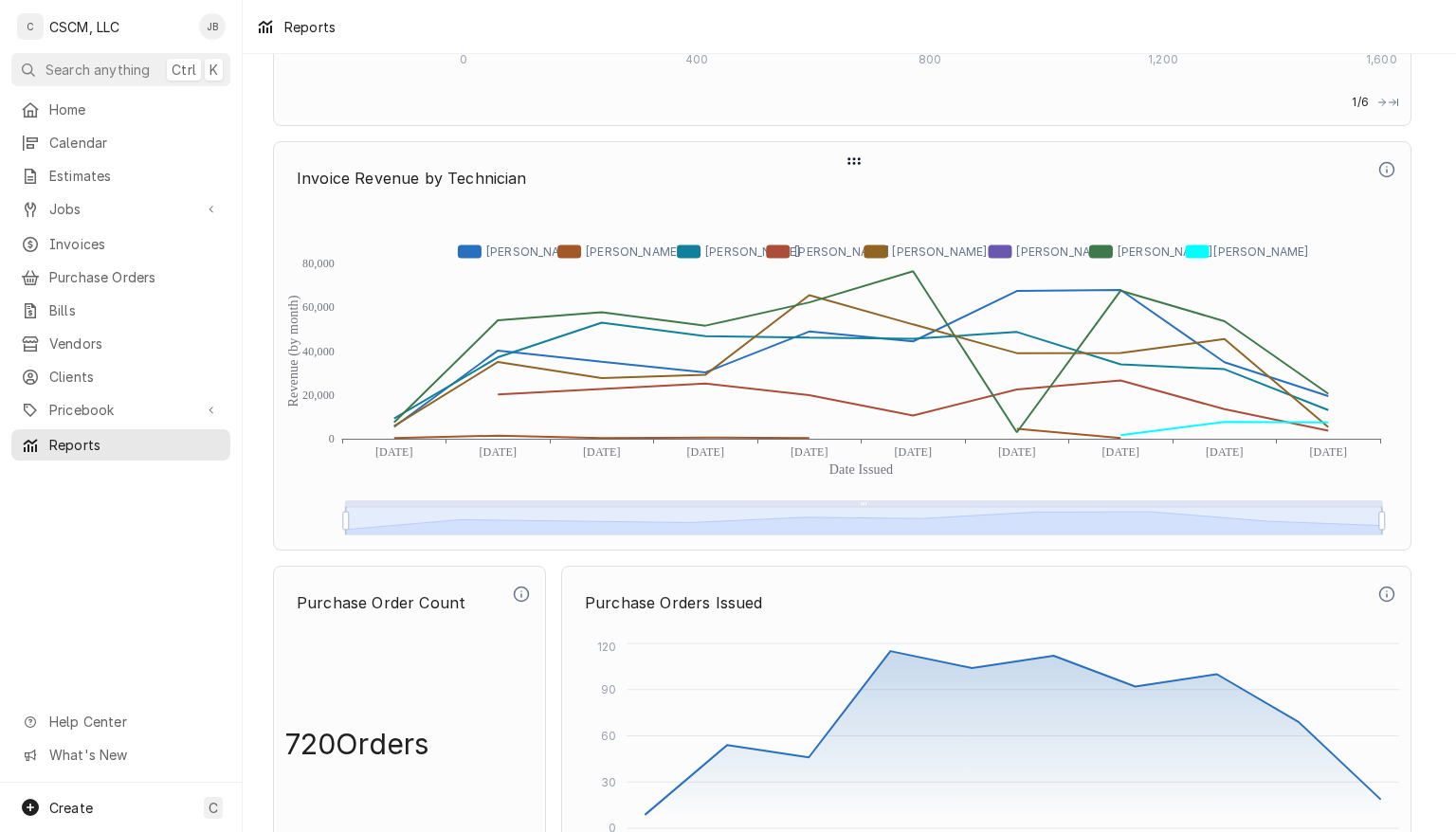
click at [1228, 411] on icon "Dynamic Content Wrapper" at bounding box center [861, 360] width 935 height 132
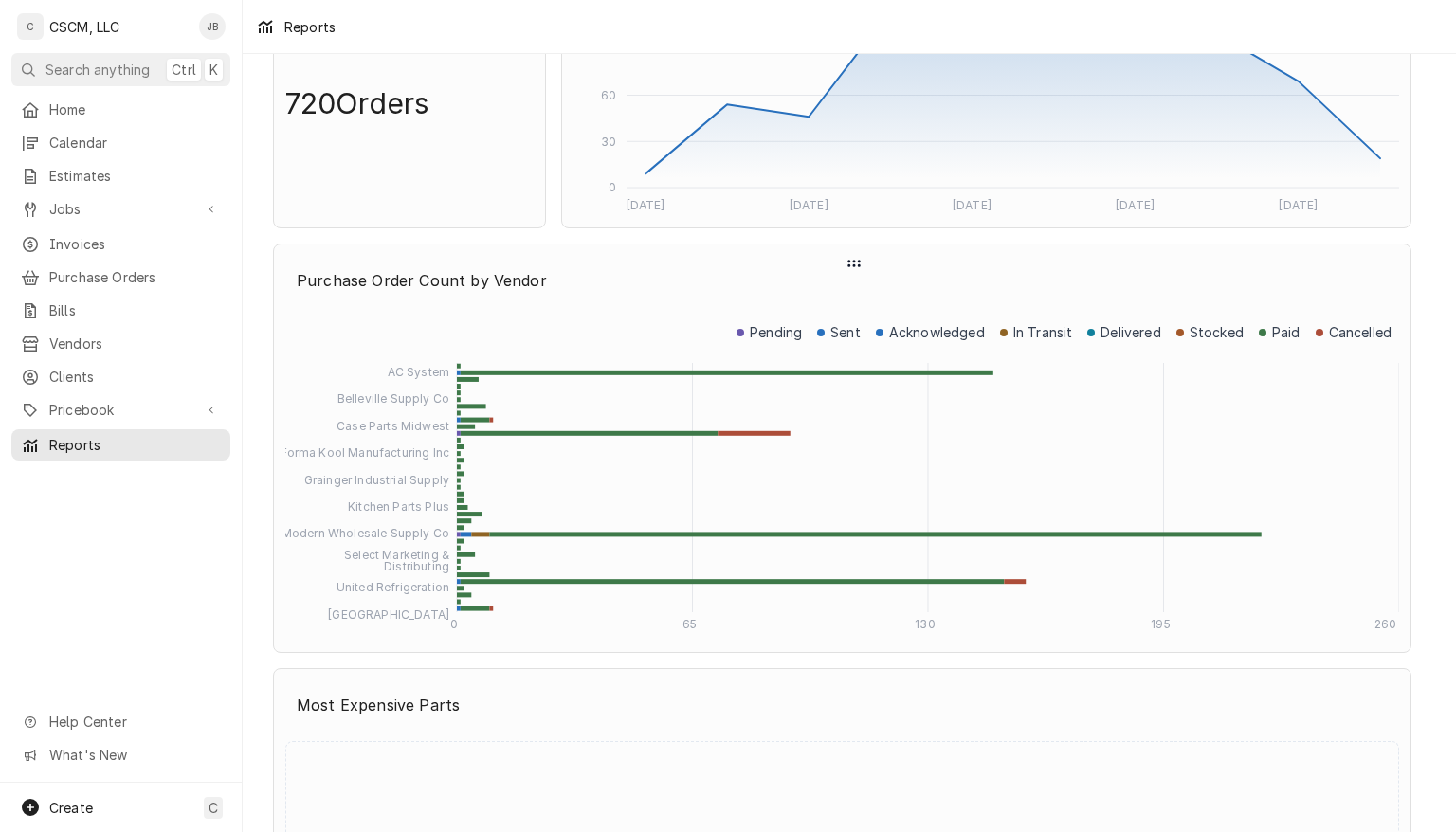
click at [1349, 550] on icon "0 65 130 195 260 AC System Belleville Supply Co Case Parts Midwest Forma Kool M…" at bounding box center [842, 477] width 1114 height 324
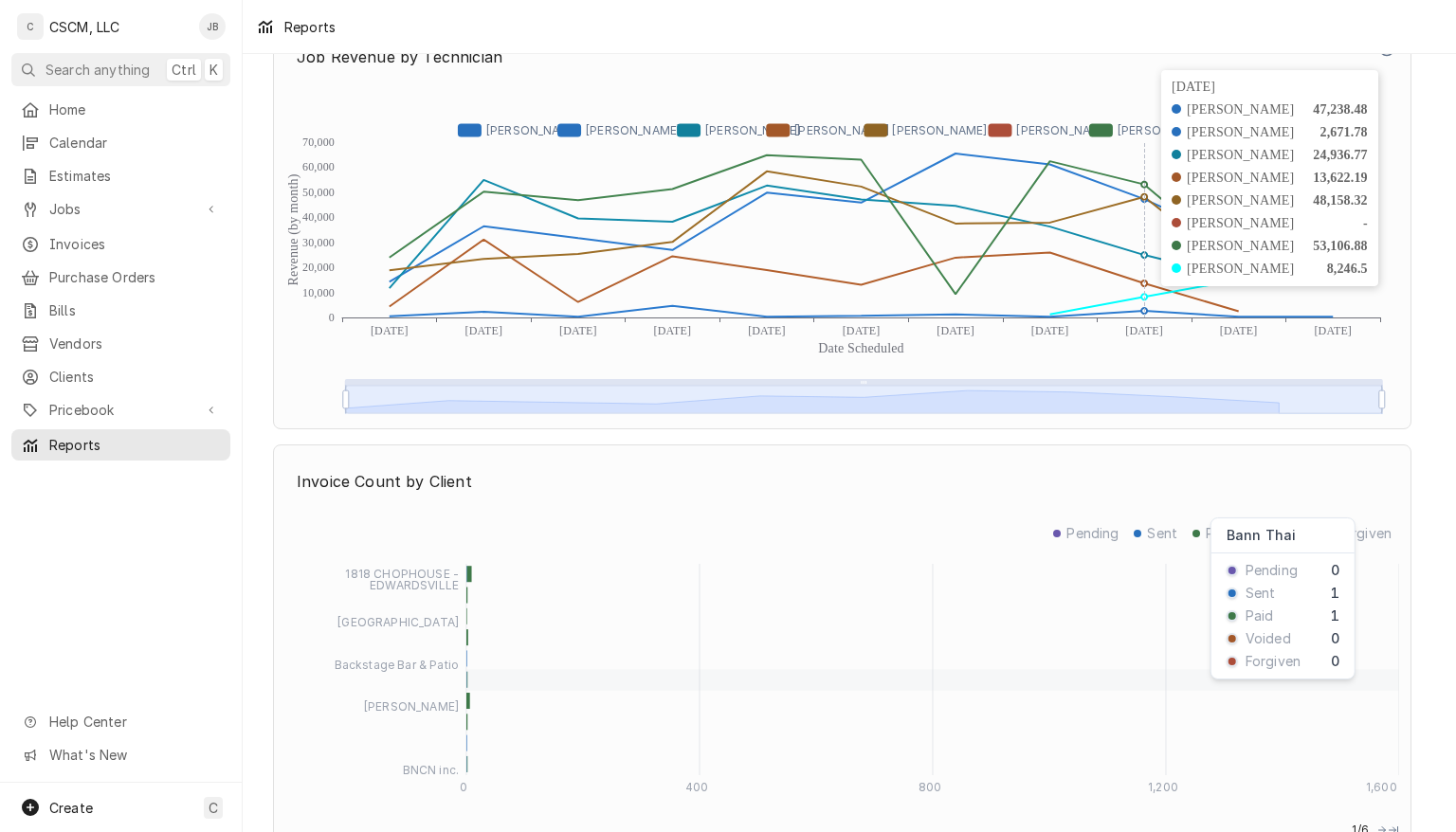
scroll to position [4422, 0]
click at [1251, 316] on icon "Dynamic Content Wrapper" at bounding box center [861, 314] width 944 height 12
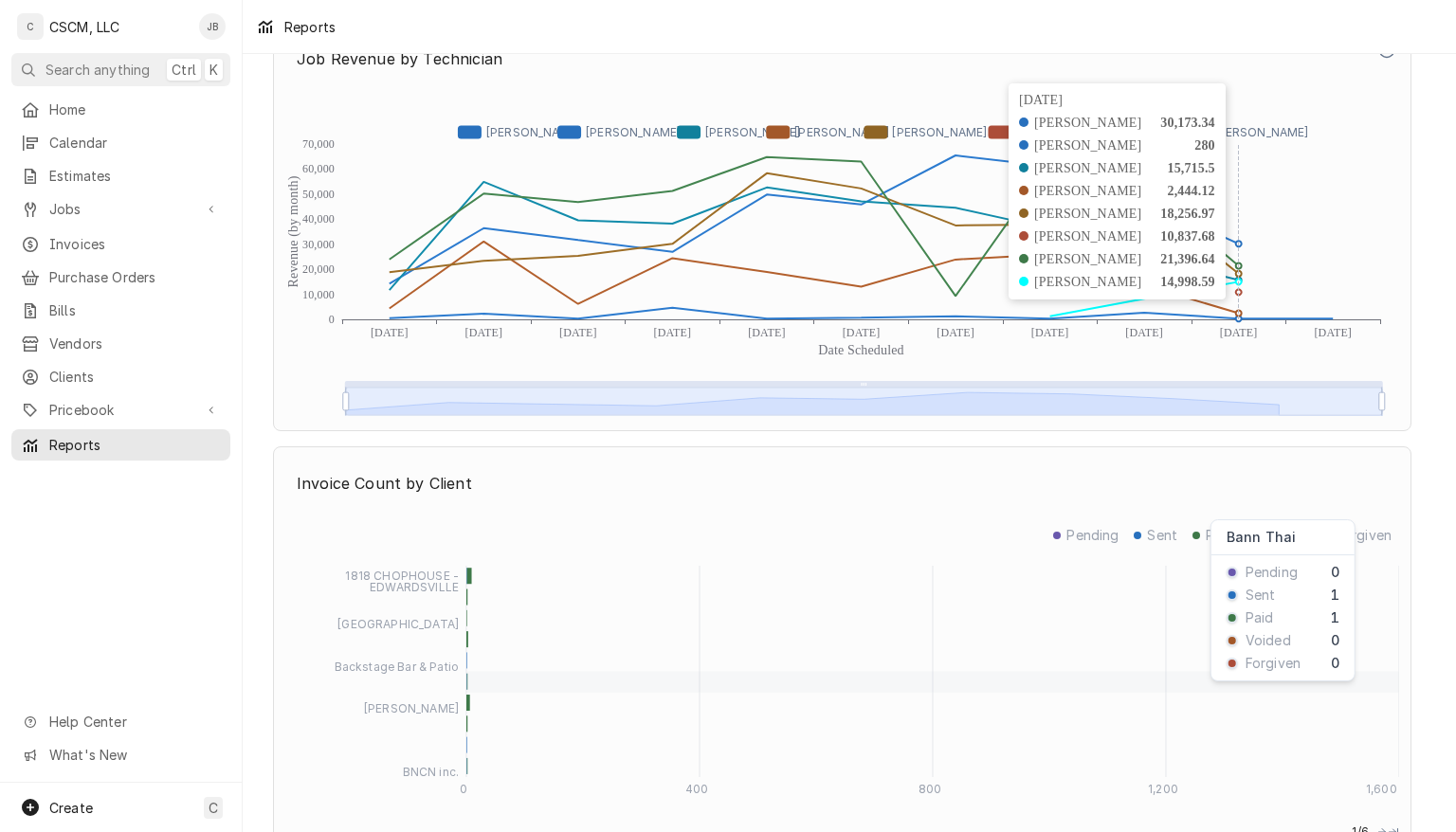
click at [1142, 326] on text "Aug 2025" at bounding box center [1144, 332] width 37 height 13
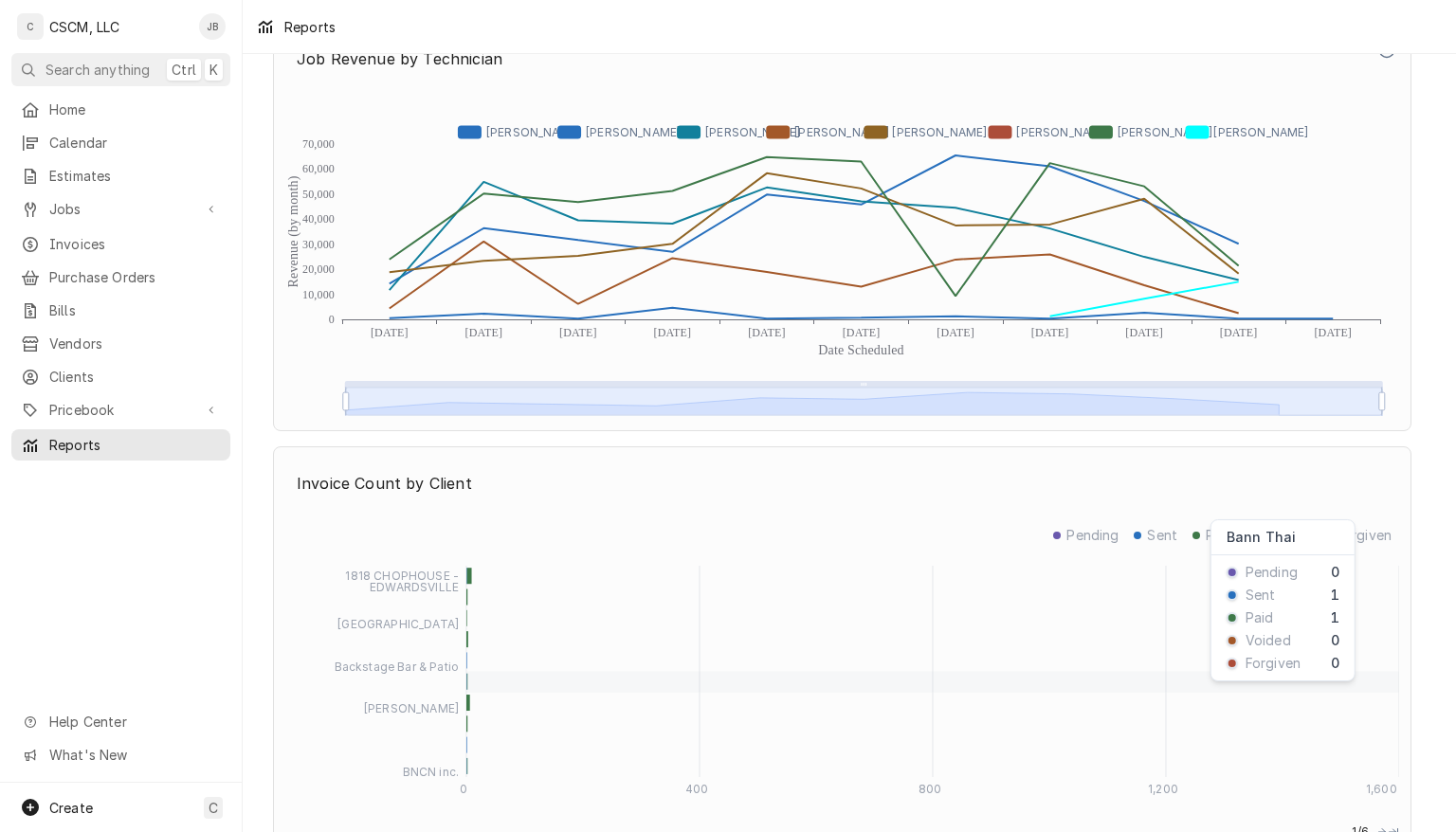
click at [1145, 284] on icon "Dynamic Content Wrapper" at bounding box center [814, 278] width 850 height 72
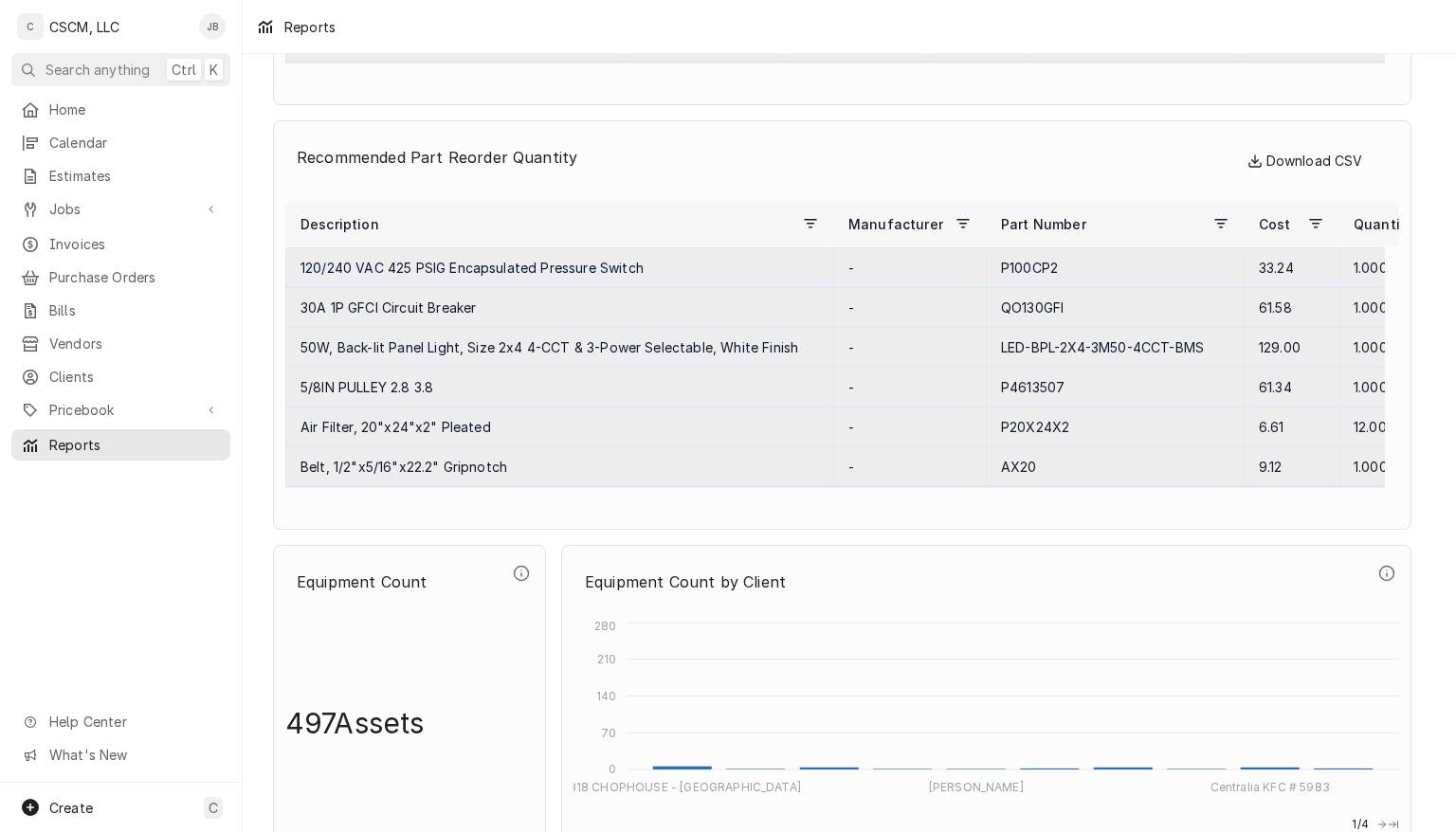
scroll to position [7765, 0]
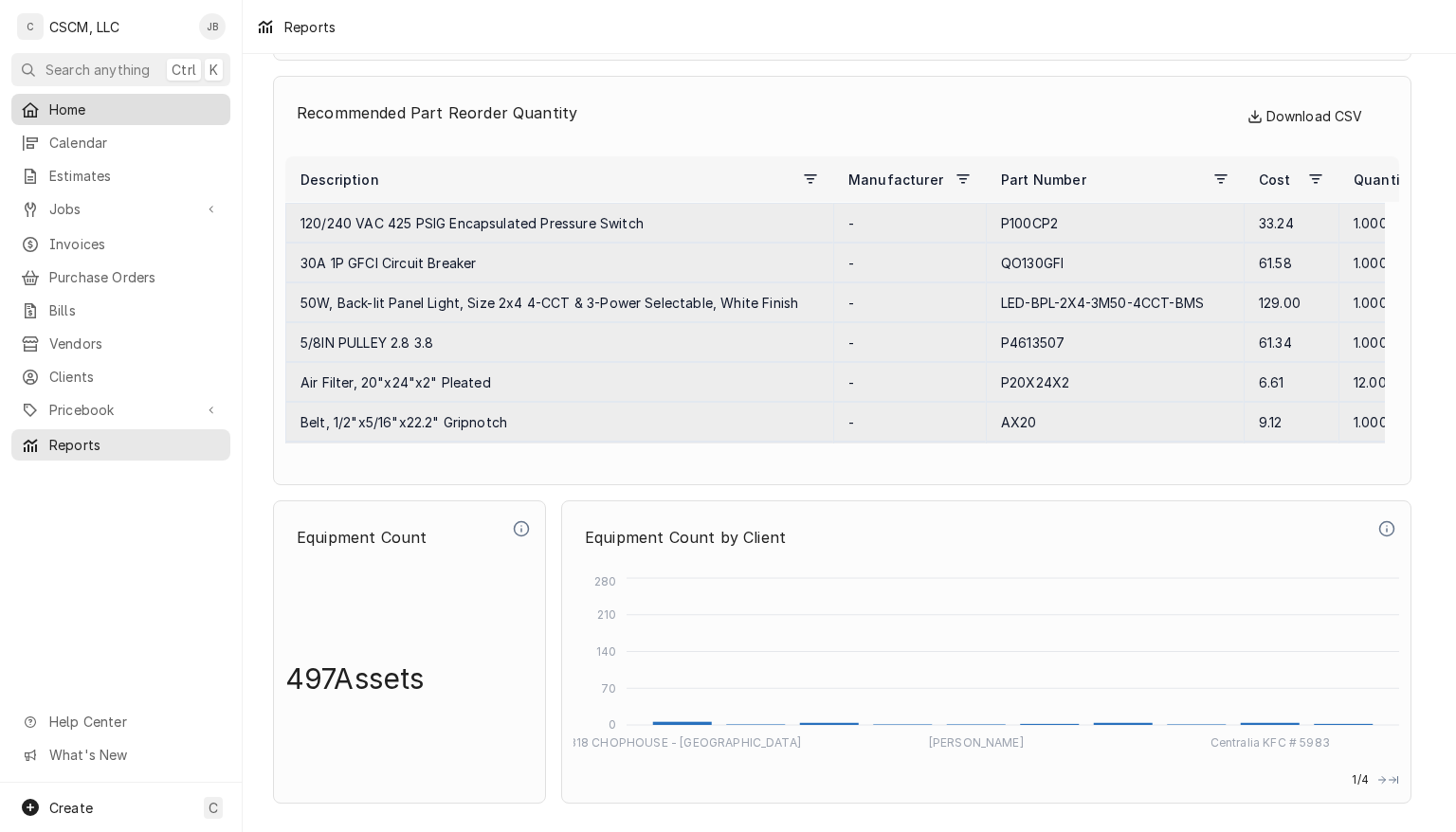
click at [68, 106] on span "Home" at bounding box center [135, 110] width 172 height 20
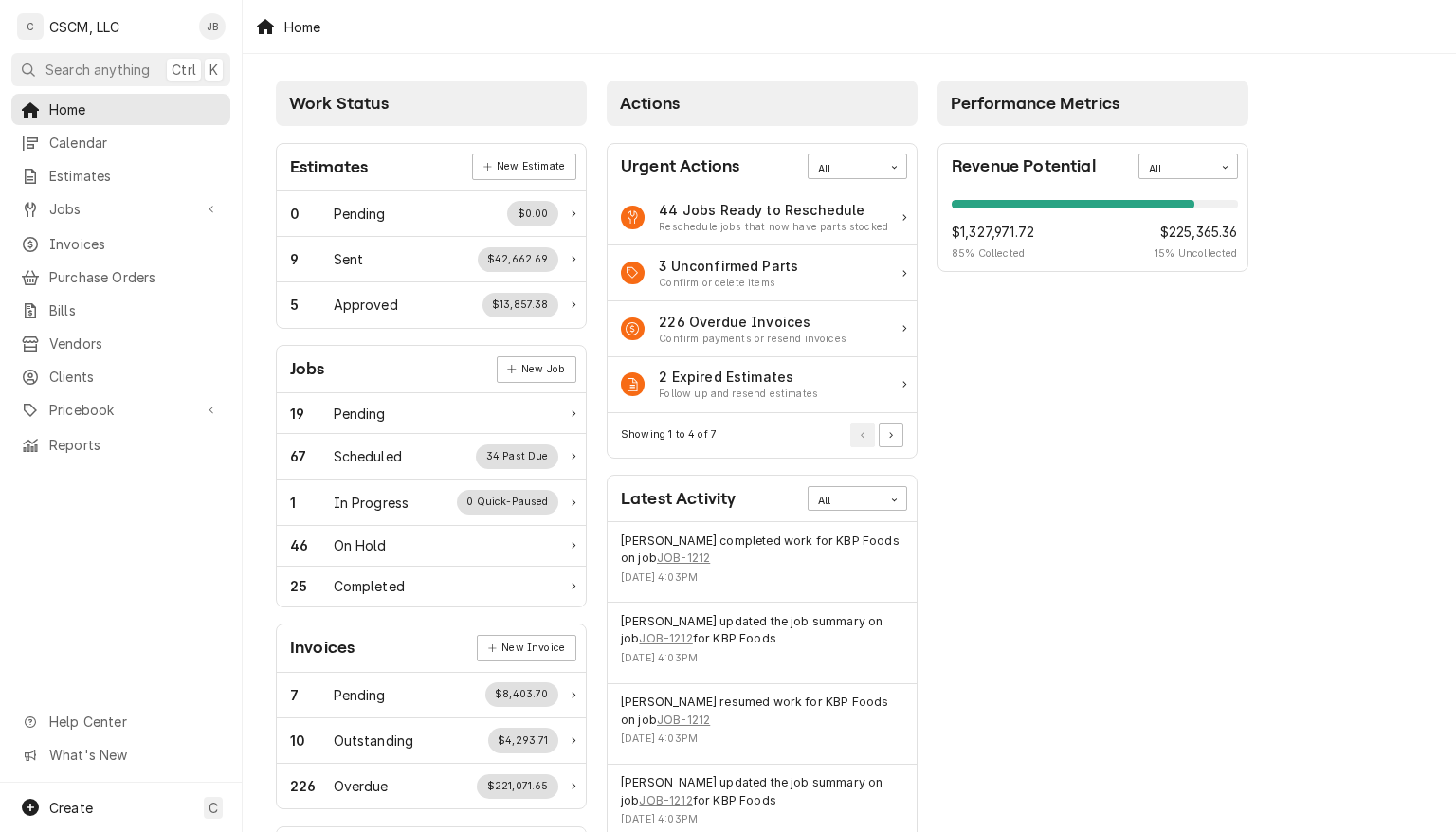
click at [80, 138] on span "Calendar" at bounding box center [135, 142] width 172 height 20
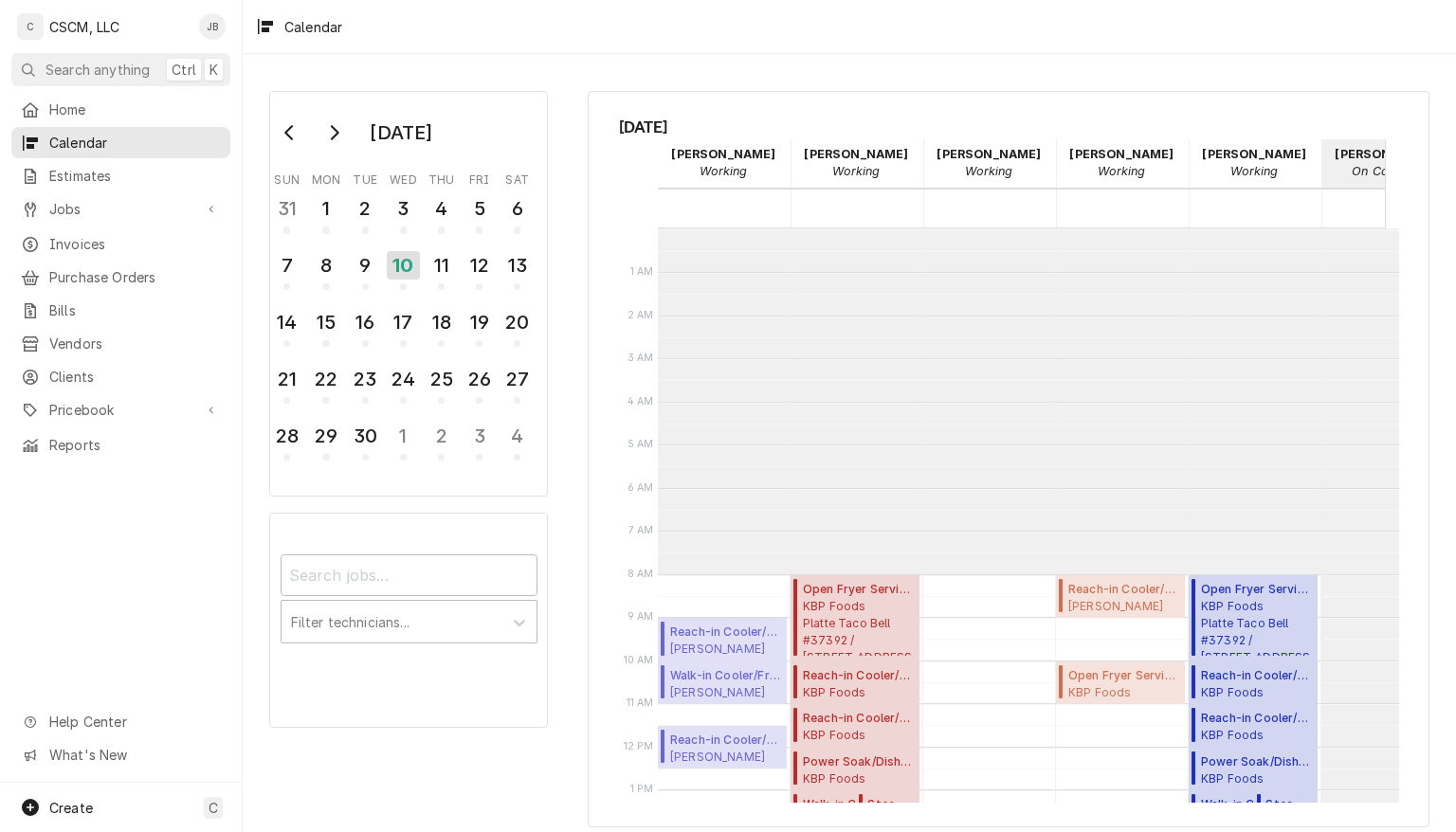
scroll to position [345, 0]
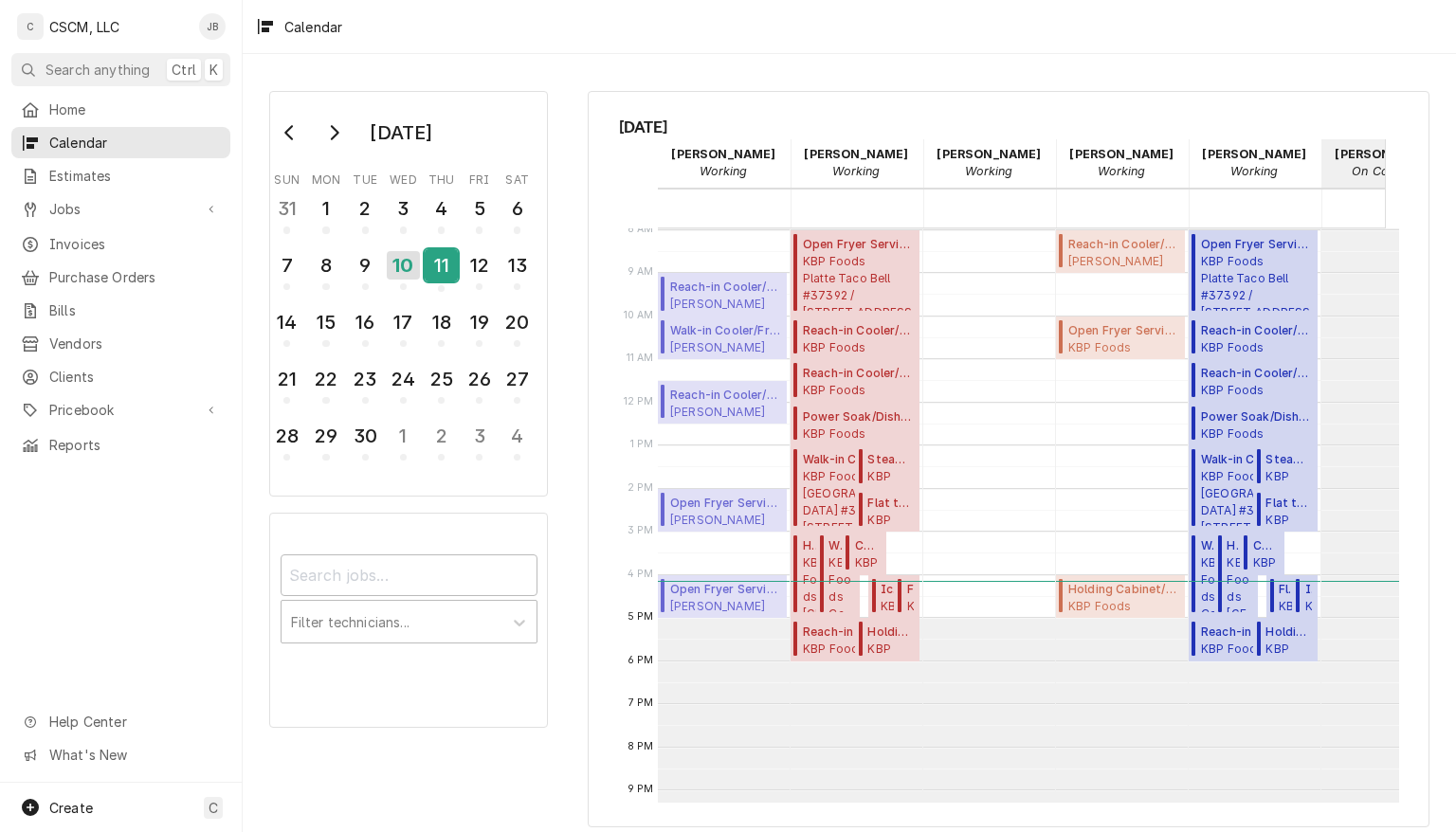
click at [433, 264] on div "11" at bounding box center [441, 265] width 34 height 33
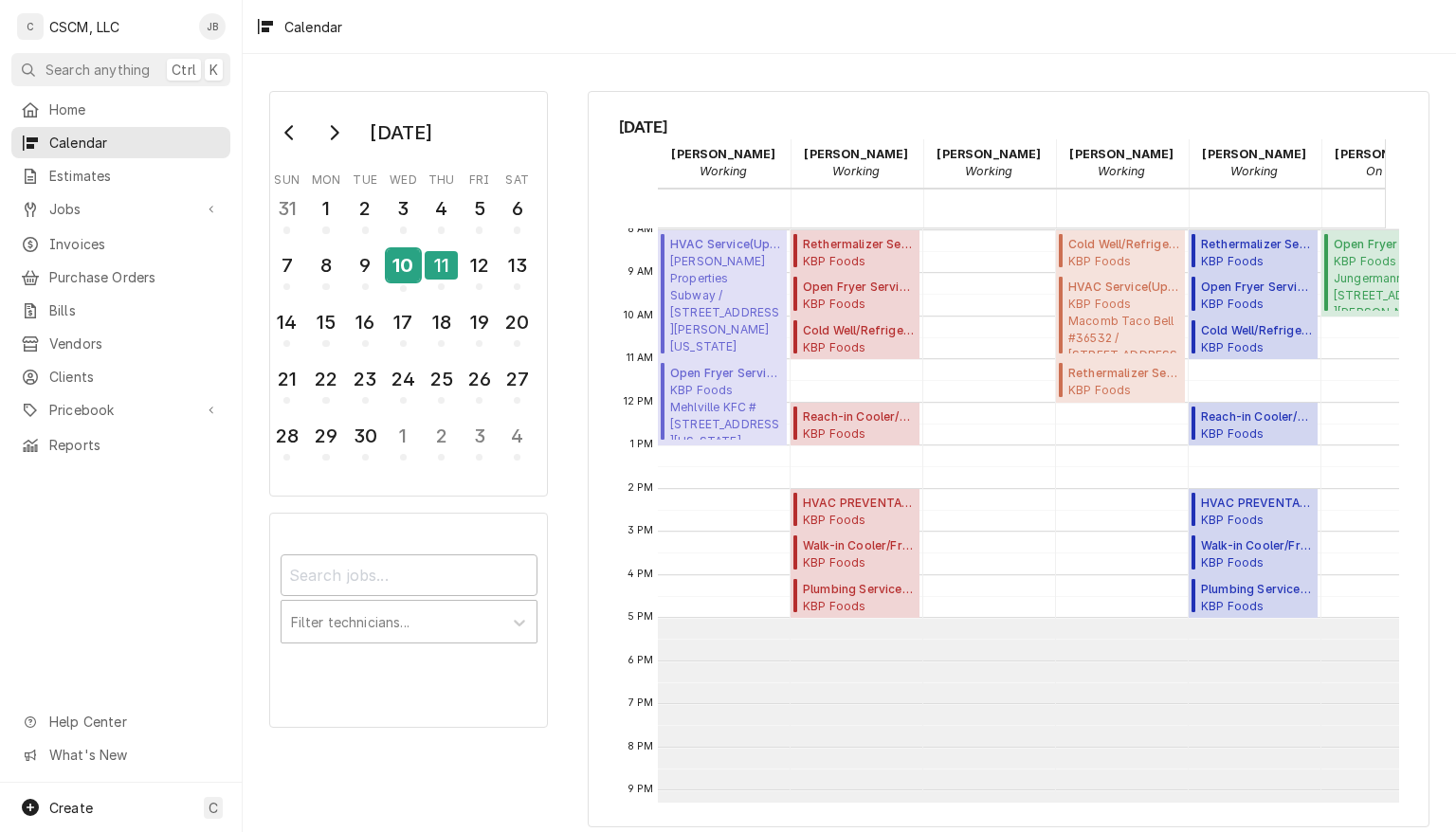
click at [409, 260] on div "10" at bounding box center [403, 265] width 34 height 33
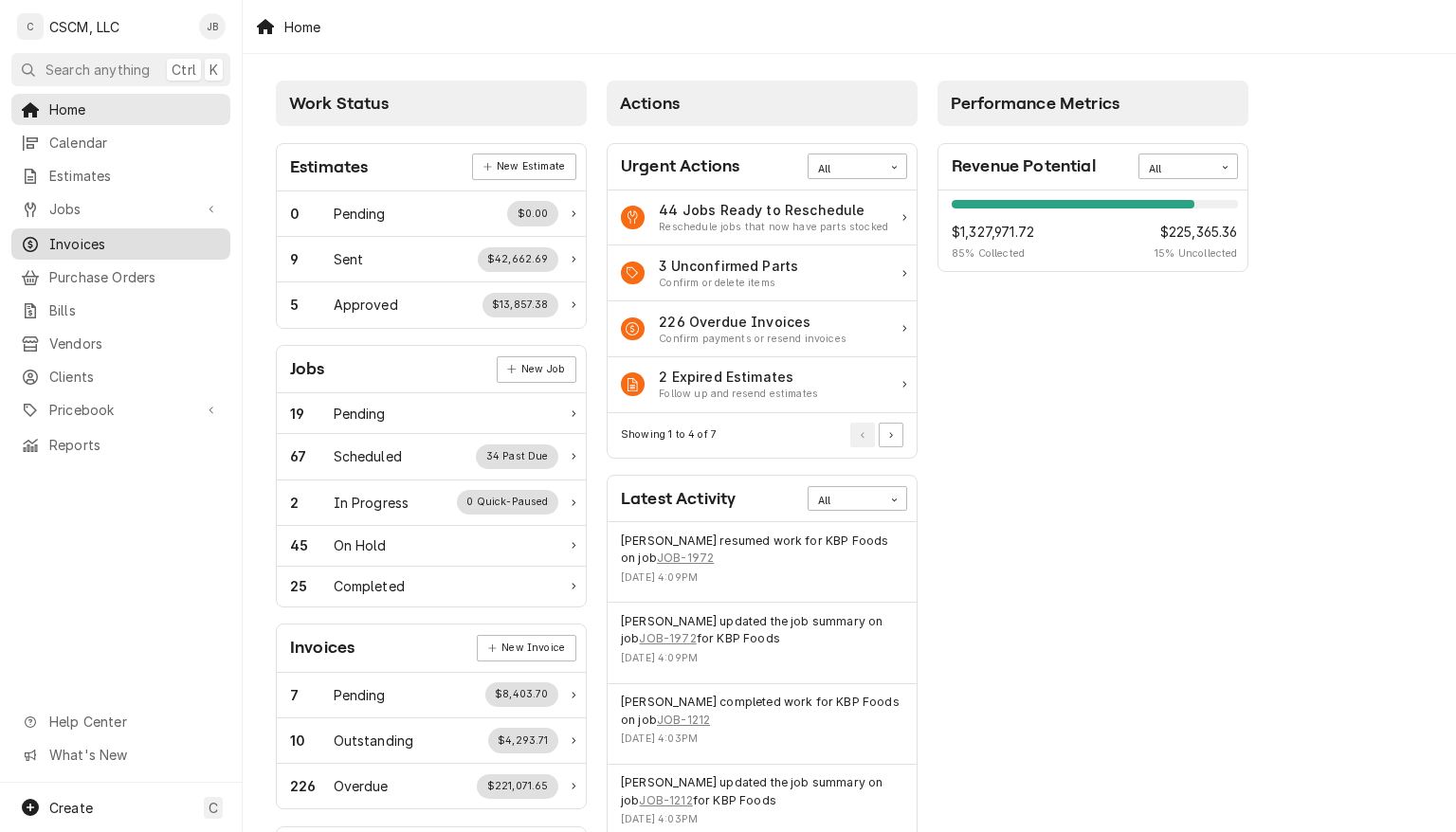
drag, startPoint x: 65, startPoint y: 237, endPoint x: 42, endPoint y: 229, distance: 24.4
click at [42, 234] on div "Invoices" at bounding box center [121, 244] width 200 height 20
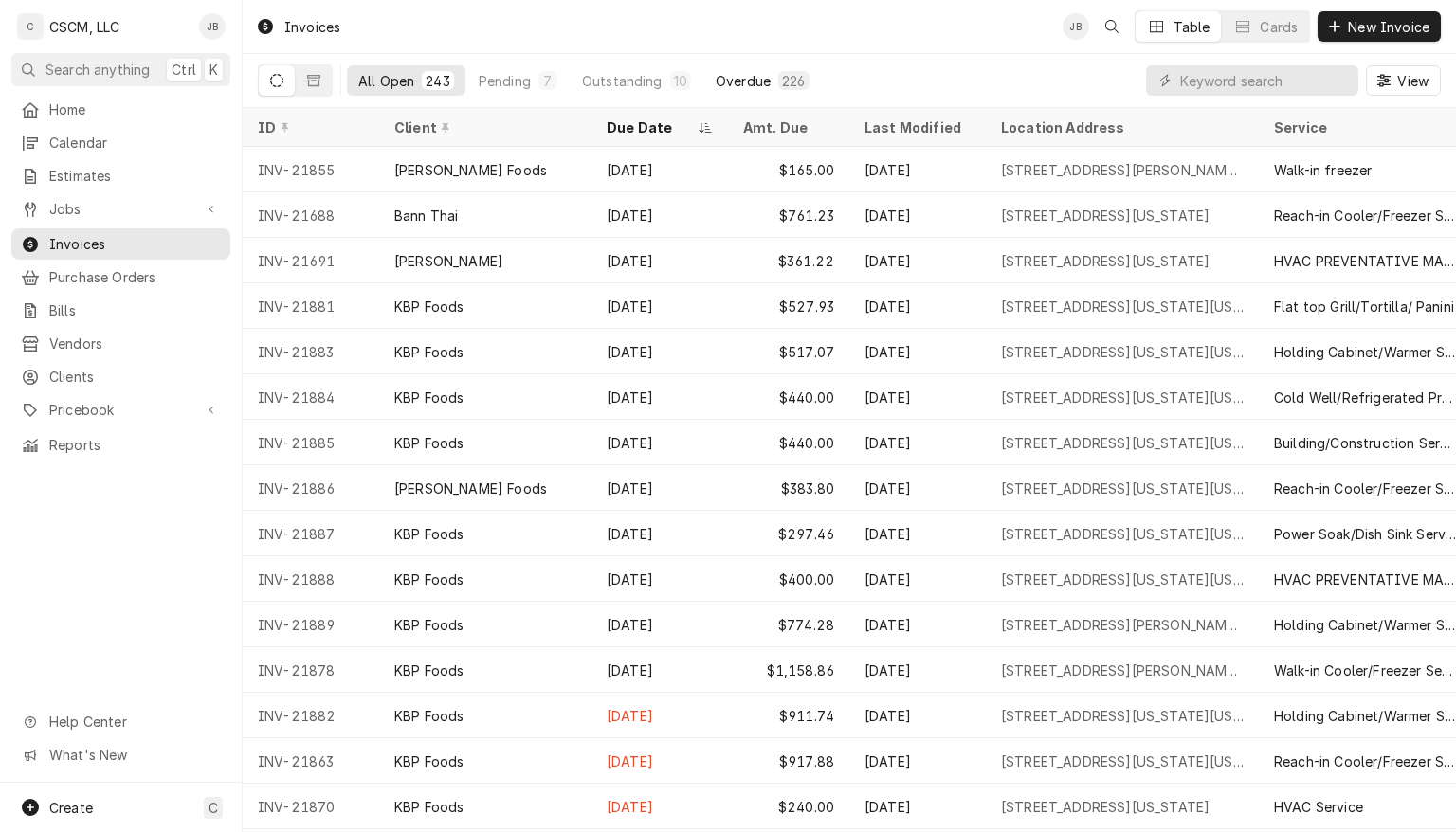
click at [740, 74] on div "Overdue" at bounding box center [743, 81] width 55 height 20
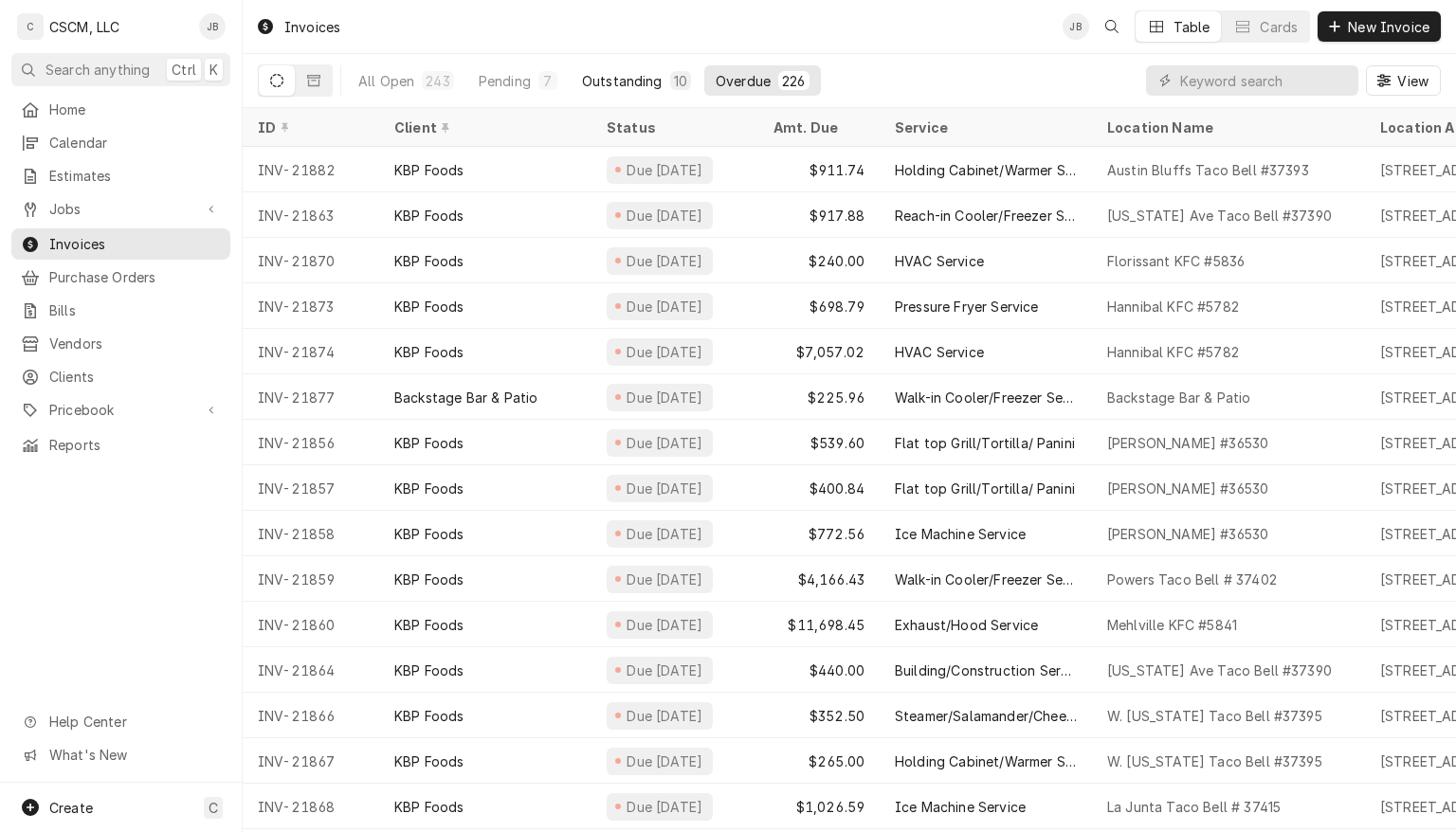
click at [629, 85] on div "Outstanding" at bounding box center [623, 81] width 81 height 20
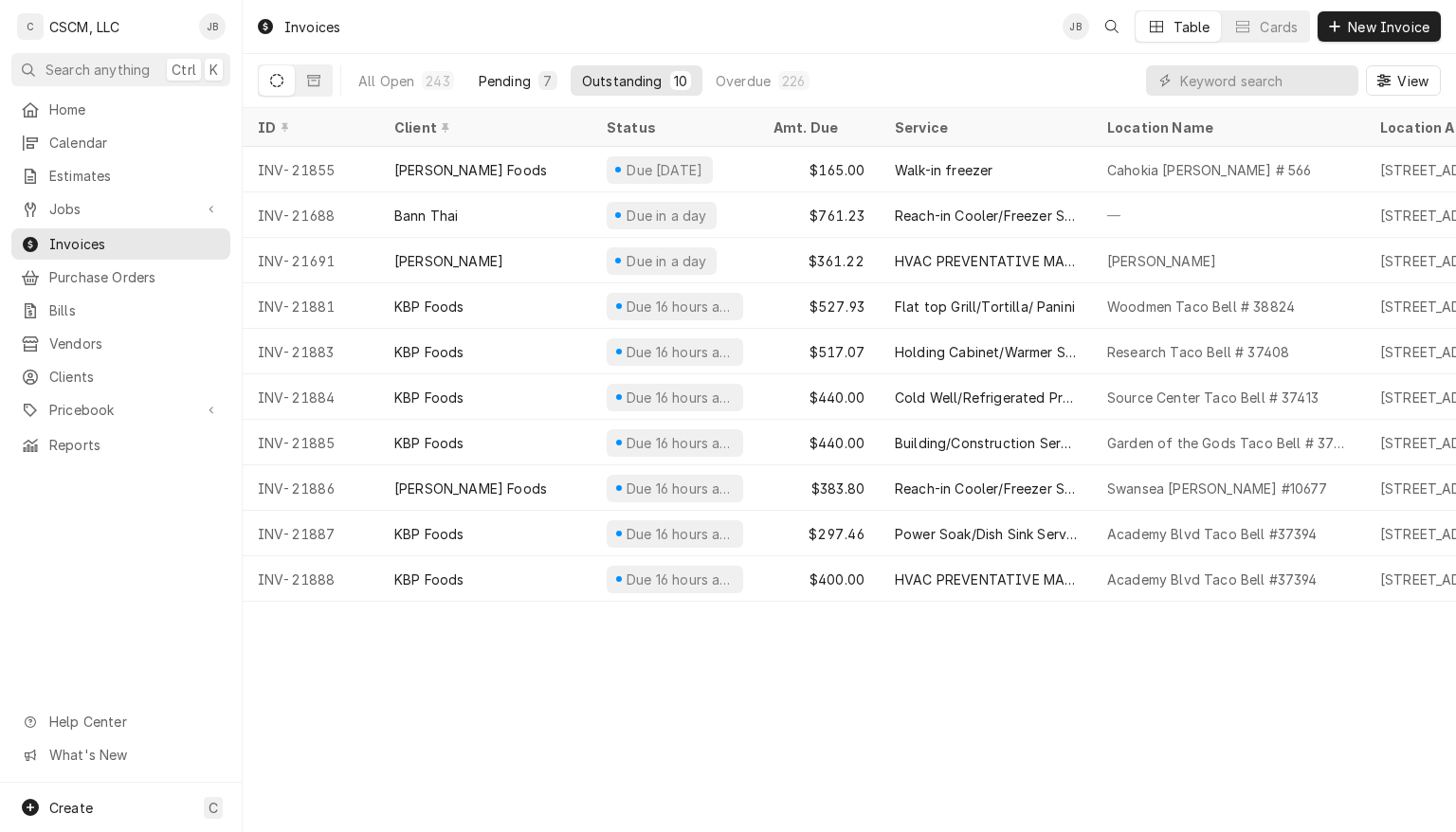
click at [520, 80] on div "Pending" at bounding box center [505, 81] width 52 height 20
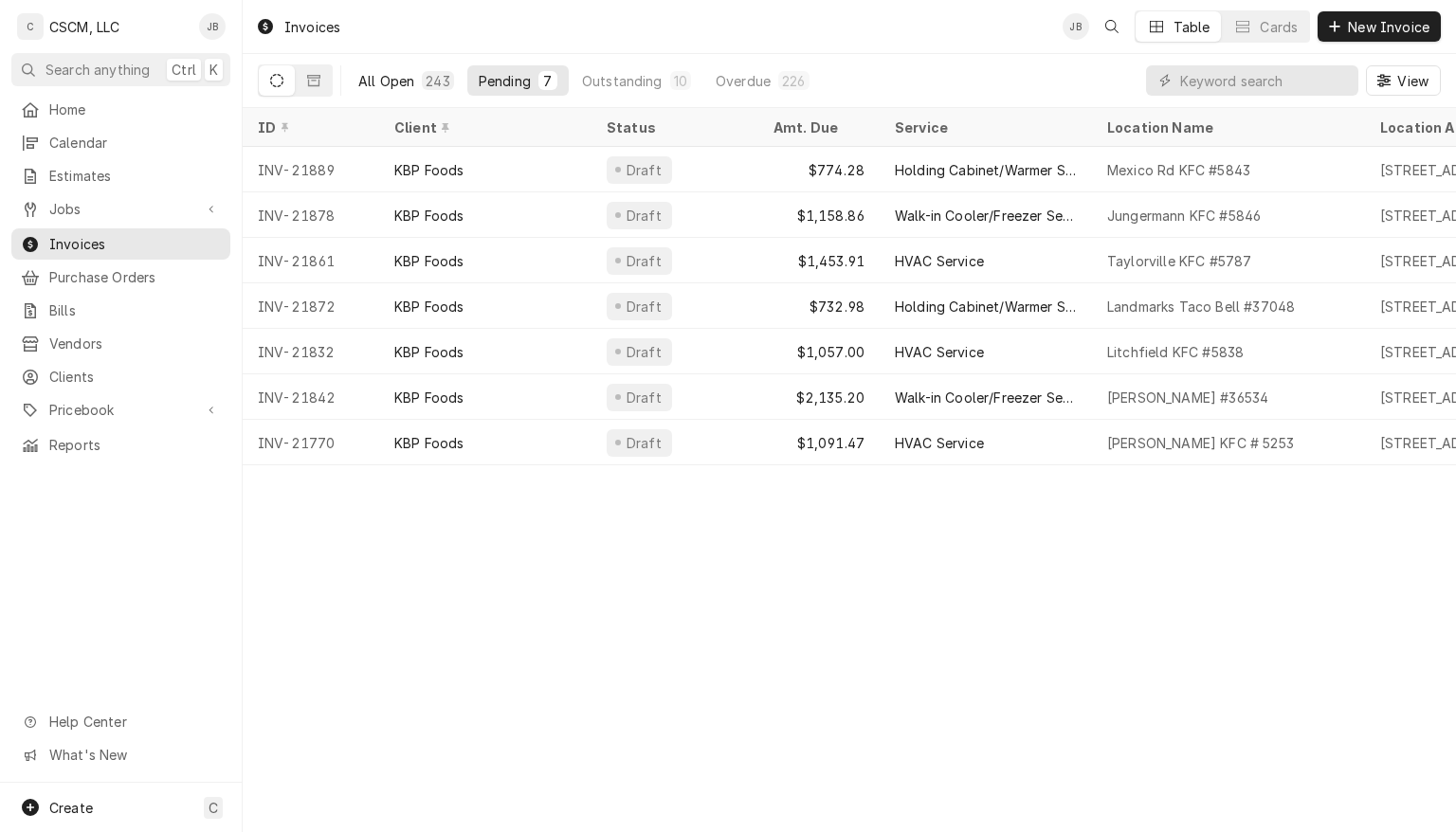
click at [402, 81] on div "All Open" at bounding box center [386, 81] width 56 height 20
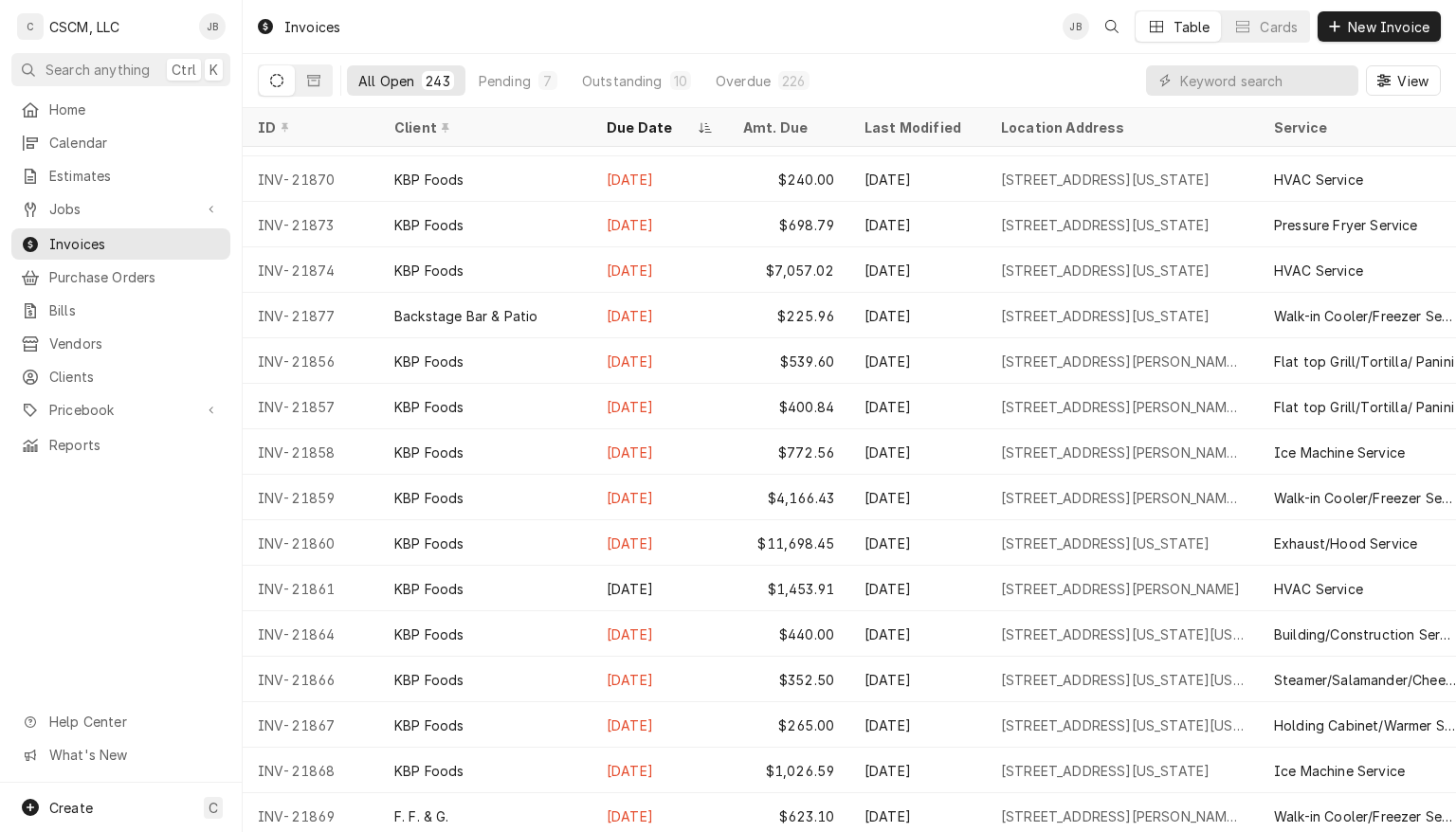
scroll to position [622, 0]
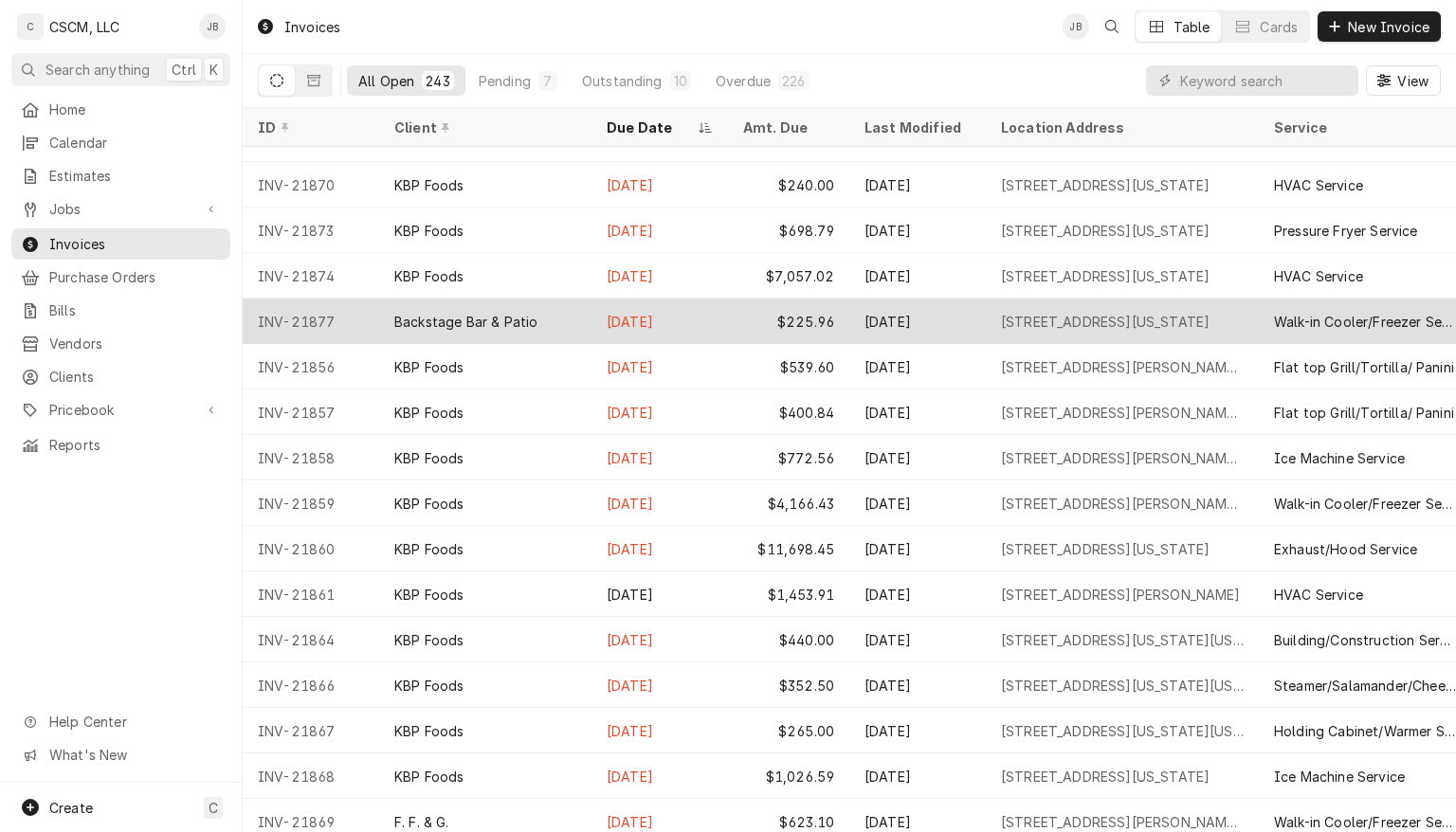
click at [817, 315] on div "$225.96" at bounding box center [789, 321] width 121 height 45
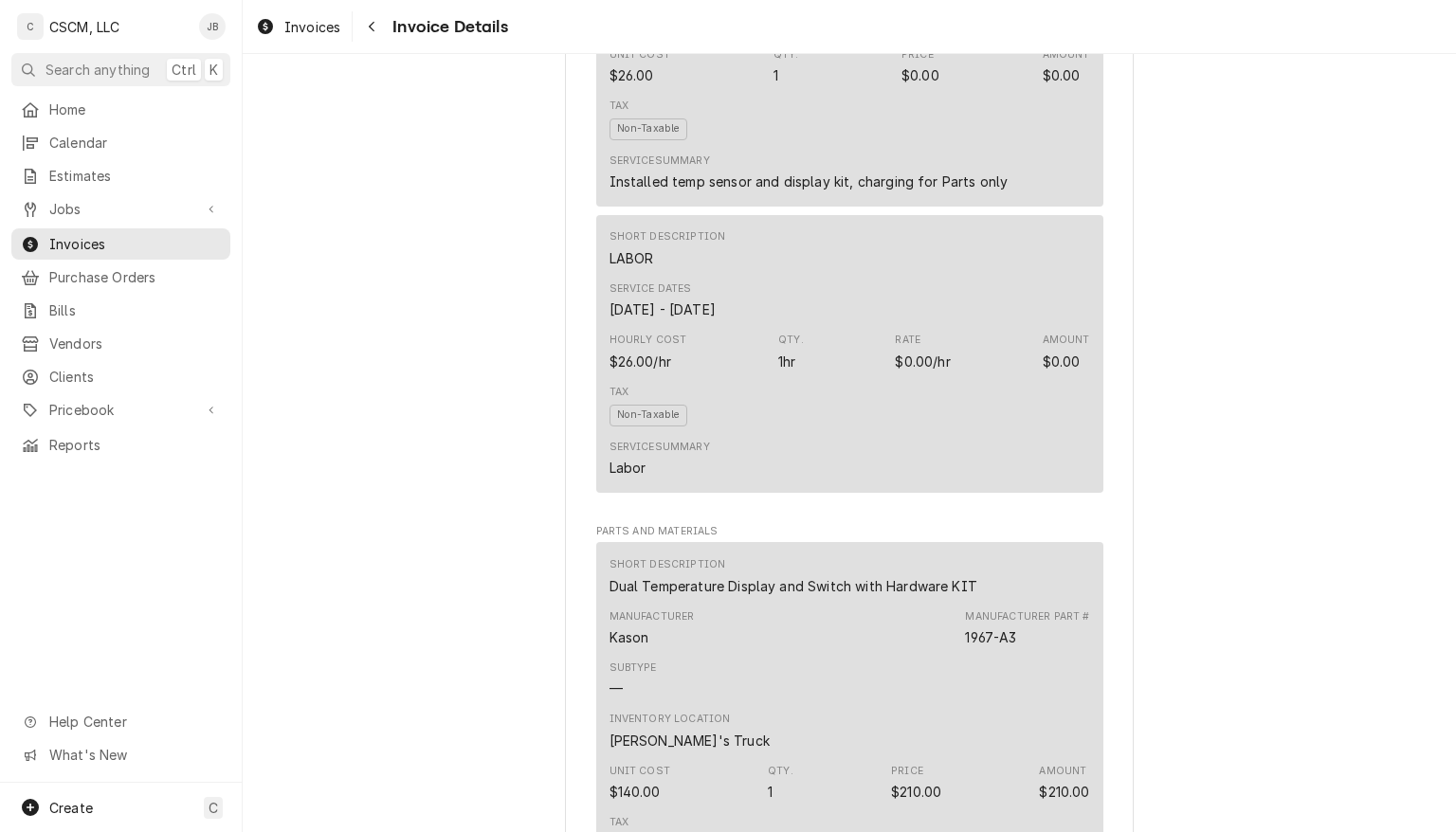
scroll to position [900, 0]
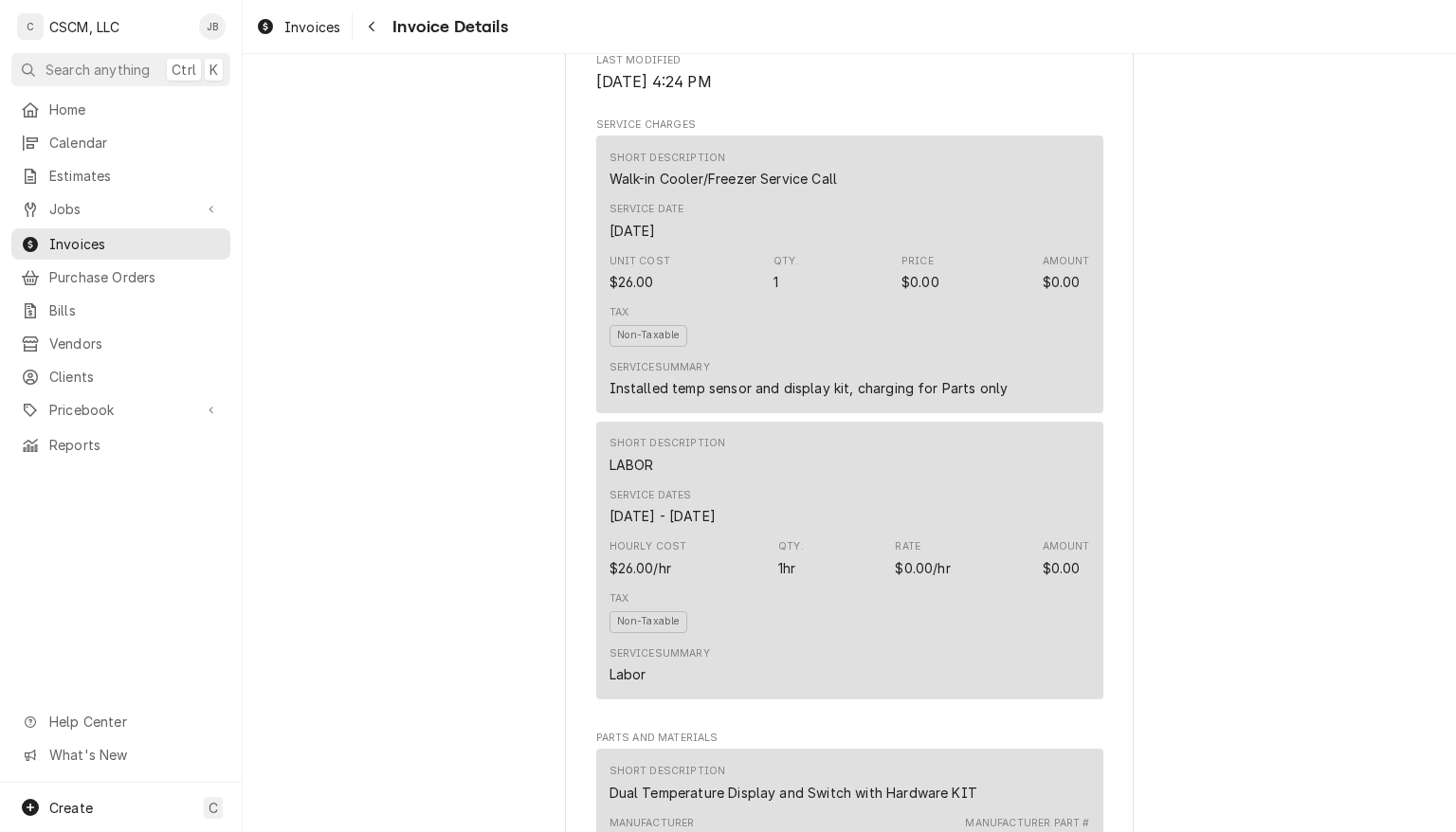
click at [1225, 185] on div "Overdue Sender CSCM, LLC 219 Circle Dr Edwardsville, IL 62025 (618) 781-4941 cs…" at bounding box center [850, 608] width 1214 height 2909
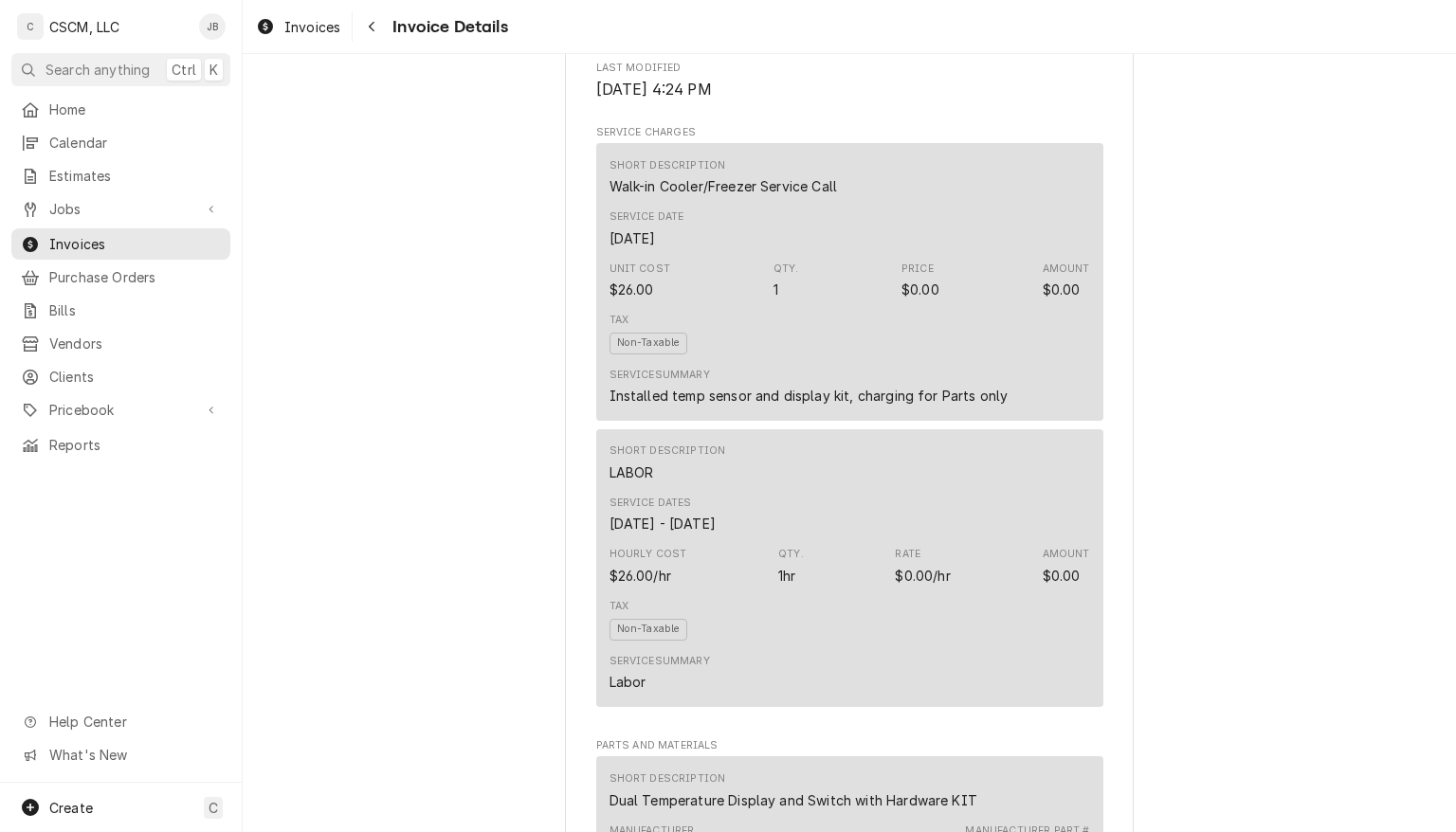
scroll to position [910, 0]
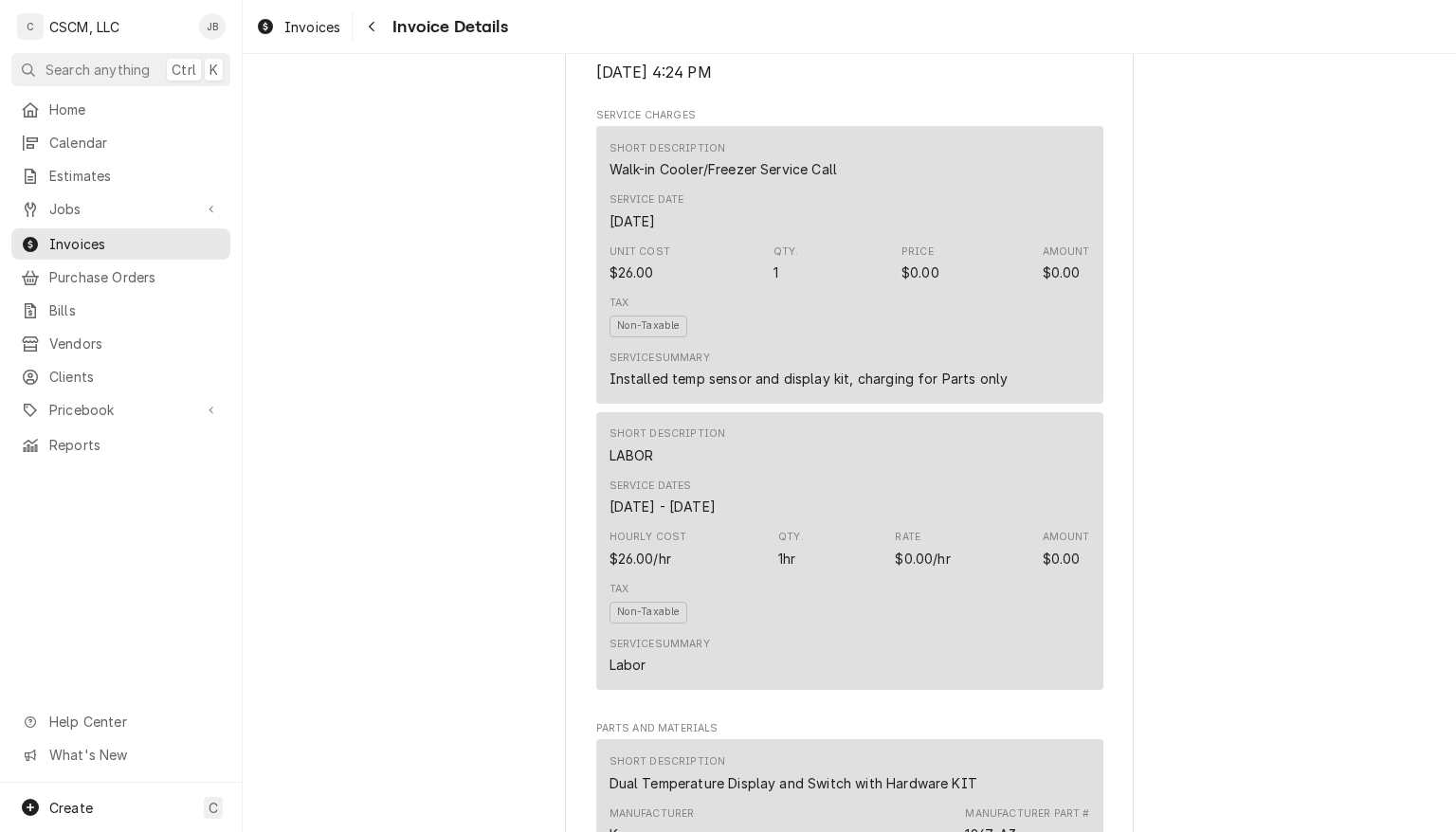
click at [992, 388] on div "Service Summary Installed temp sensor and display kit, charging for Parts only" at bounding box center [808, 369] width 399 height 37
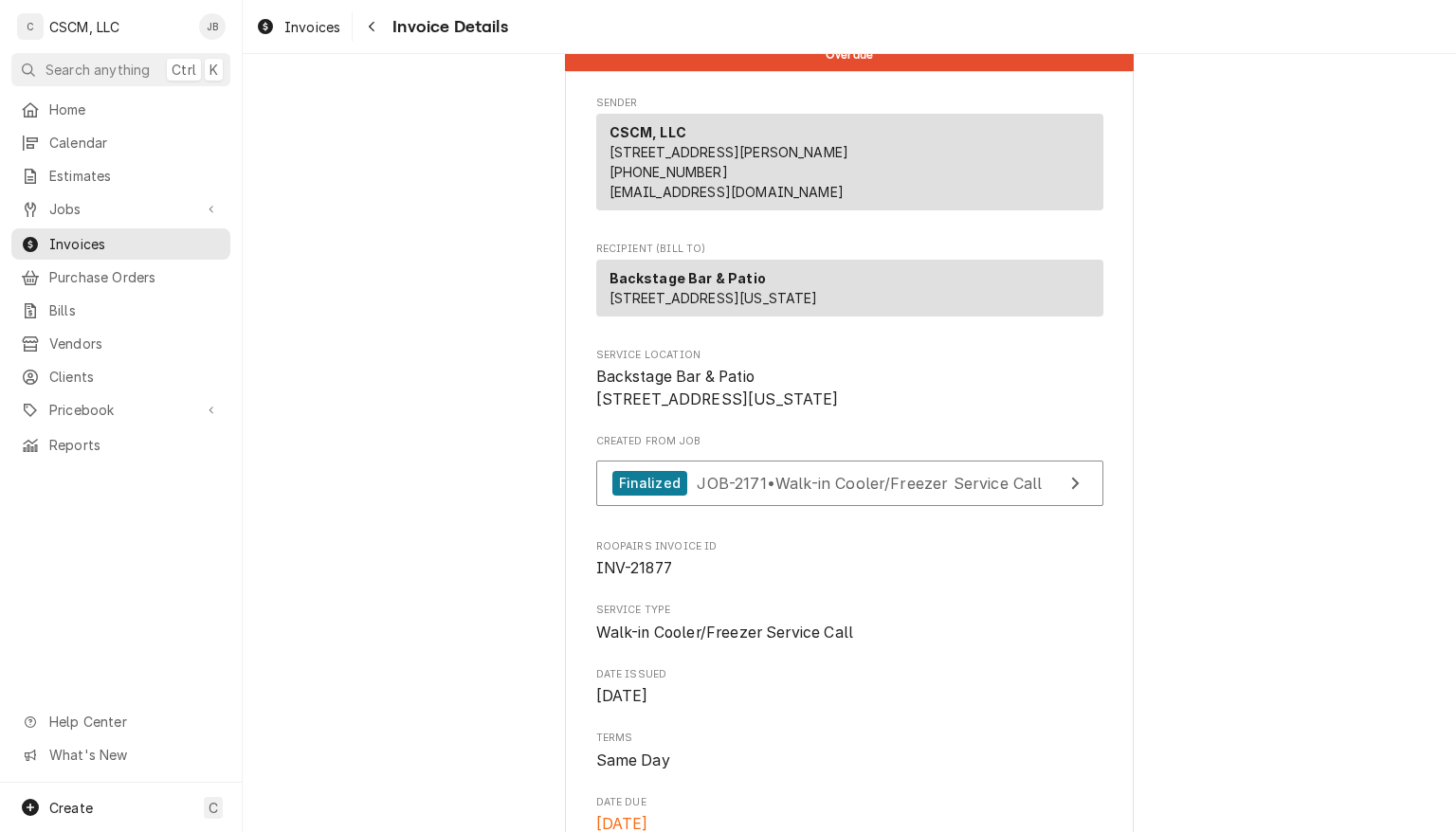
scroll to position [0, 0]
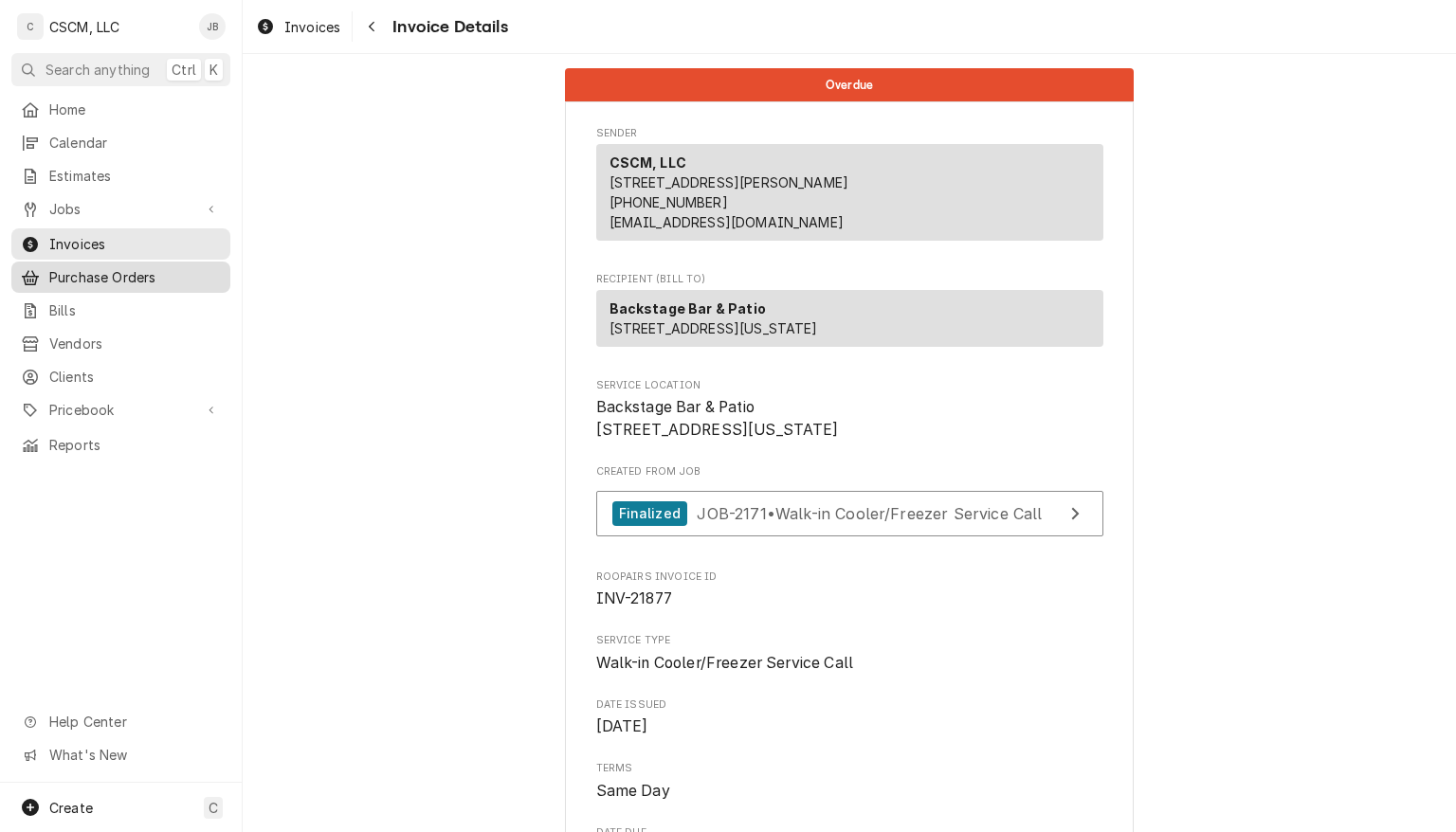
click at [99, 277] on span "Purchase Orders" at bounding box center [135, 277] width 172 height 20
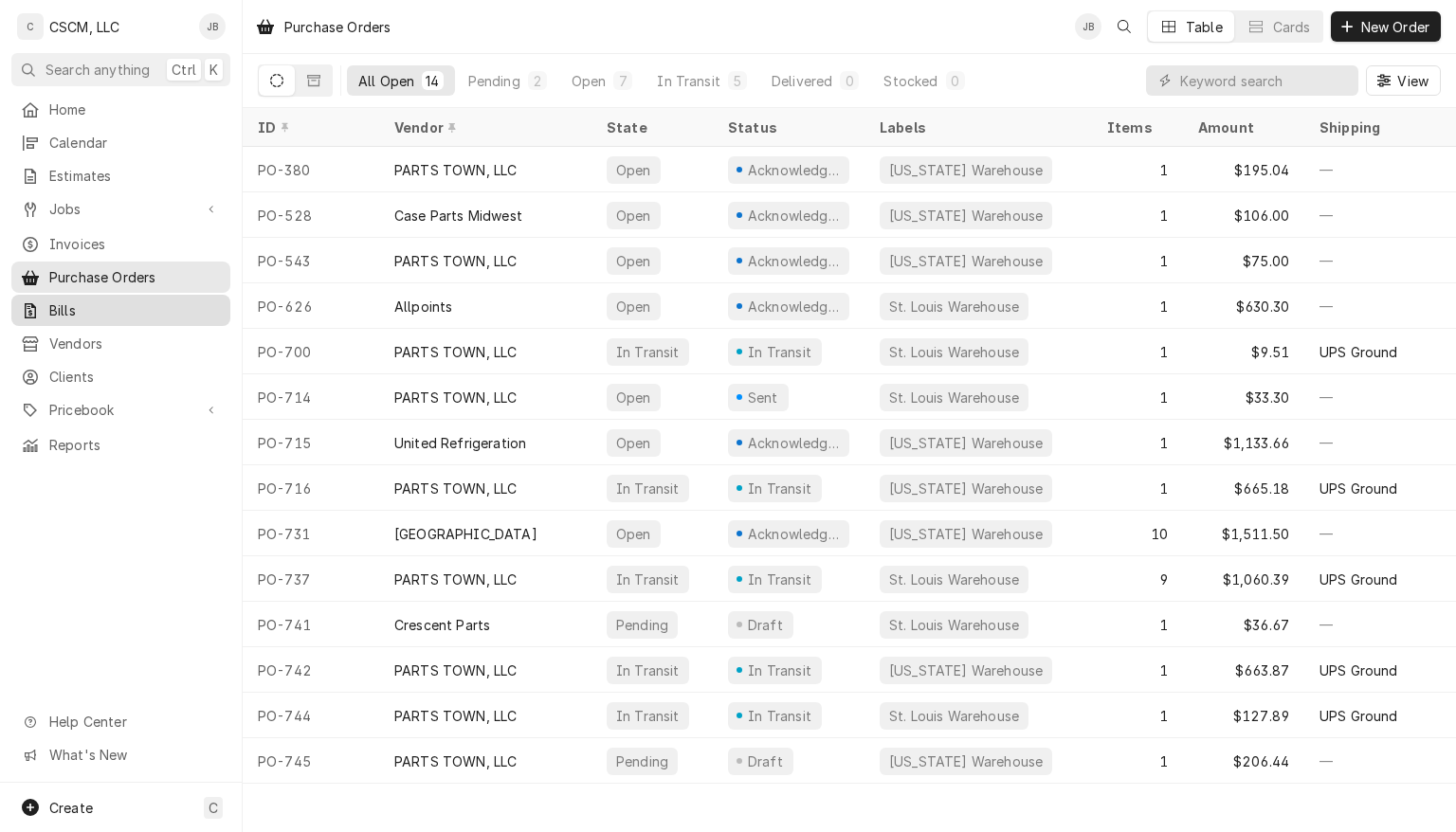
click at [64, 301] on span "Bills" at bounding box center [135, 310] width 172 height 20
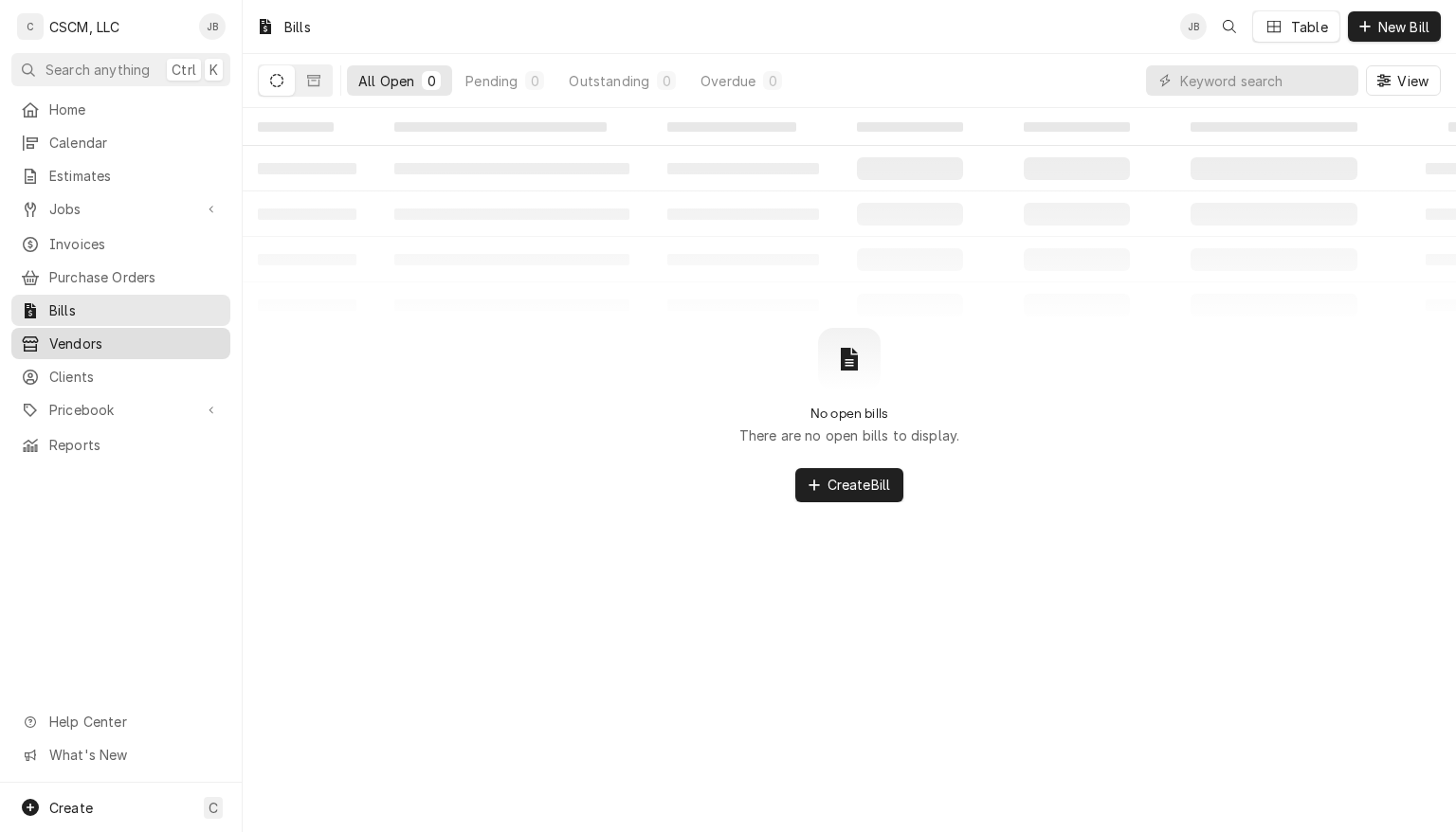
click at [65, 333] on span "Vendors" at bounding box center [135, 343] width 172 height 20
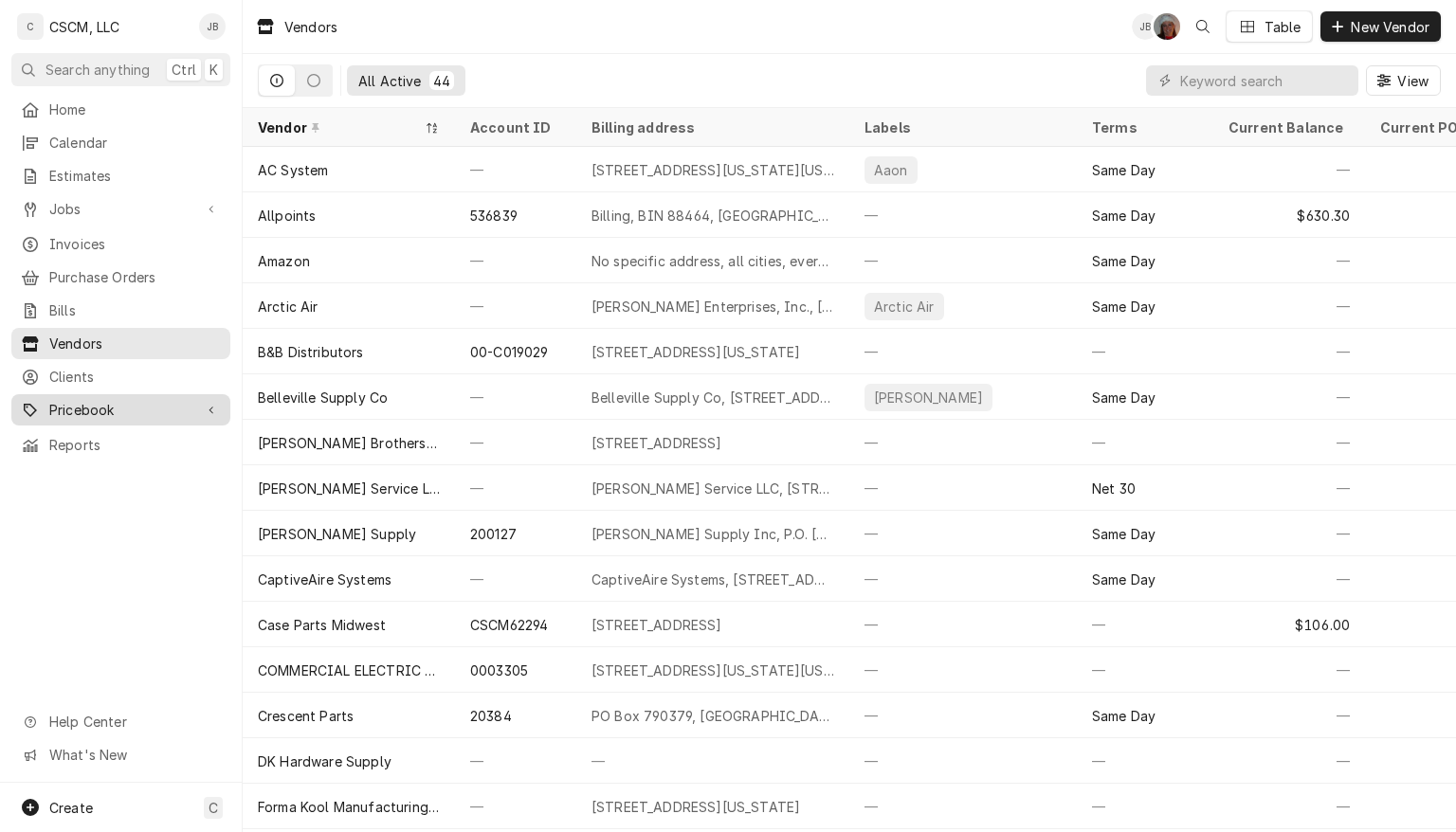
click at [79, 402] on span "Pricebook" at bounding box center [120, 409] width 143 height 20
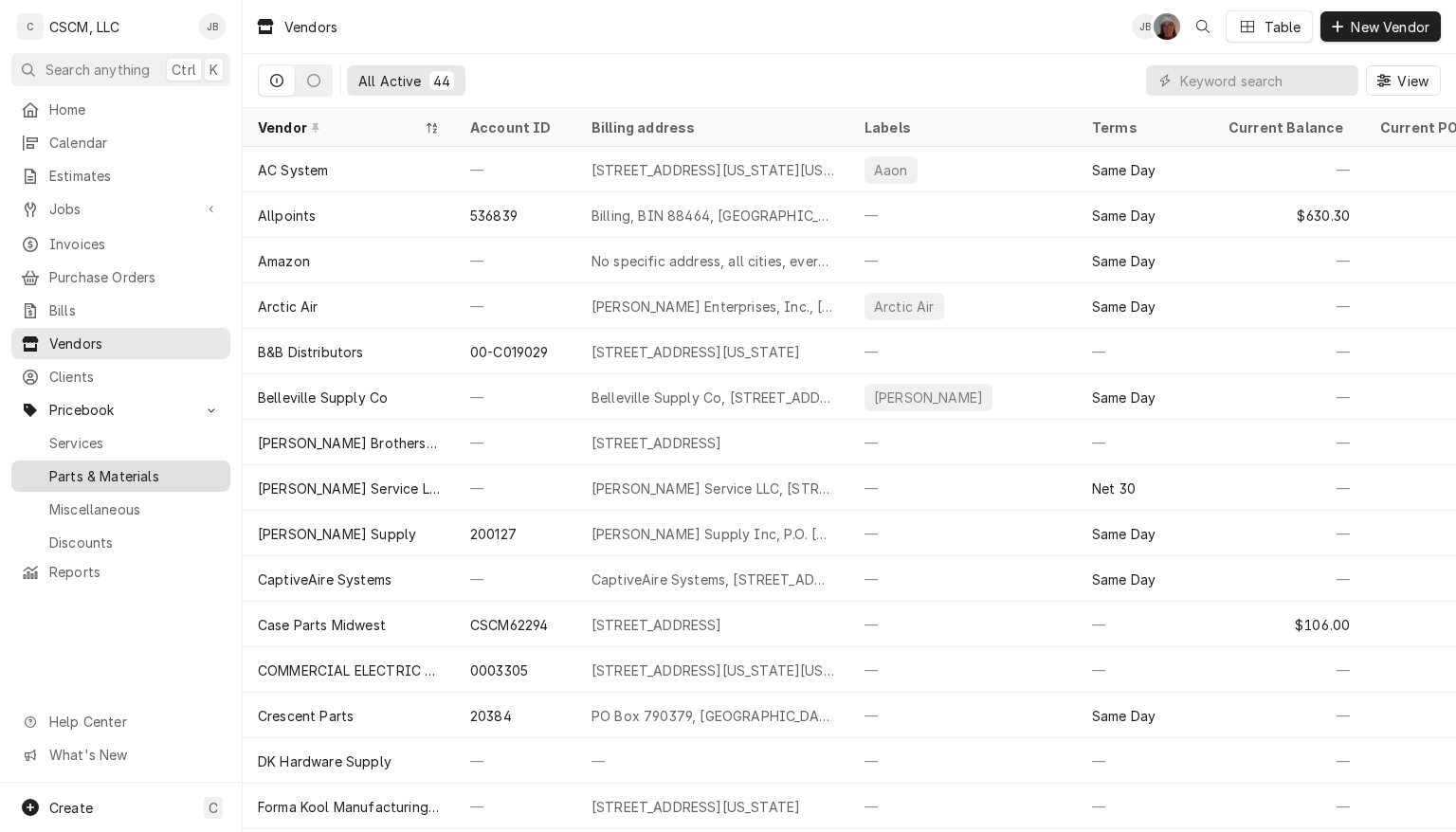
click at [68, 466] on span "Parts & Materials" at bounding box center [135, 476] width 172 height 20
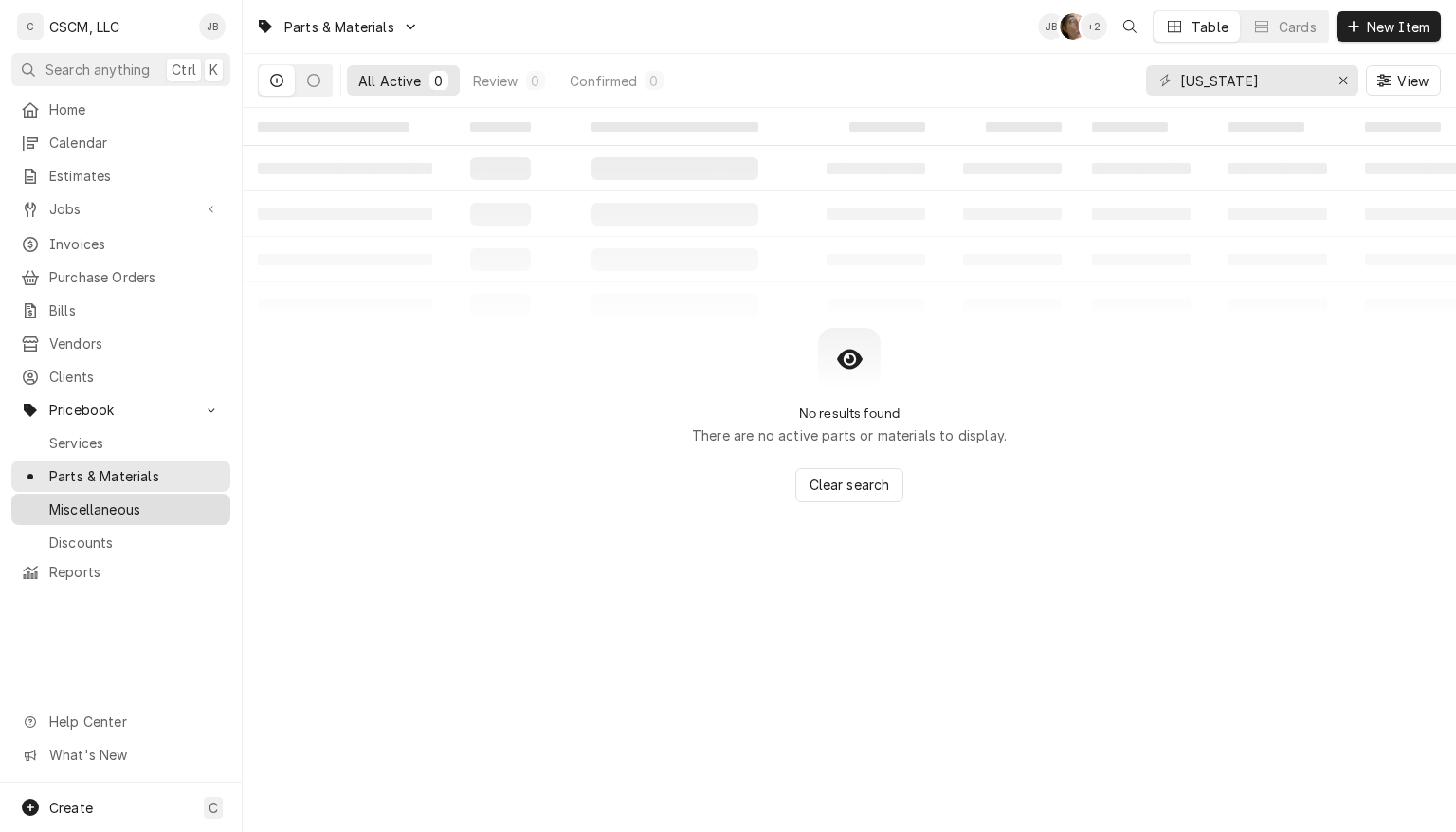
click at [89, 500] on span "Miscellaneous" at bounding box center [135, 509] width 172 height 20
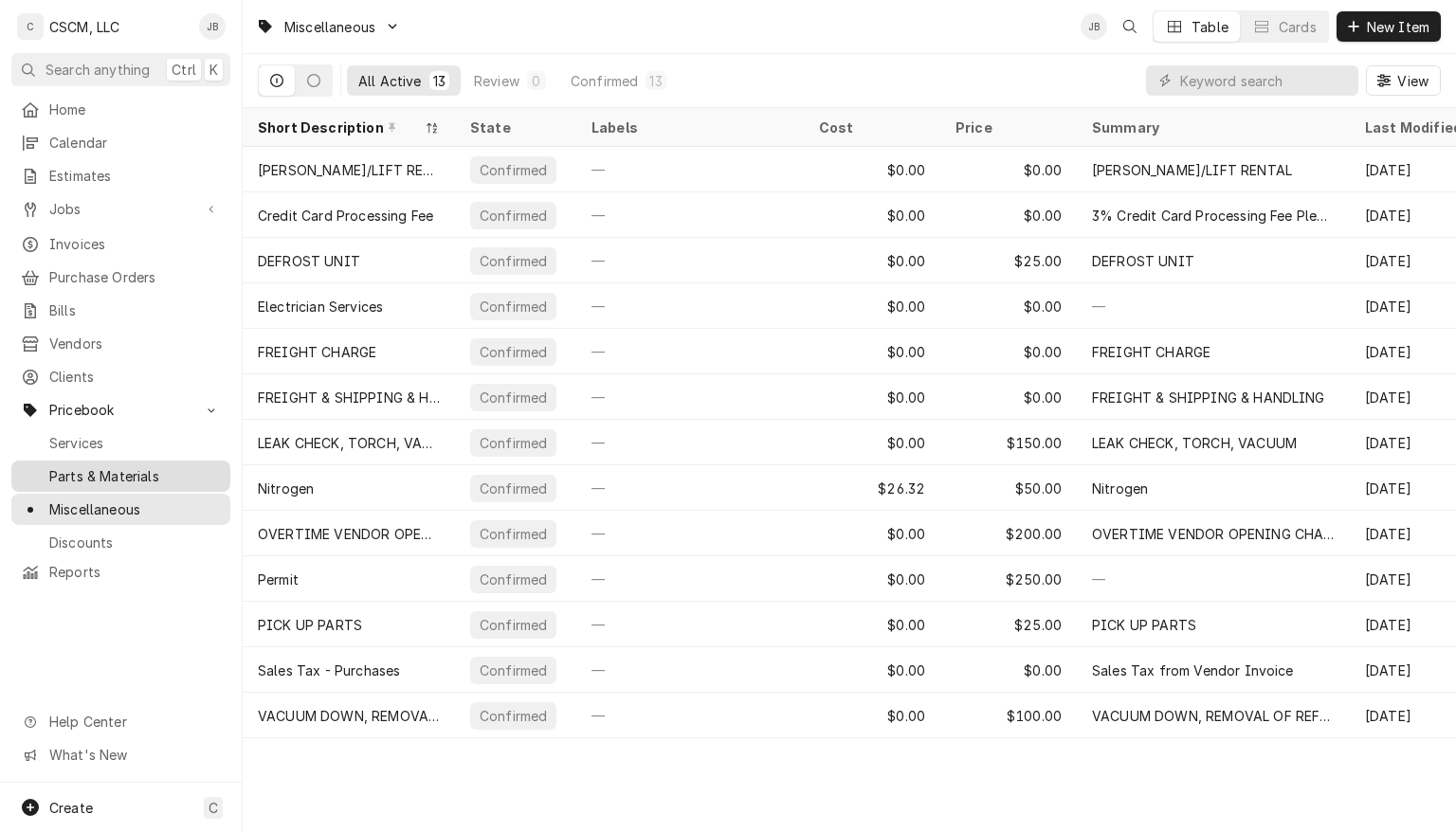
click at [91, 466] on span "Parts & Materials" at bounding box center [135, 476] width 172 height 20
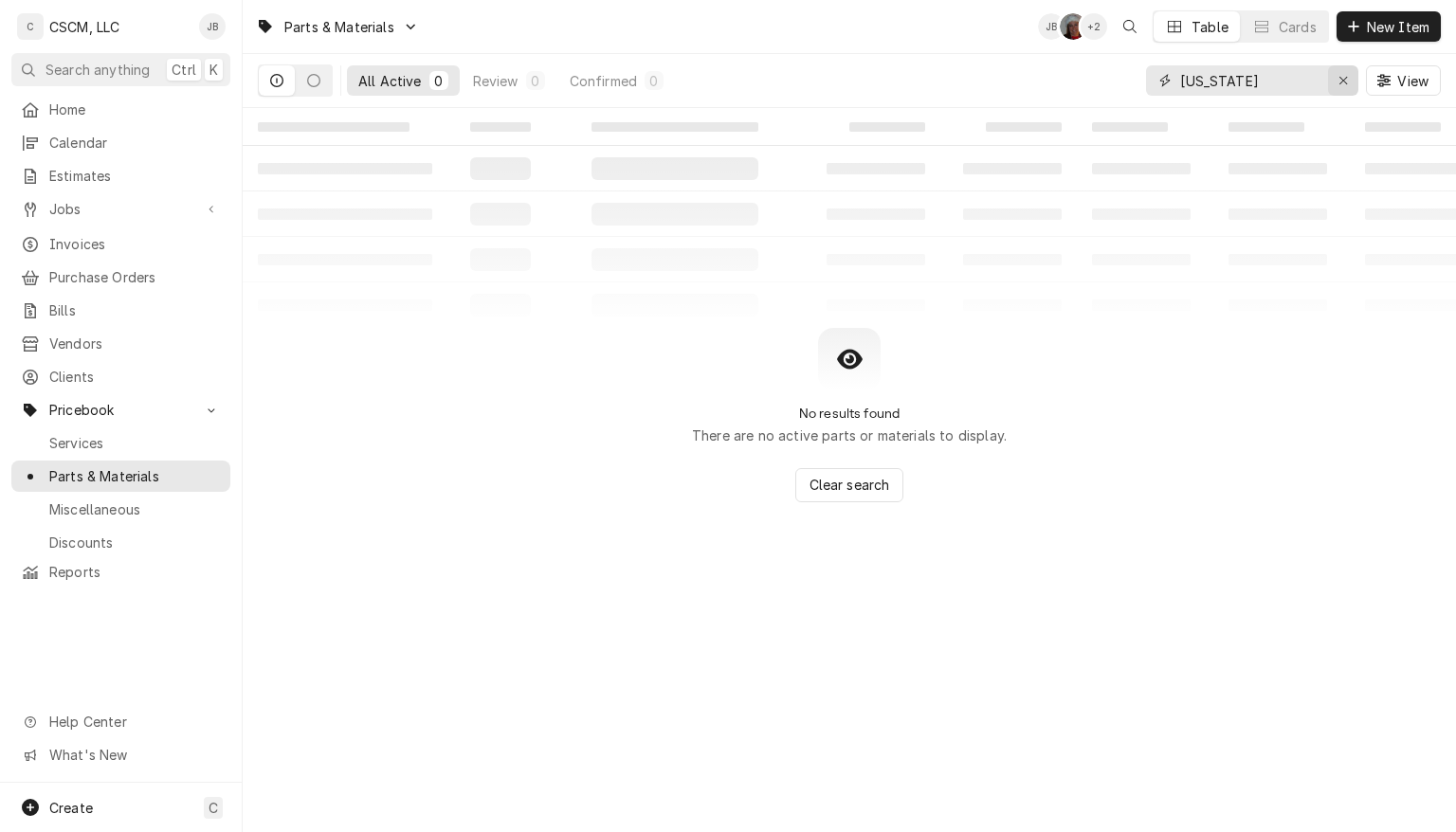
click at [1340, 80] on icon "Erase input" at bounding box center [1344, 81] width 11 height 13
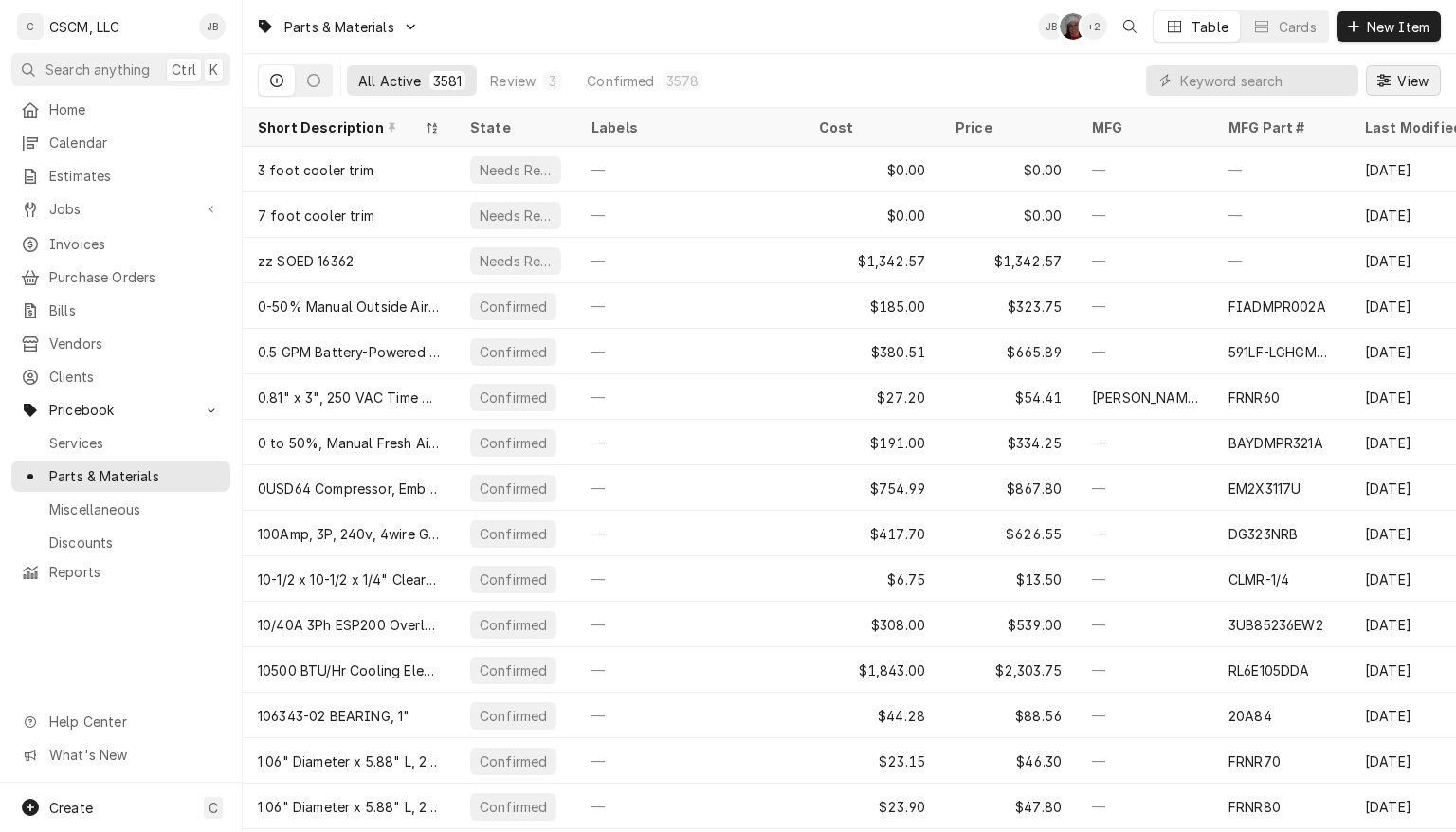
click at [1415, 84] on span "View" at bounding box center [1413, 81] width 38 height 20
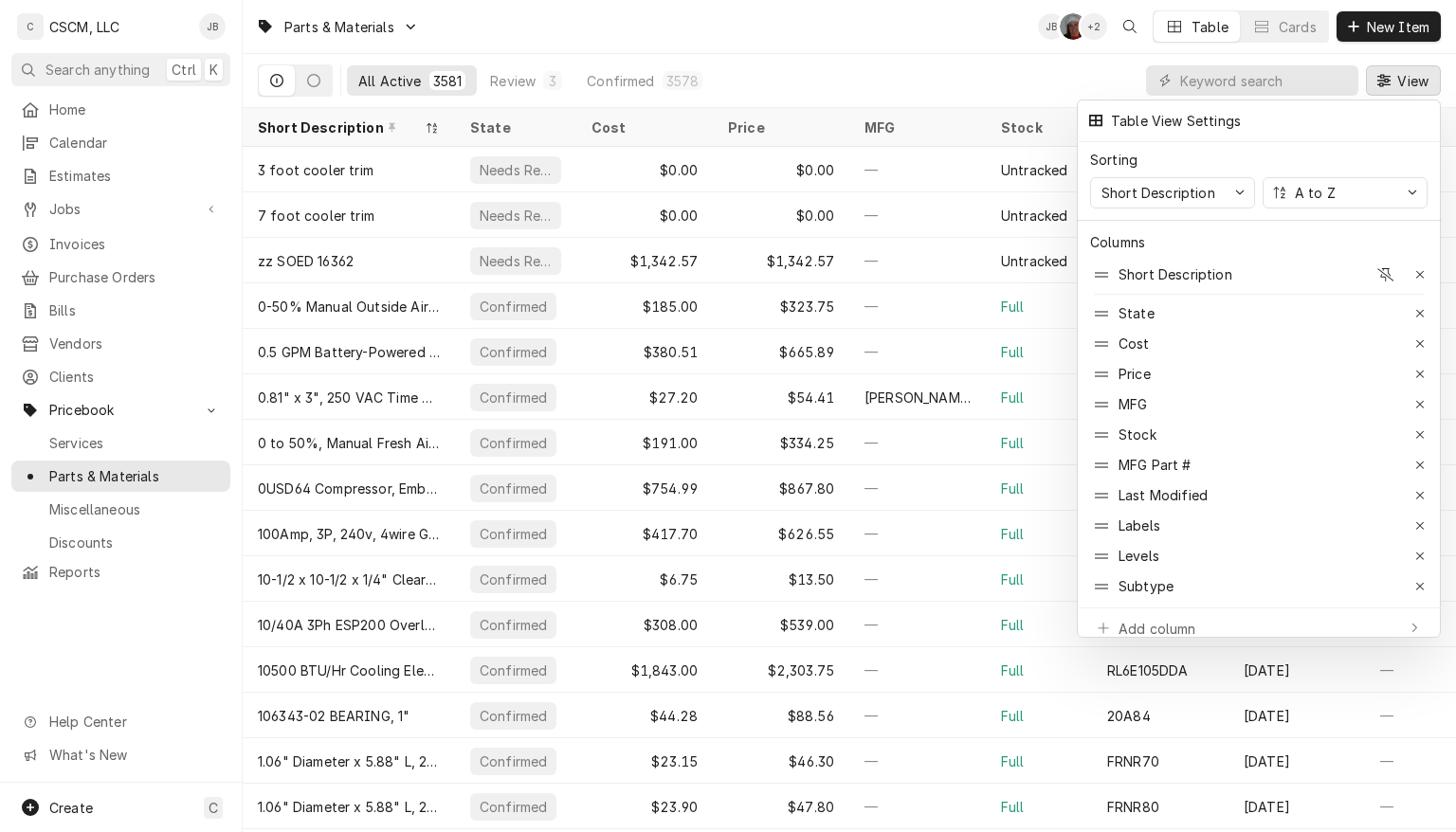
click at [952, 23] on div at bounding box center [728, 416] width 1456 height 832
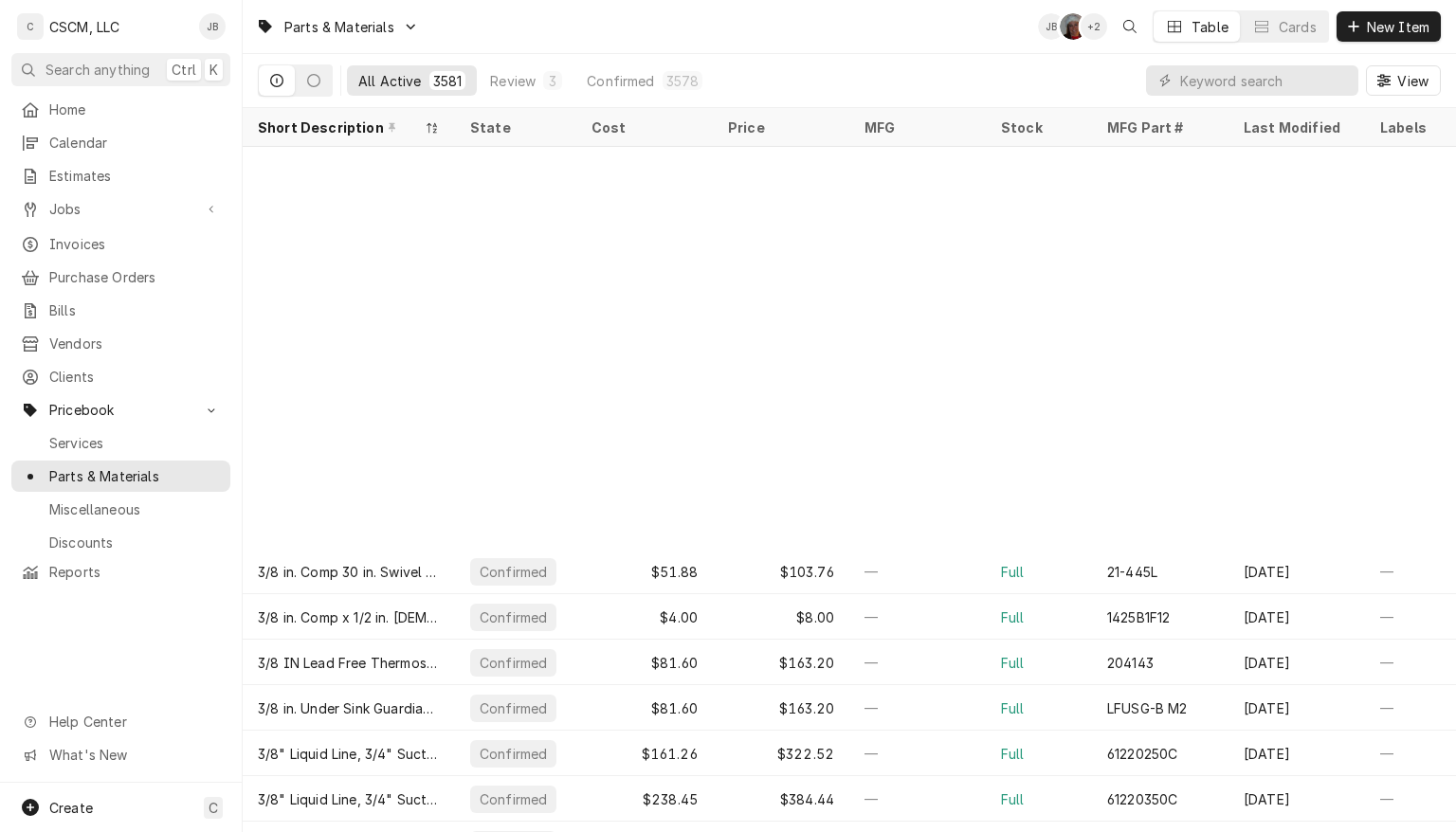
scroll to position [6649, 0]
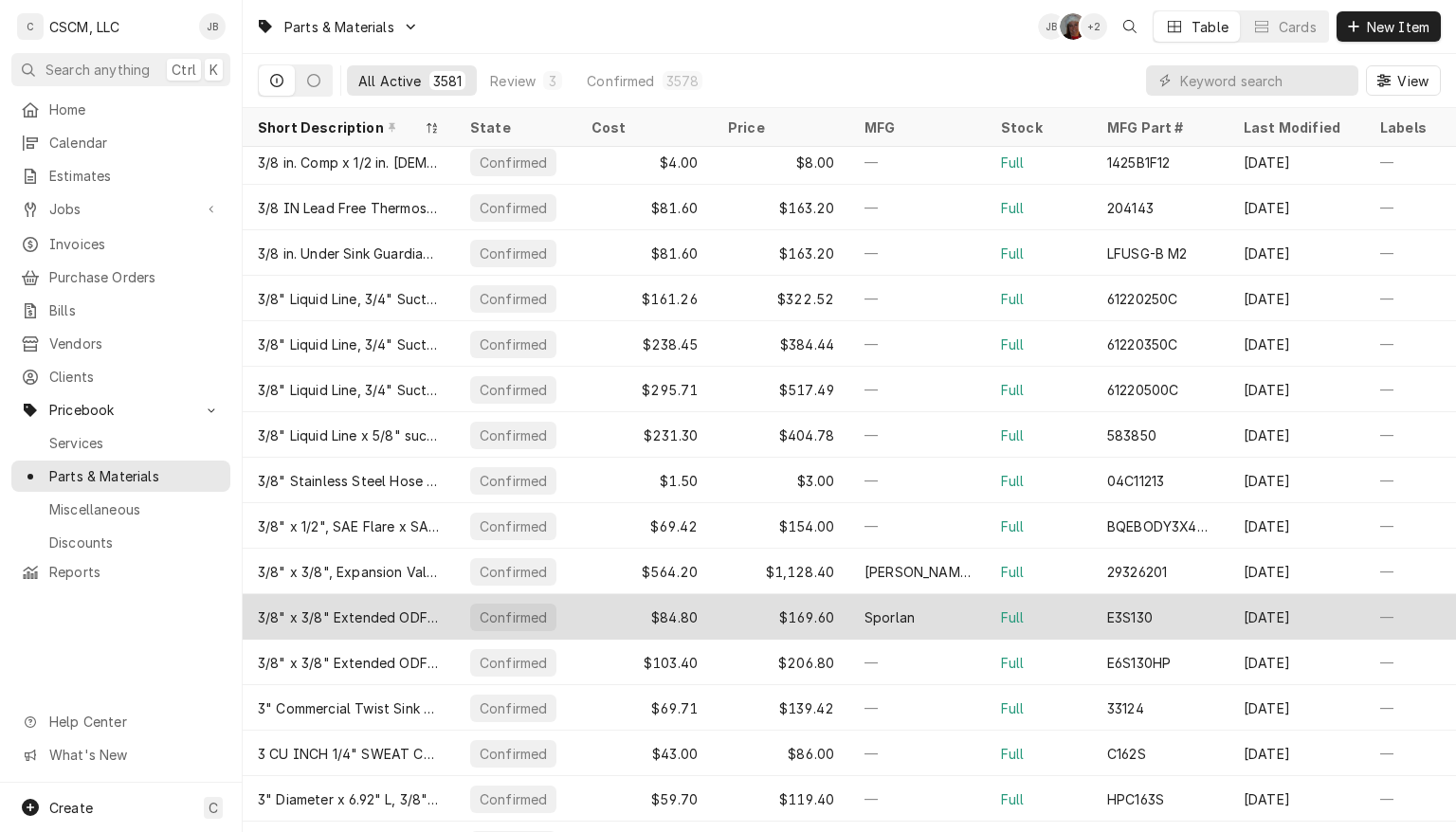
click at [969, 595] on div "Sporlan" at bounding box center [918, 617] width 136 height 45
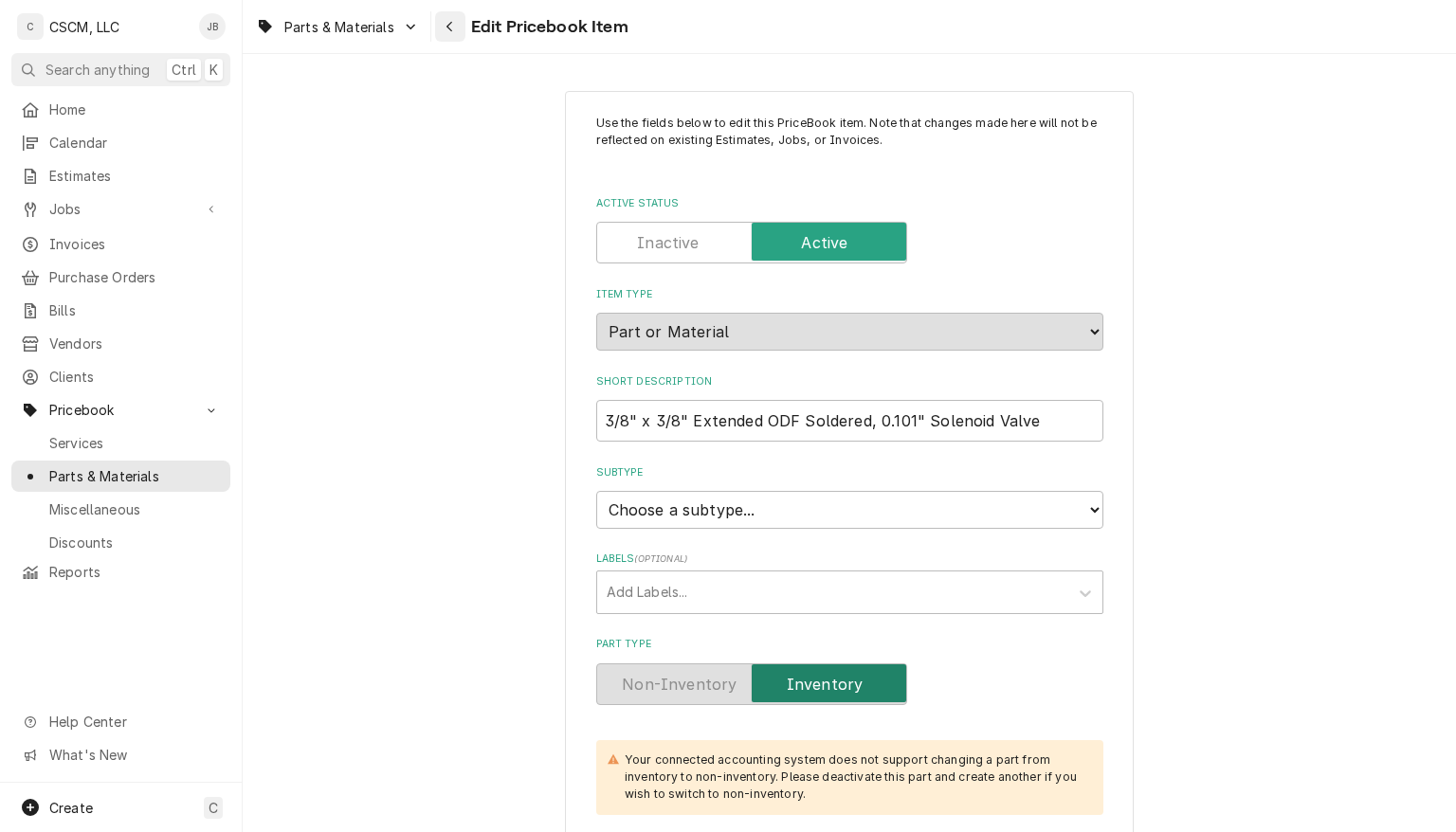
click at [451, 27] on icon "Navigate back" at bounding box center [450, 27] width 9 height 13
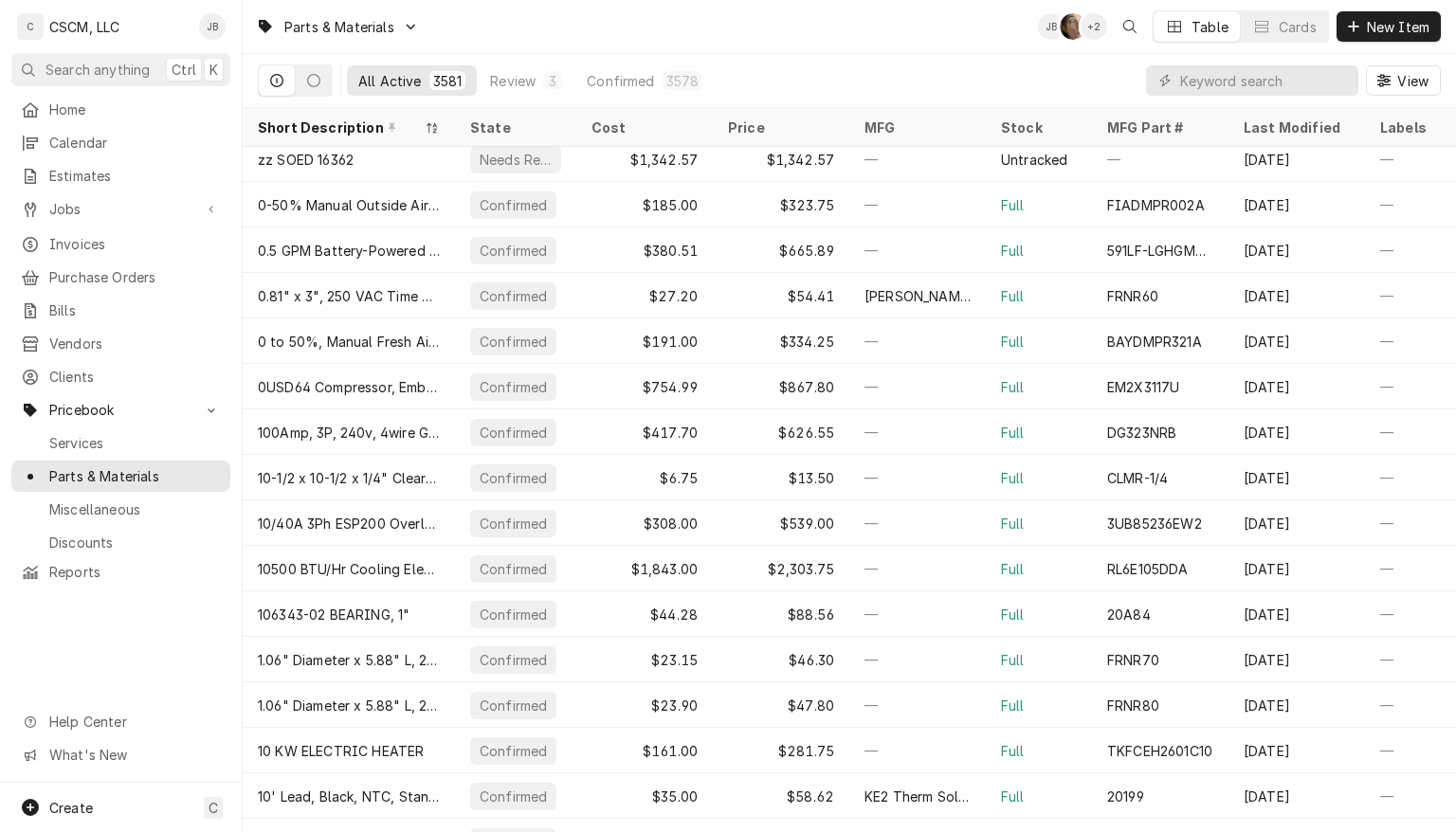
scroll to position [103, 0]
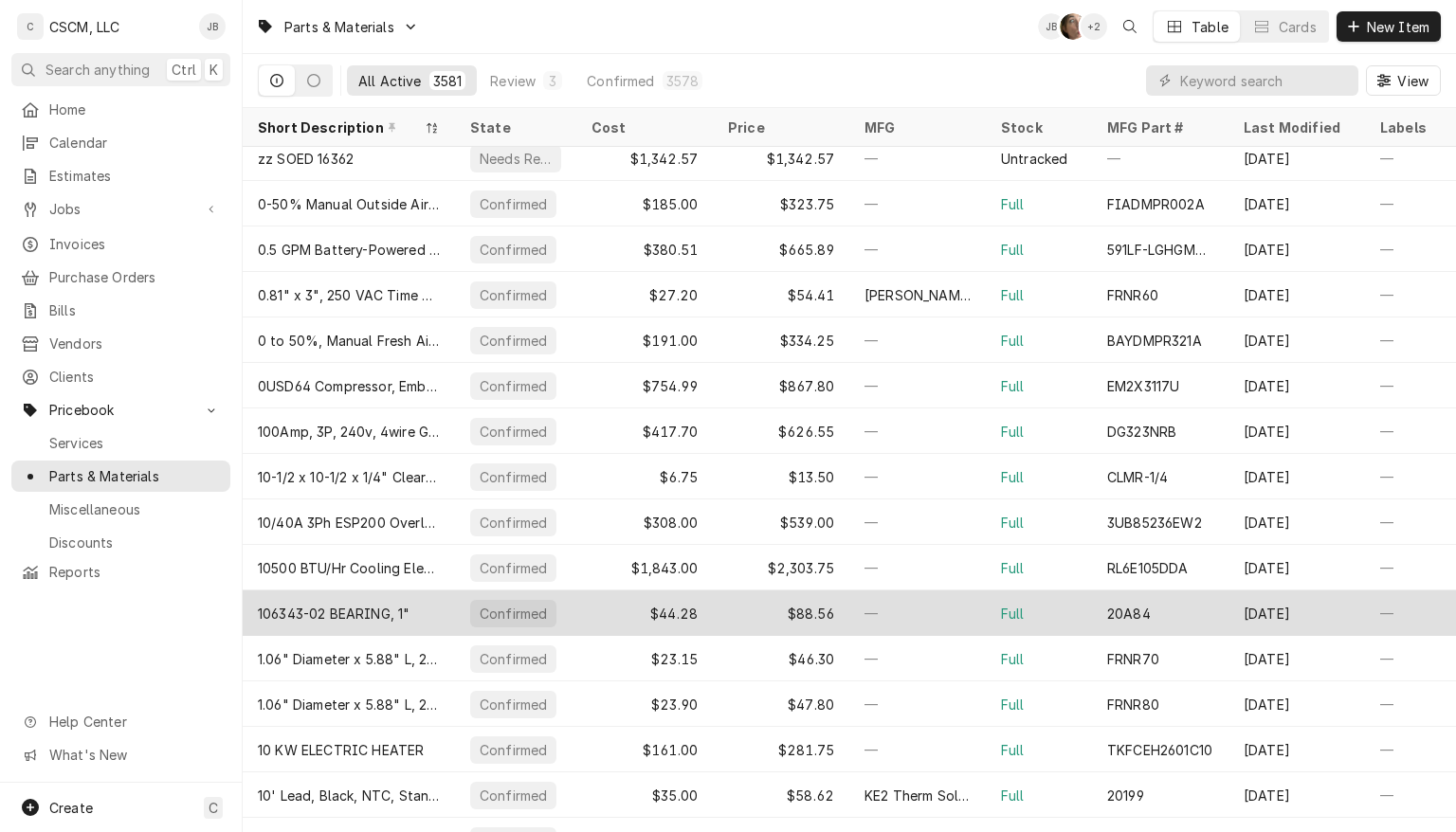
click at [923, 591] on div "—" at bounding box center [918, 613] width 136 height 45
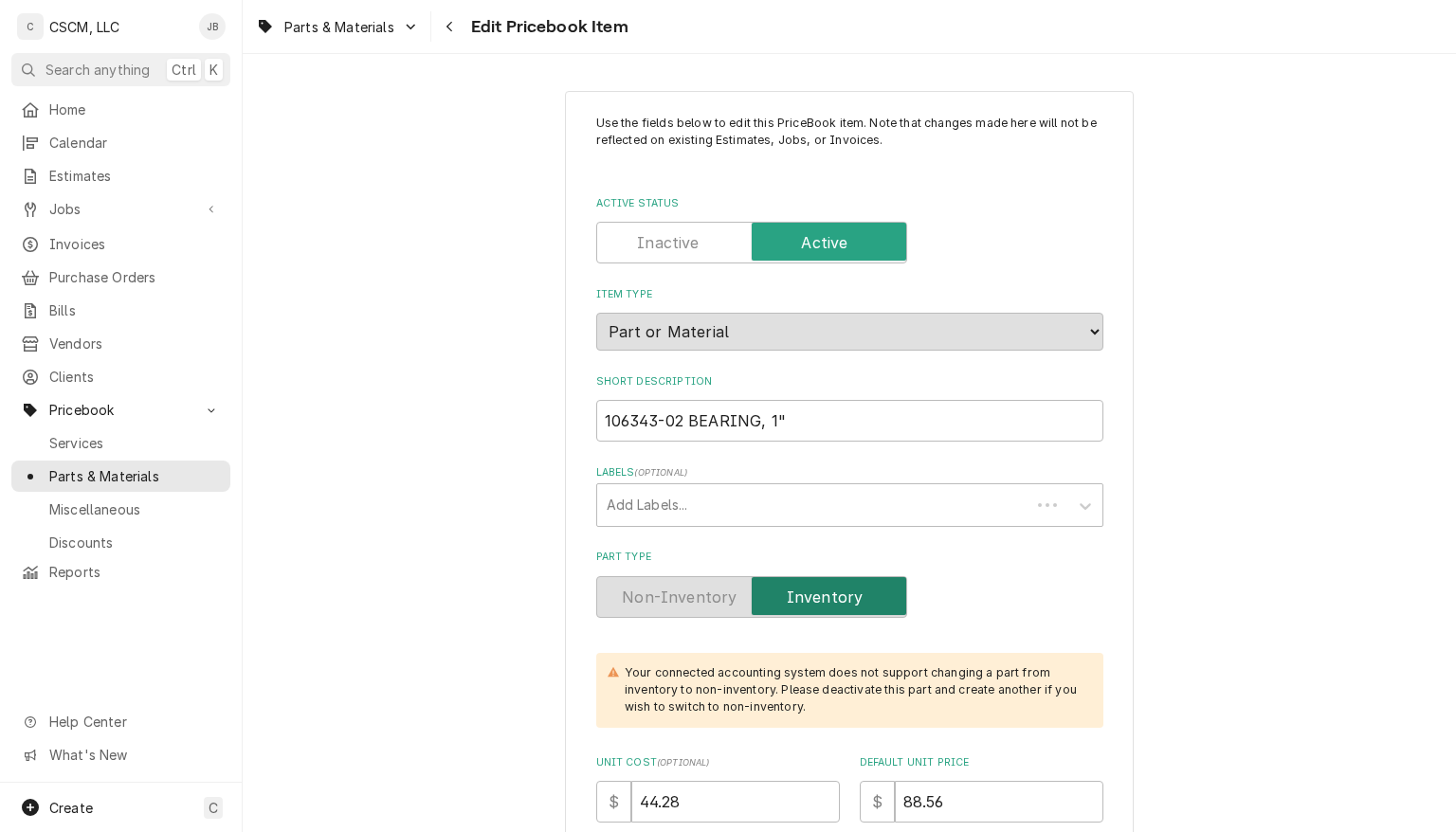
type textarea "x"
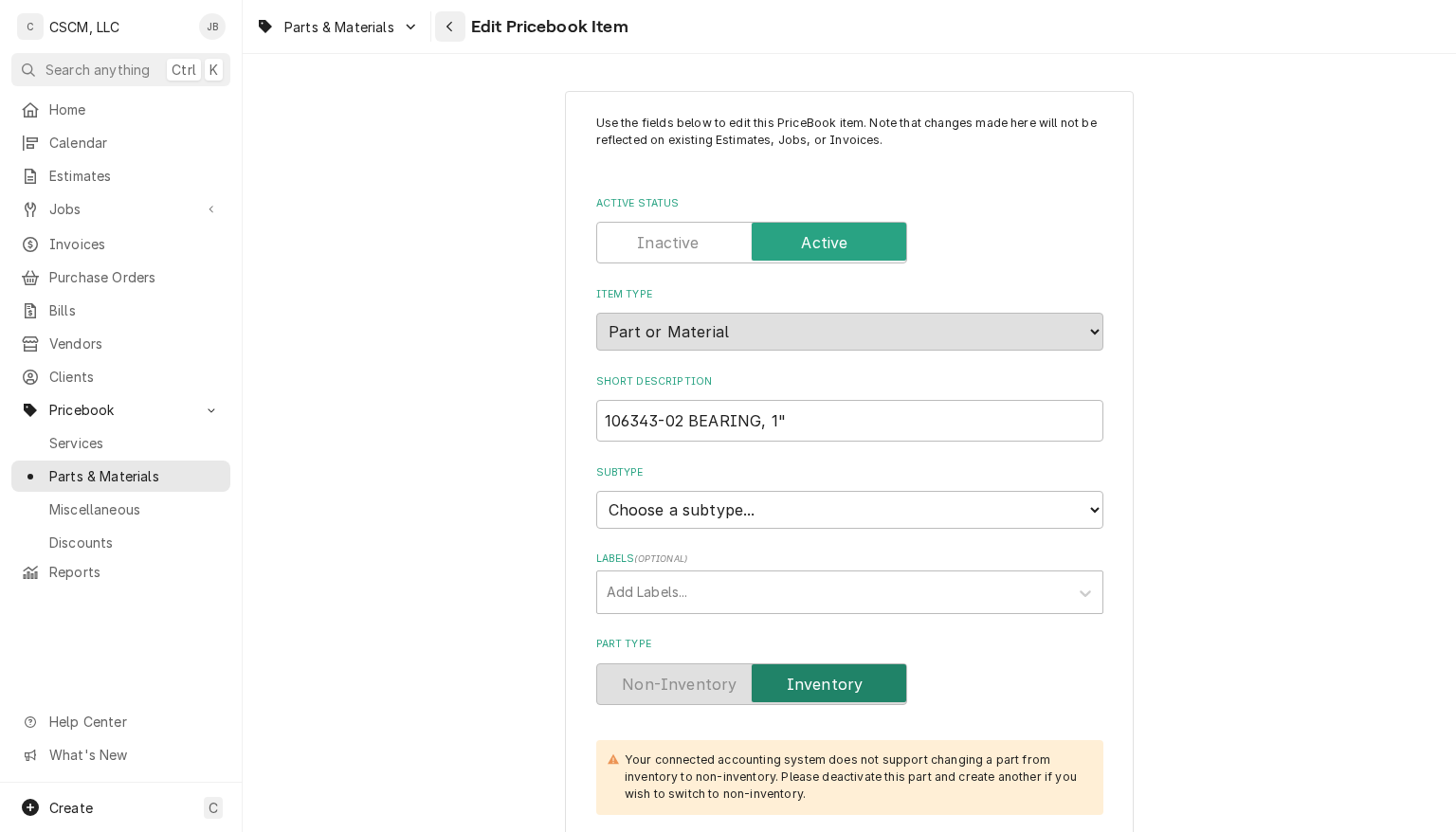
click at [451, 27] on icon "Navigate back" at bounding box center [450, 27] width 9 height 13
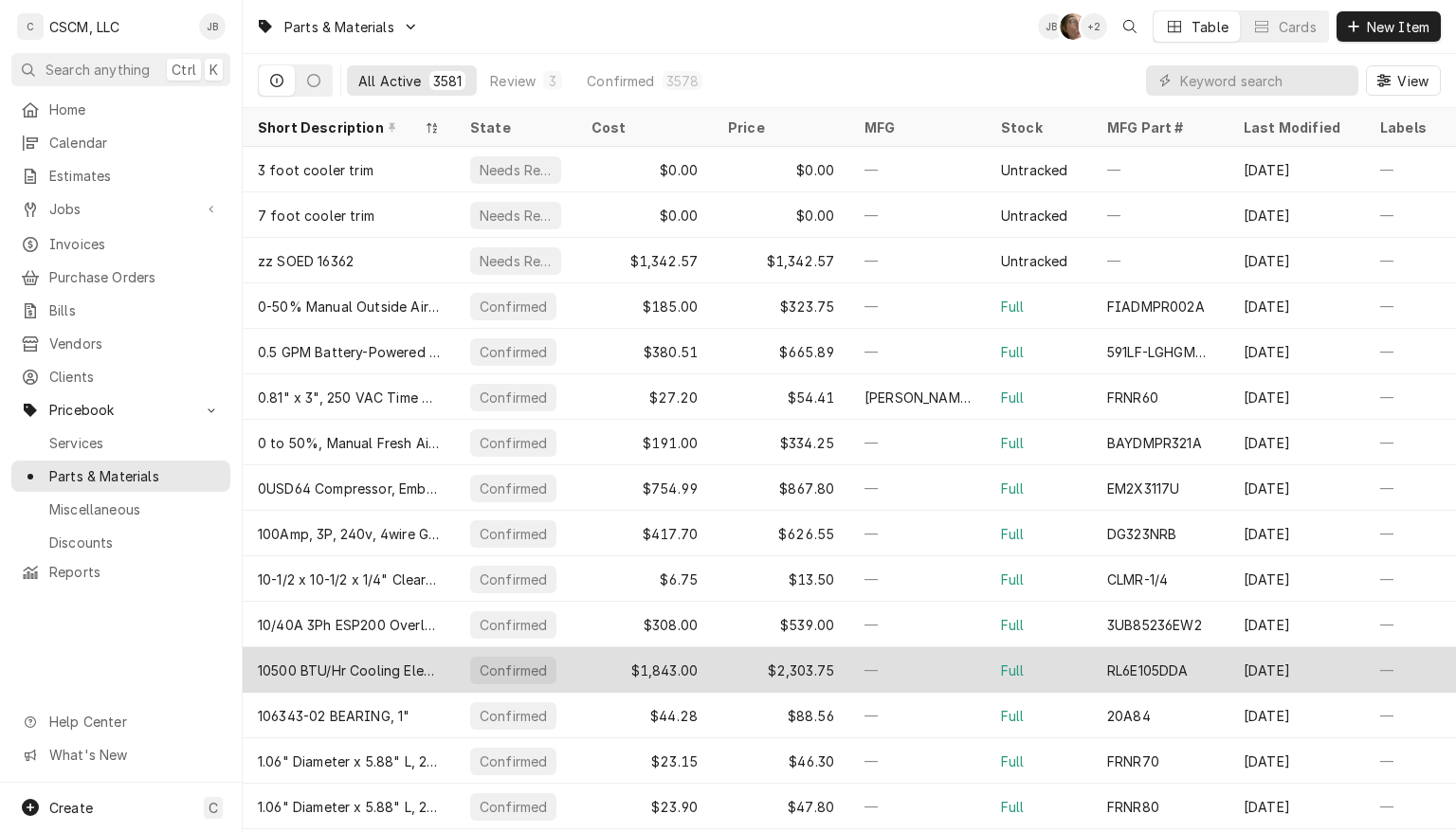
click at [948, 648] on div "—" at bounding box center [918, 670] width 136 height 45
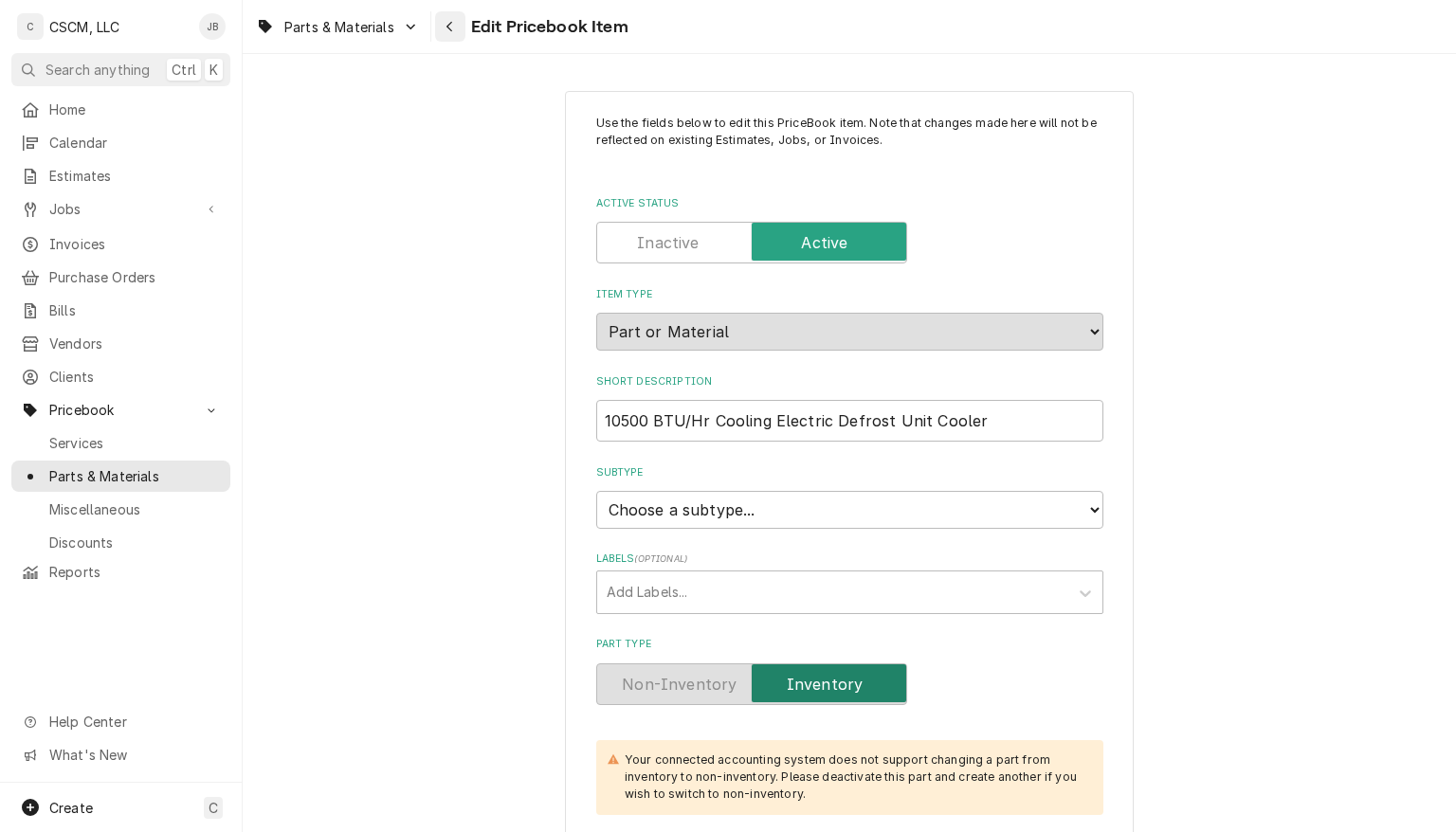
click at [450, 27] on icon "Navigate back" at bounding box center [450, 27] width 9 height 13
